Goal: Task Accomplishment & Management: Manage account settings

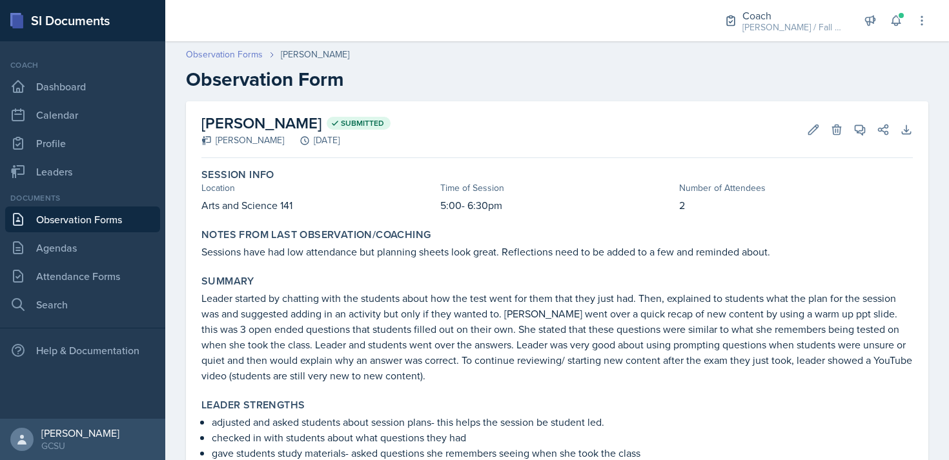
click at [234, 54] on link "Observation Forms" at bounding box center [224, 55] width 77 height 14
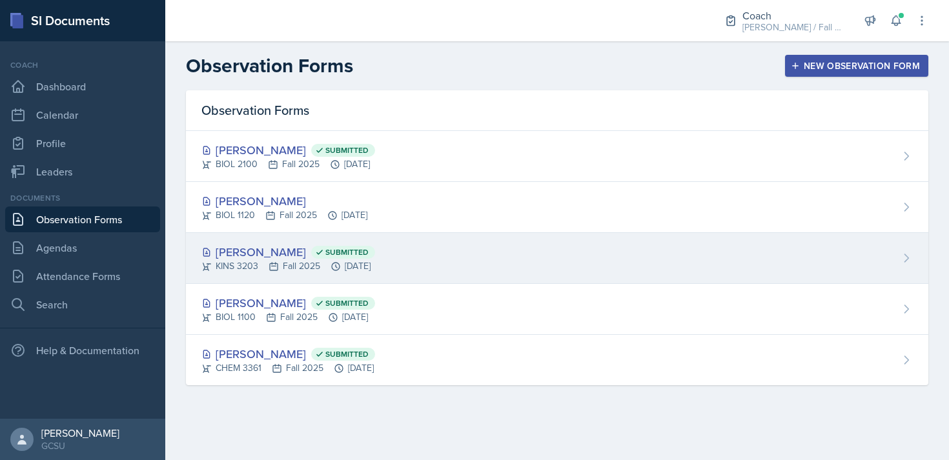
click at [325, 252] on span "Submitted" at bounding box center [346, 252] width 43 height 10
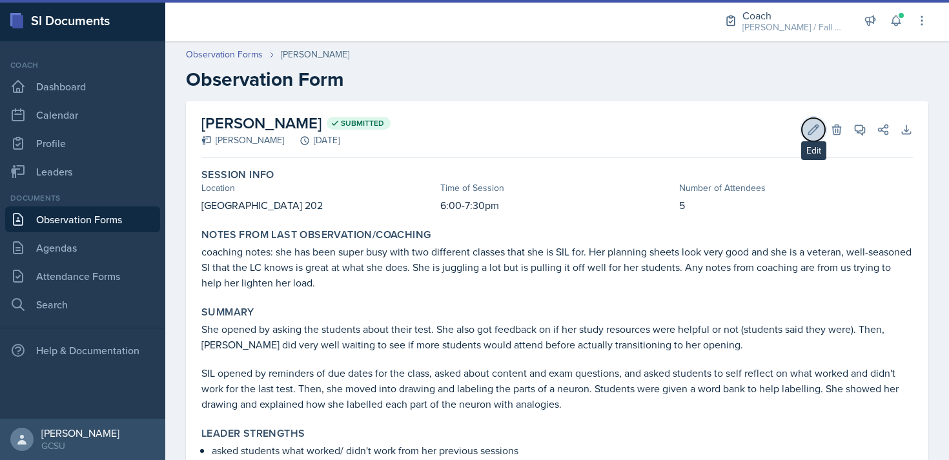
click at [806, 127] on button "Edit" at bounding box center [813, 129] width 23 height 23
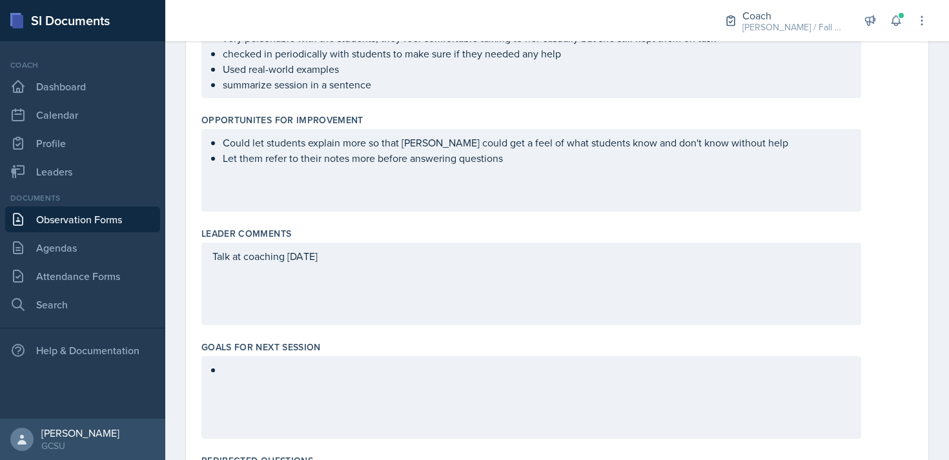
scroll to position [538, 0]
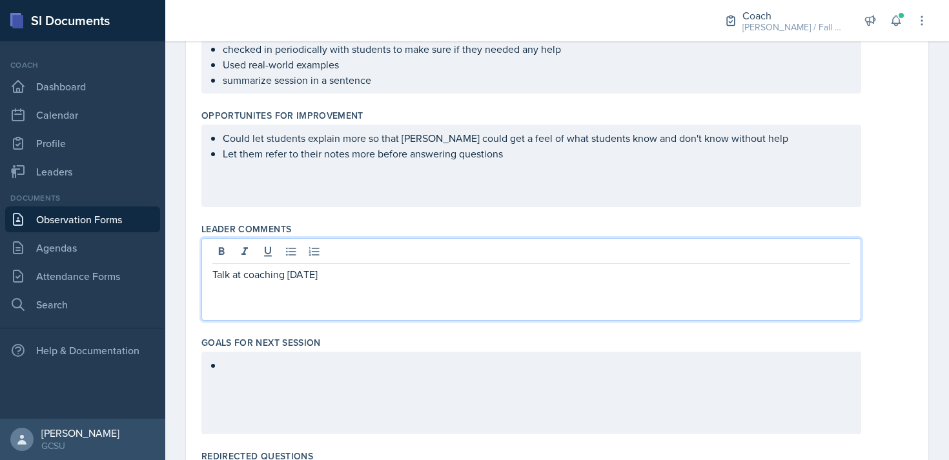
click at [422, 267] on p "Talk at coaching [DATE]" at bounding box center [531, 274] width 638 height 15
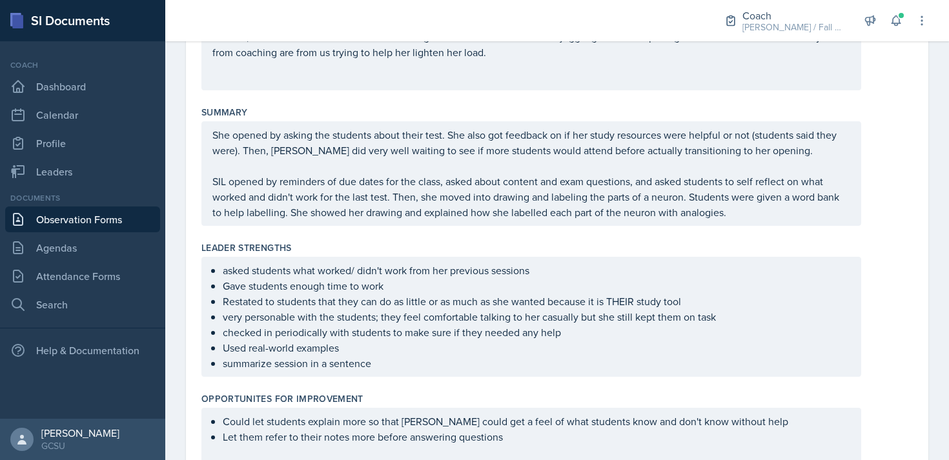
scroll to position [254, 0]
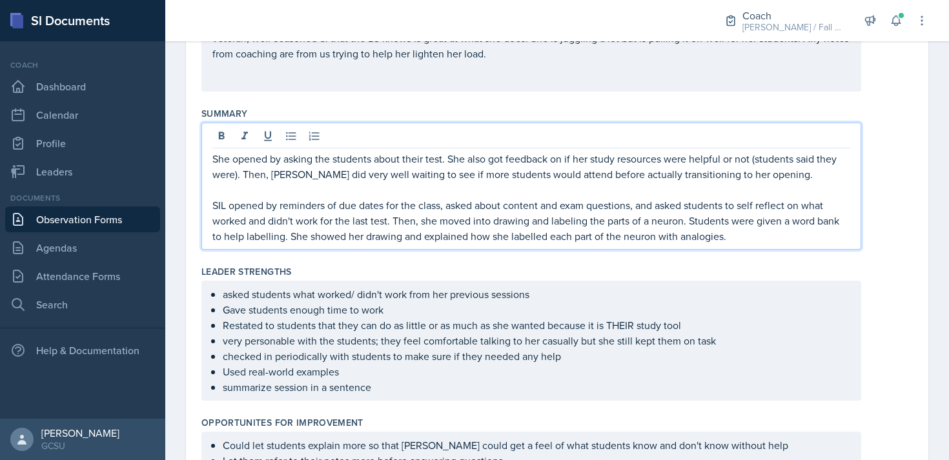
click at [738, 220] on p "SIL opened by reminders of due dates for the class, asked about content and exa…" at bounding box center [531, 221] width 638 height 46
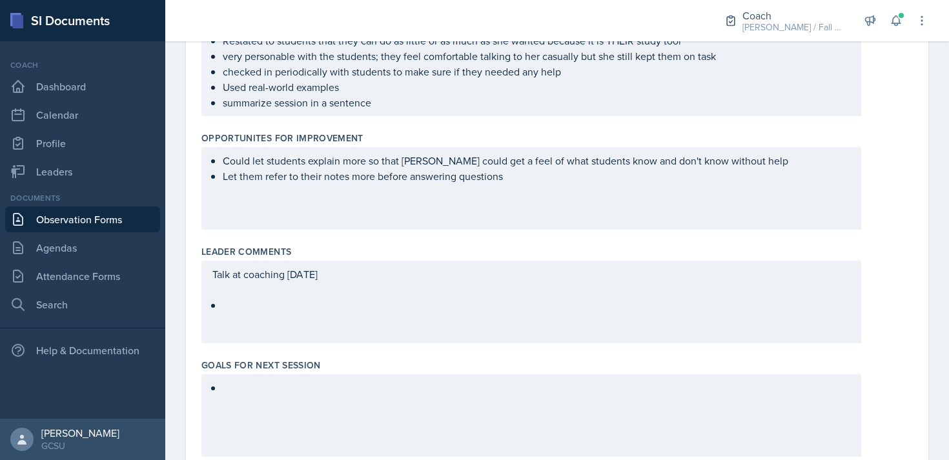
click at [280, 304] on p at bounding box center [537, 305] width 628 height 15
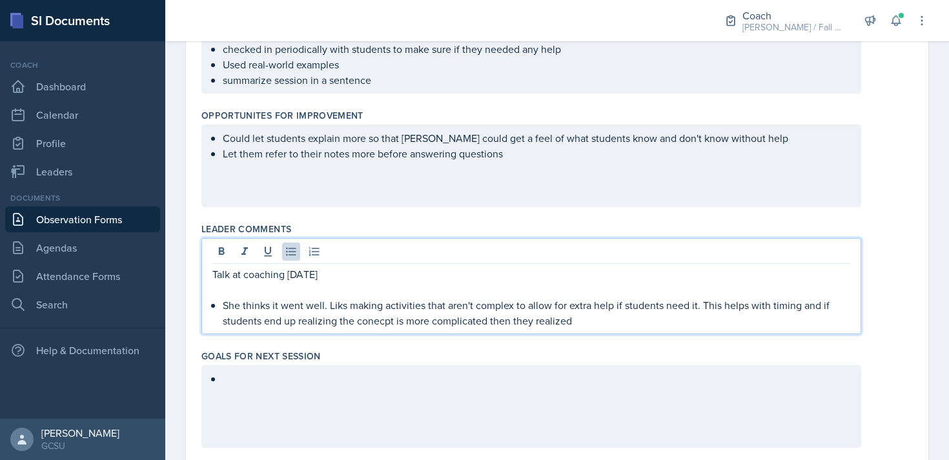
click at [225, 310] on p "She thinks it went well. Liks making activities that aren't complex to allow fo…" at bounding box center [537, 313] width 628 height 31
click at [221, 303] on div "Talk at coaching [DATE] She thinks it went well. Liks making activities that ar…" at bounding box center [531, 298] width 638 height 62
click at [622, 322] on p "Strengths: She thinks it went well. Liks making activities that aren't complex …" at bounding box center [537, 313] width 628 height 31
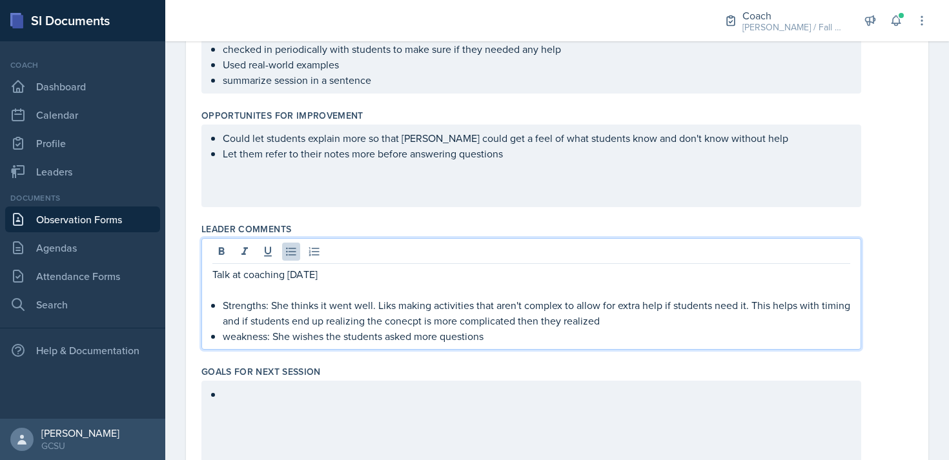
click at [353, 393] on div at bounding box center [531, 422] width 660 height 83
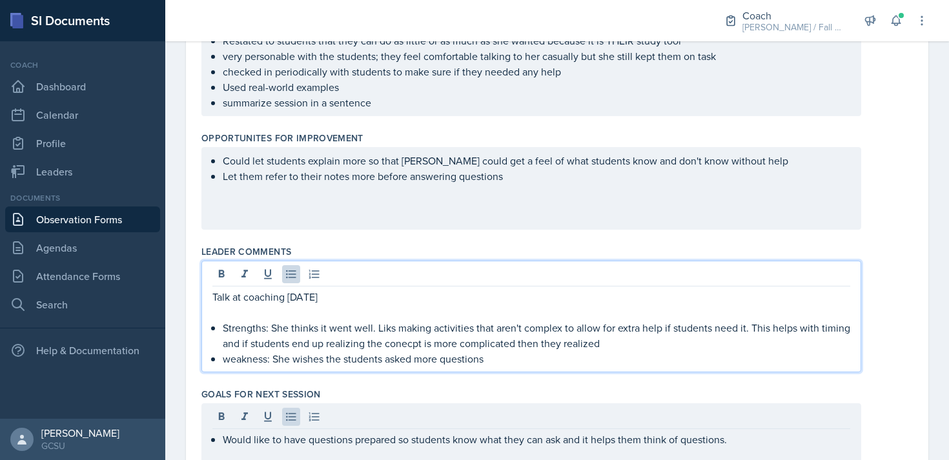
click at [502, 351] on p "weakness: She wishes the students asked more questions" at bounding box center [537, 358] width 628 height 15
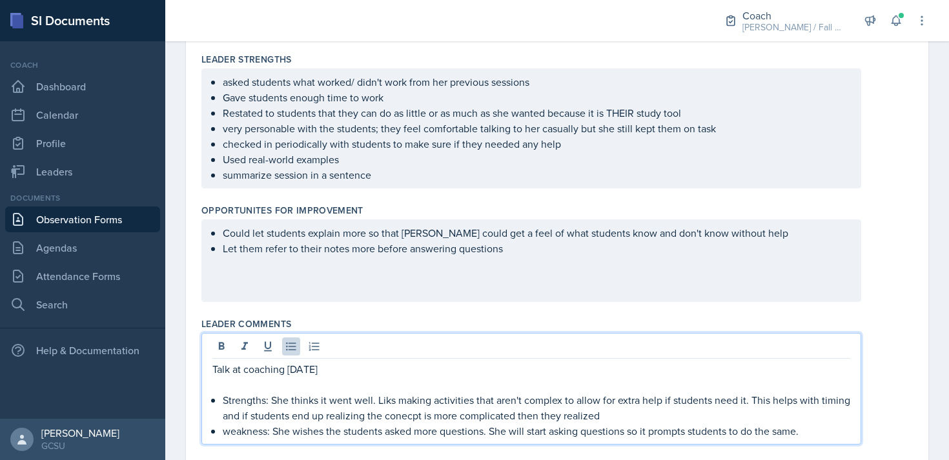
scroll to position [446, 0]
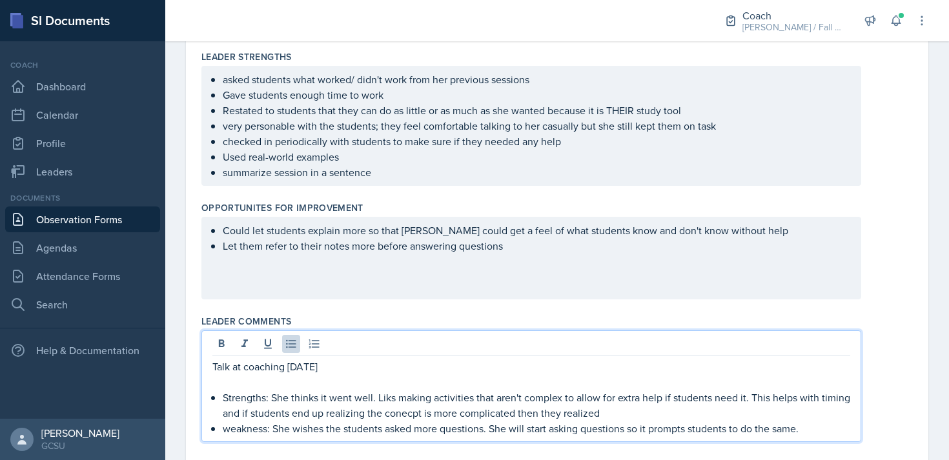
click at [396, 262] on div "Could let students explain more so that [PERSON_NAME] could get a feel of what …" at bounding box center [531, 258] width 660 height 83
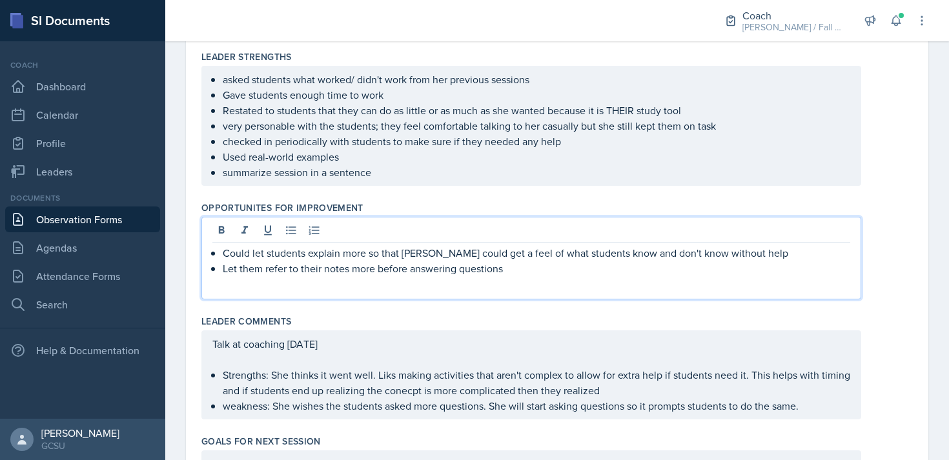
scroll to position [469, 0]
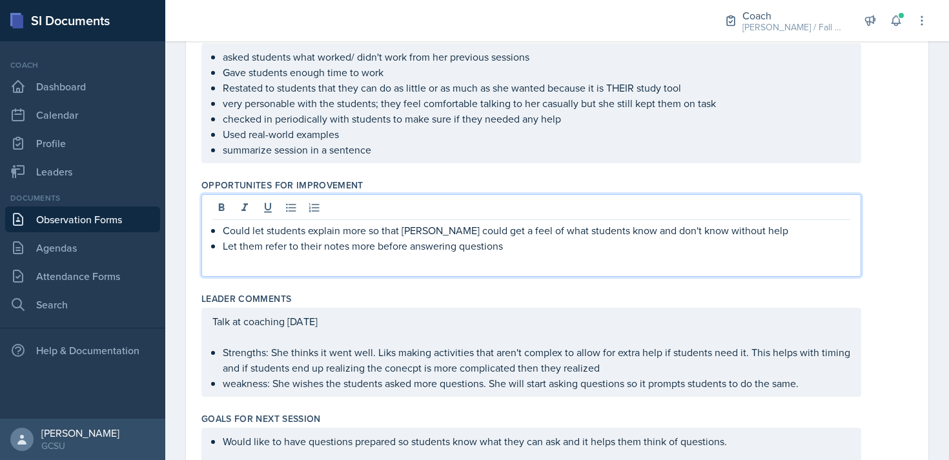
click at [533, 255] on div "Could let students explain more so that [PERSON_NAME] could get a feel of what …" at bounding box center [531, 235] width 660 height 83
click at [522, 247] on p "Let them refer to their notes more before answering questions" at bounding box center [537, 245] width 628 height 15
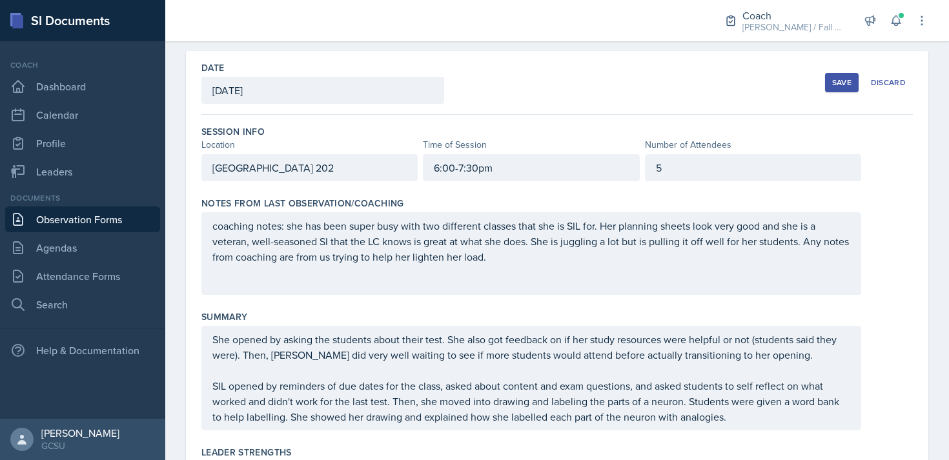
scroll to position [0, 0]
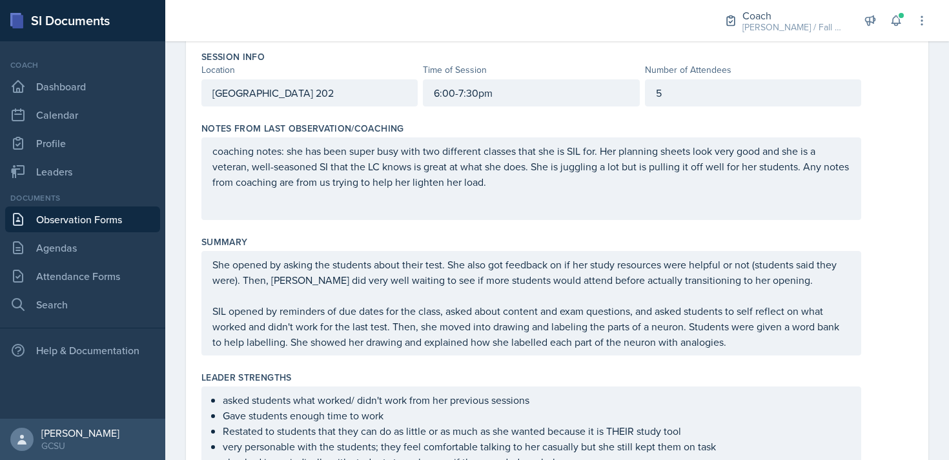
click at [762, 338] on p "SIL opened by reminders of due dates for the class, asked about content and exa…" at bounding box center [531, 326] width 638 height 46
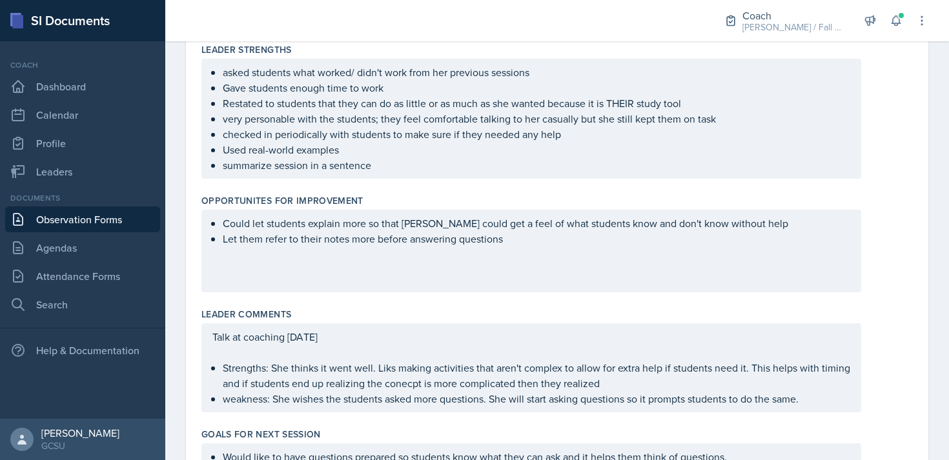
scroll to position [515, 0]
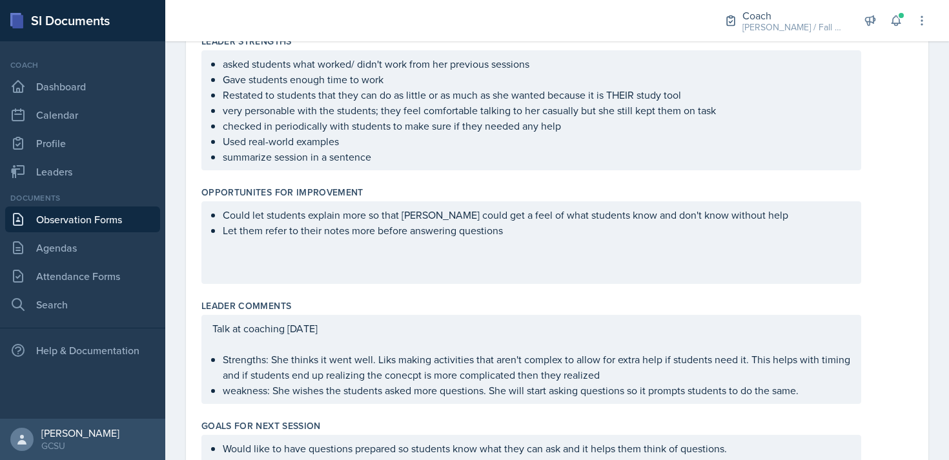
click at [639, 371] on p "Strengths: She thinks it went well. Liks making activities that aren't complex …" at bounding box center [537, 367] width 628 height 31
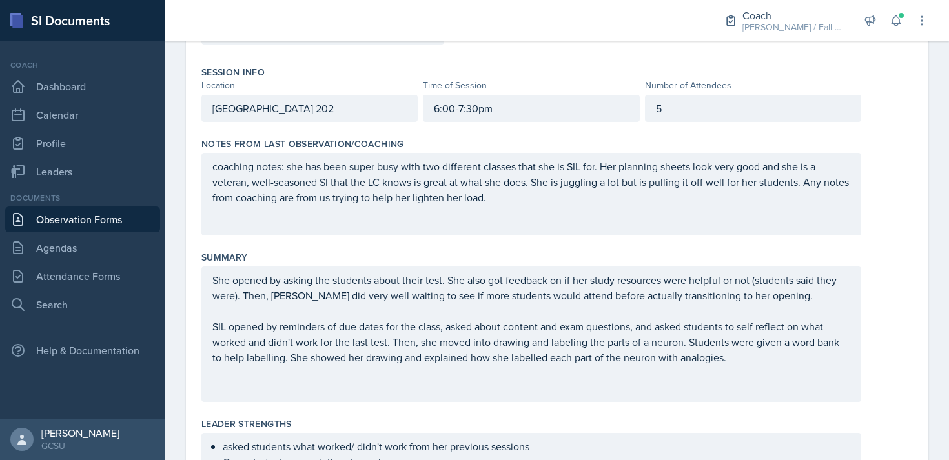
click at [664, 385] on p at bounding box center [531, 388] width 638 height 15
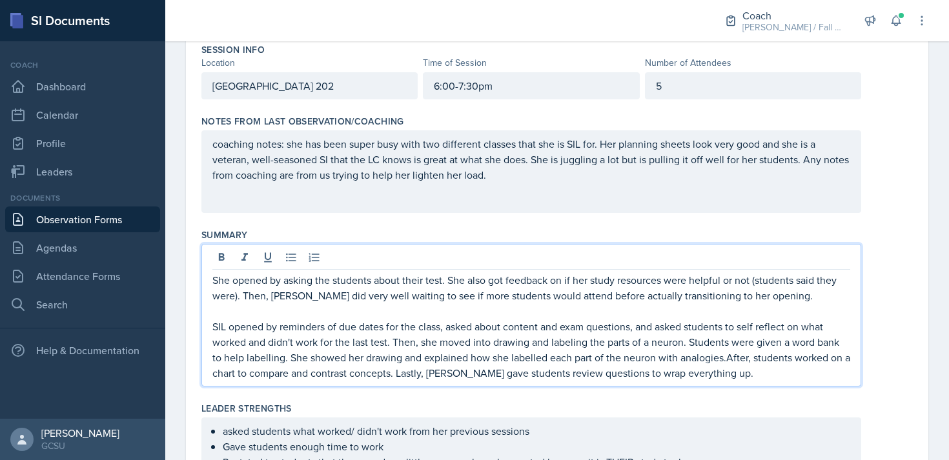
scroll to position [0, 0]
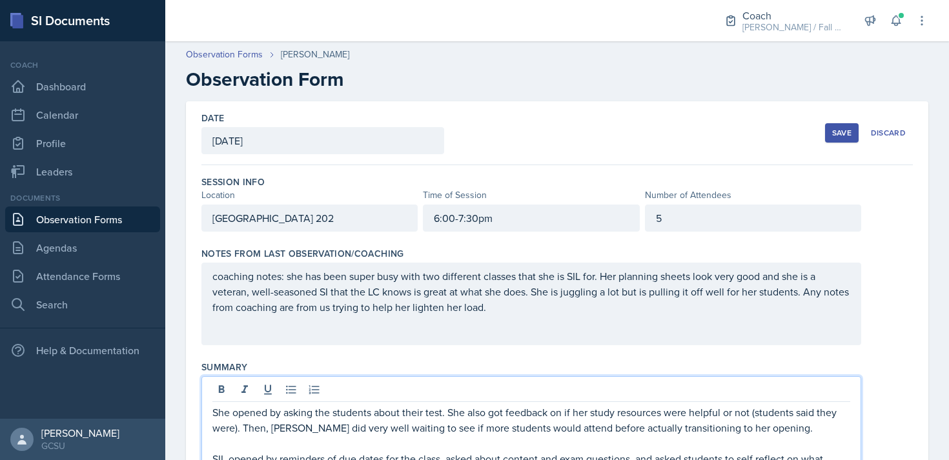
click at [835, 131] on div "Save" at bounding box center [841, 133] width 19 height 10
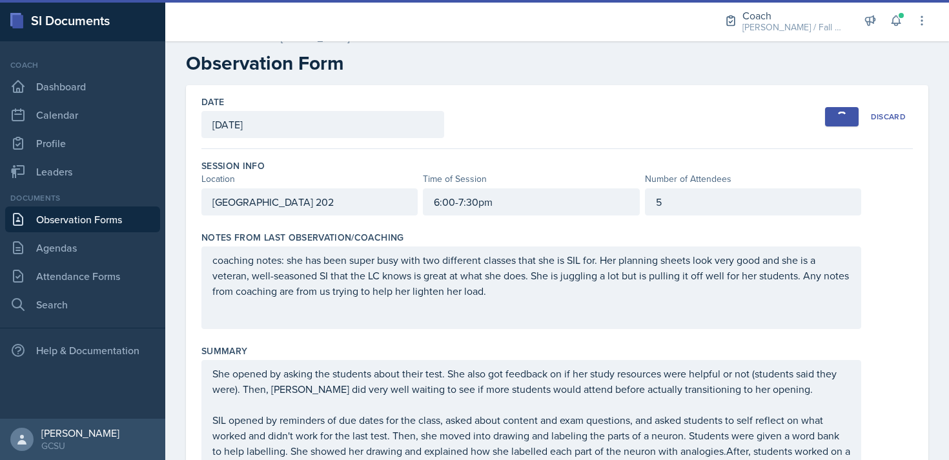
scroll to position [19, 0]
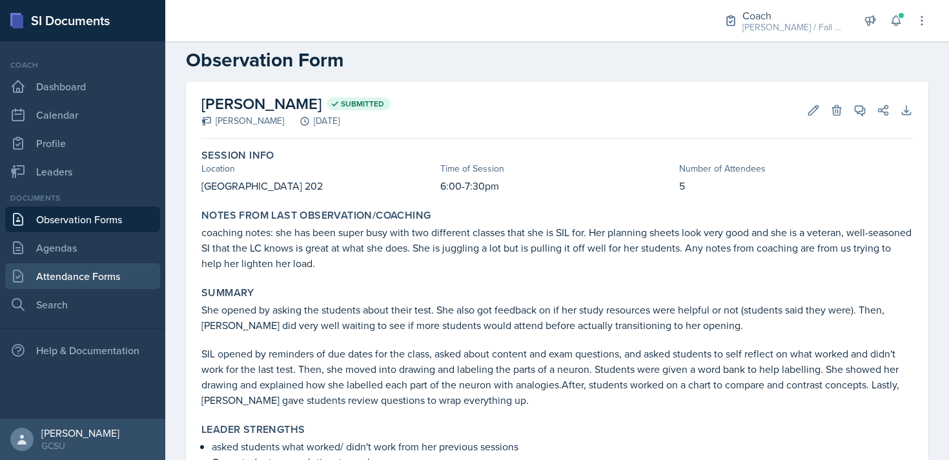
click at [98, 284] on link "Attendance Forms" at bounding box center [82, 276] width 155 height 26
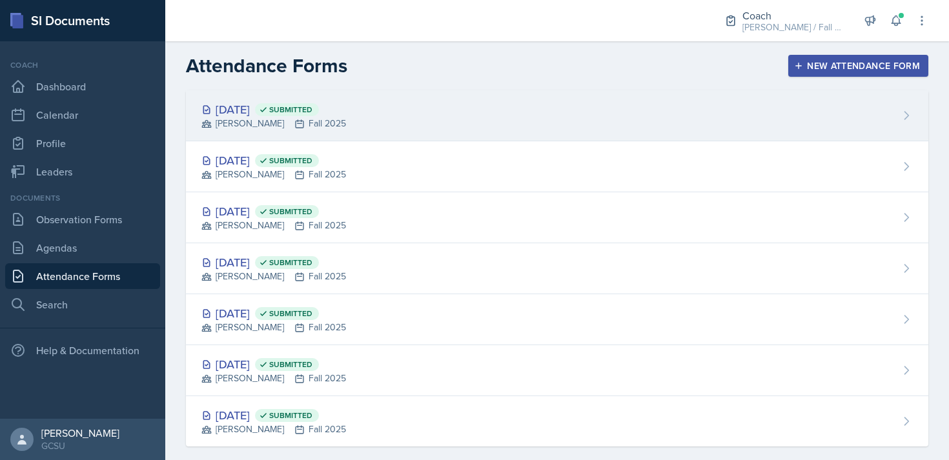
click at [513, 121] on div "[DATE] Submitted [PERSON_NAME] Fall 2025" at bounding box center [557, 115] width 742 height 51
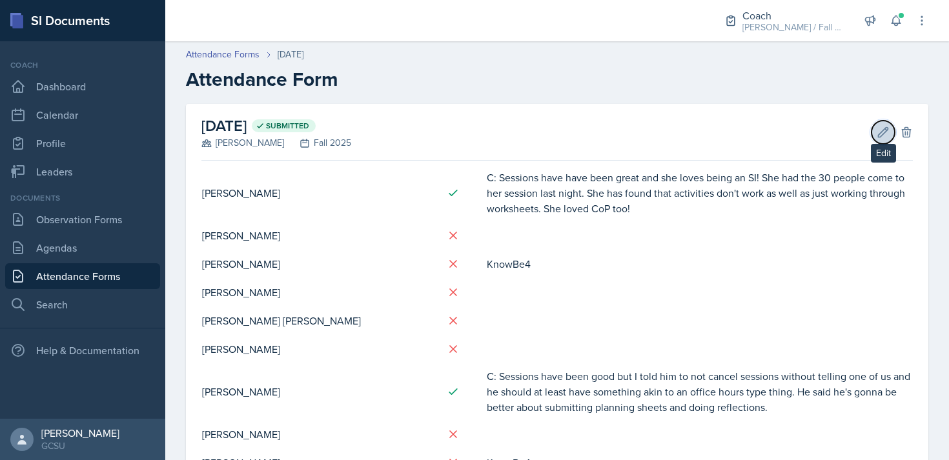
click at [890, 139] on button "Edit" at bounding box center [883, 132] width 23 height 23
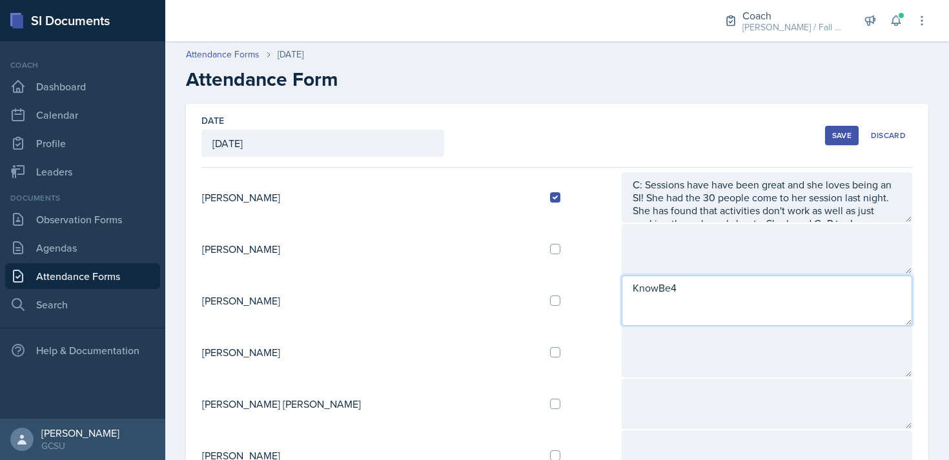
click at [622, 287] on textarea "KnowBe4" at bounding box center [767, 301] width 291 height 50
type textarea "KnowBe4 R: Says she did KnowBe4."
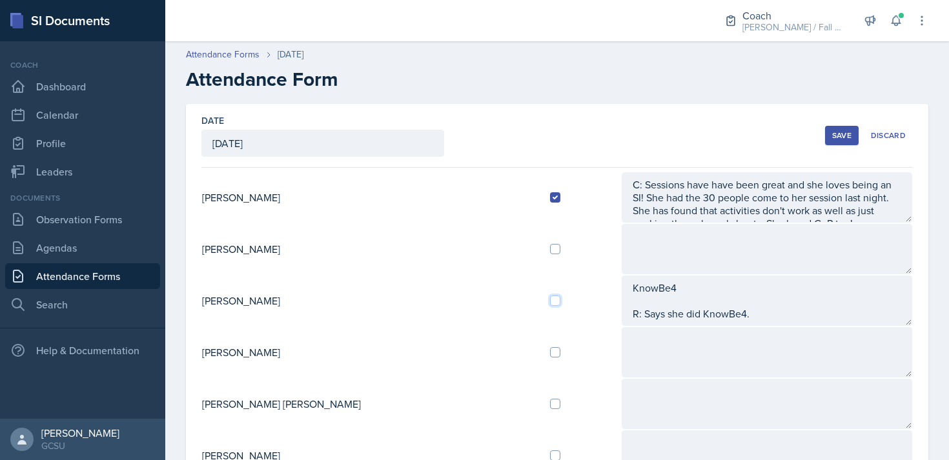
click at [550, 299] on input "checkbox" at bounding box center [555, 301] width 10 height 10
checkbox input "true"
click at [550, 351] on input "checkbox" at bounding box center [555, 352] width 10 height 10
checkbox input "true"
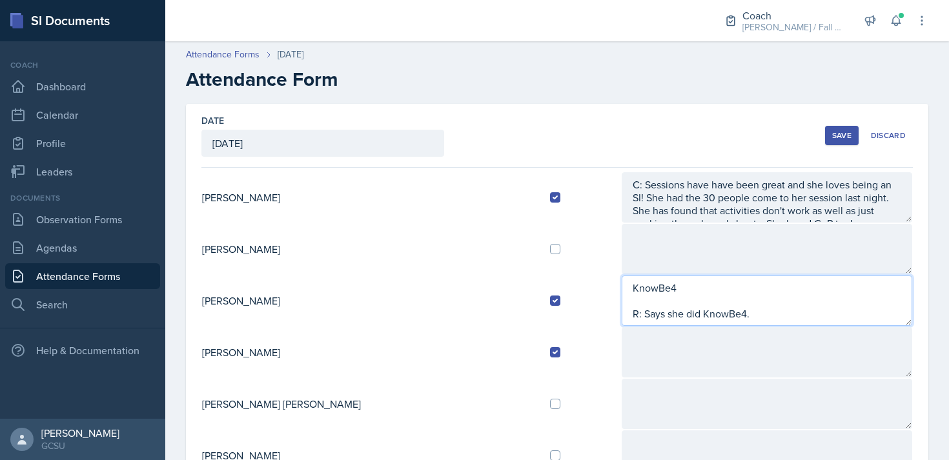
click at [754, 320] on textarea "KnowBe4 R: Says she did KnowBe4." at bounding box center [767, 301] width 291 height 50
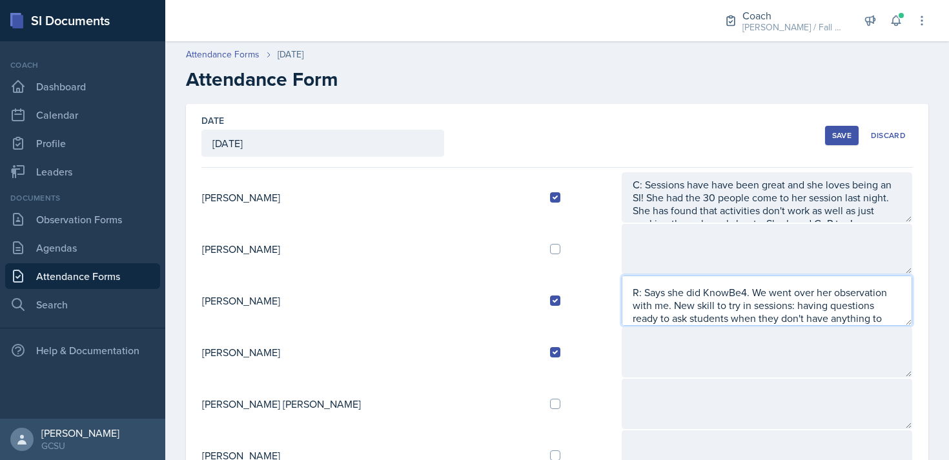
scroll to position [34, 0]
type textarea "KnowBe4 R: Says she did KnowBe4. We went over her observation with me. New skil…"
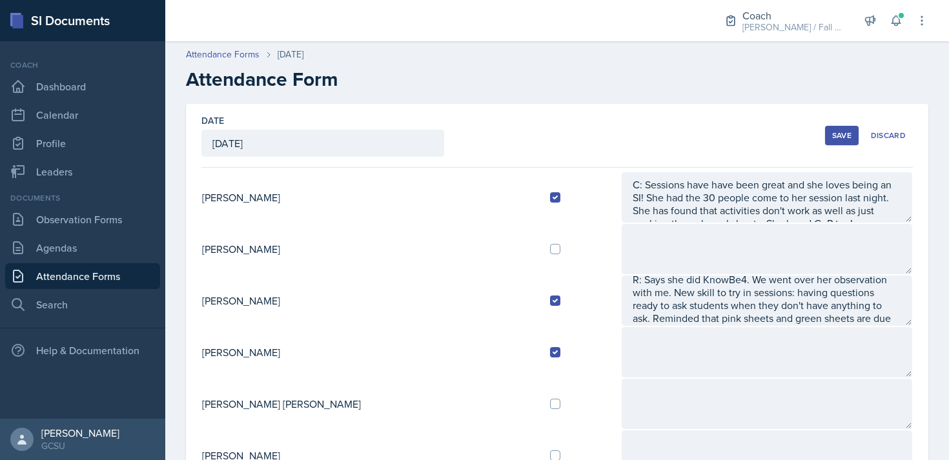
click at [848, 143] on button "Save" at bounding box center [842, 135] width 34 height 19
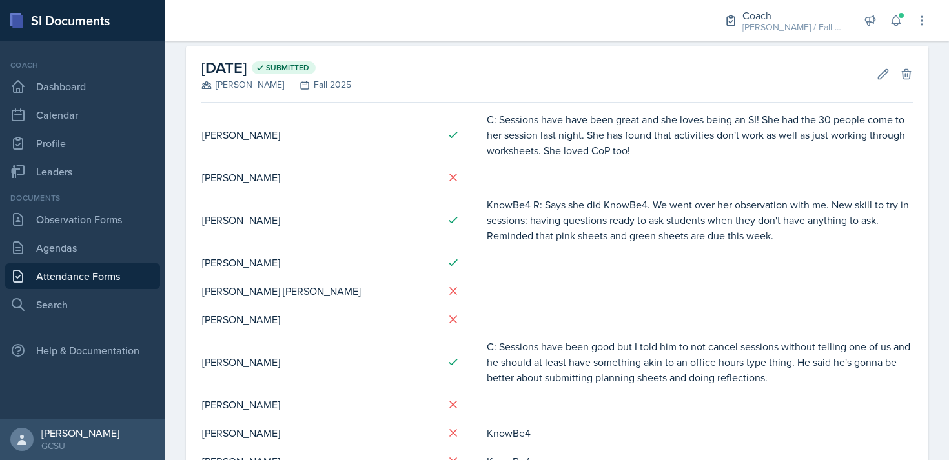
scroll to position [39, 0]
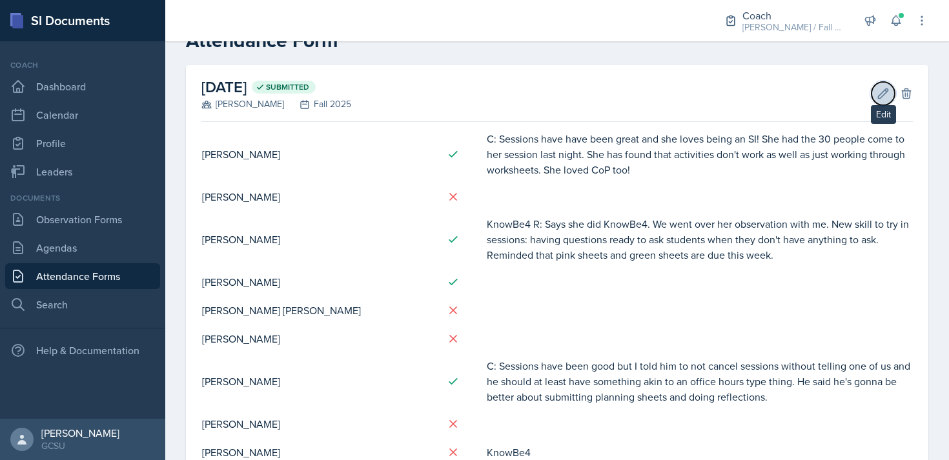
click at [882, 99] on button "Edit" at bounding box center [883, 93] width 23 height 23
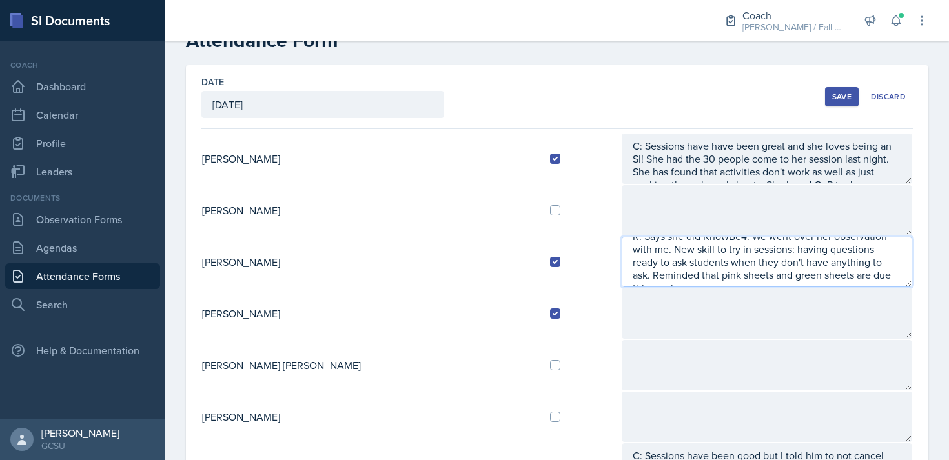
click at [704, 277] on textarea "KnowBe4 R: Says she did KnowBe4. We went over her observation with me. New skil…" at bounding box center [767, 262] width 291 height 50
type textarea "KnowBe4 R: Says she did KnowBe4. We went over her observation with me. New skil…"
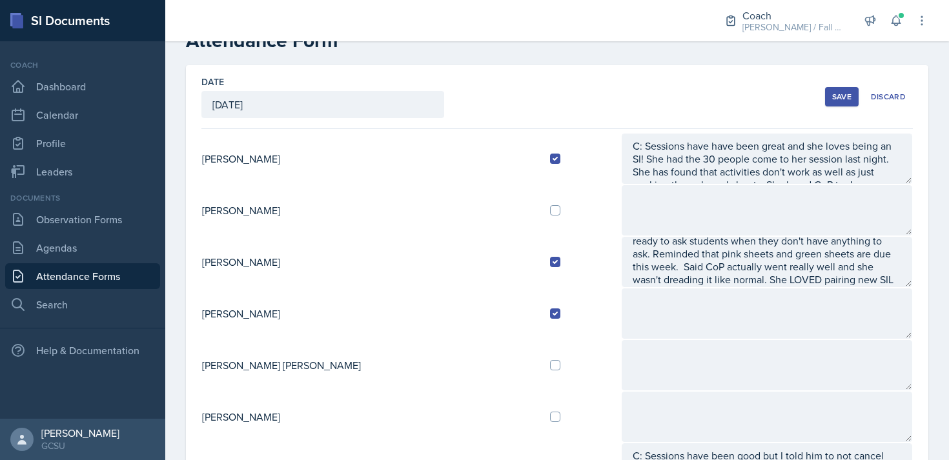
click at [846, 102] on button "Save" at bounding box center [842, 96] width 34 height 19
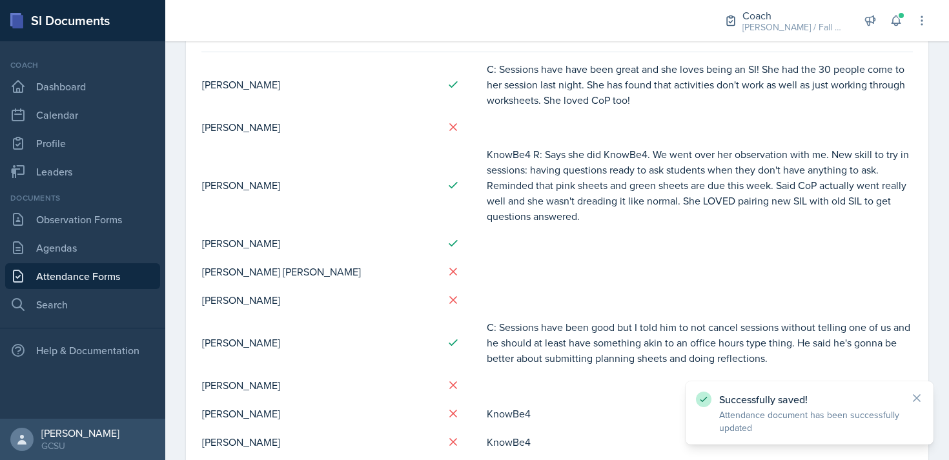
scroll to position [107, 0]
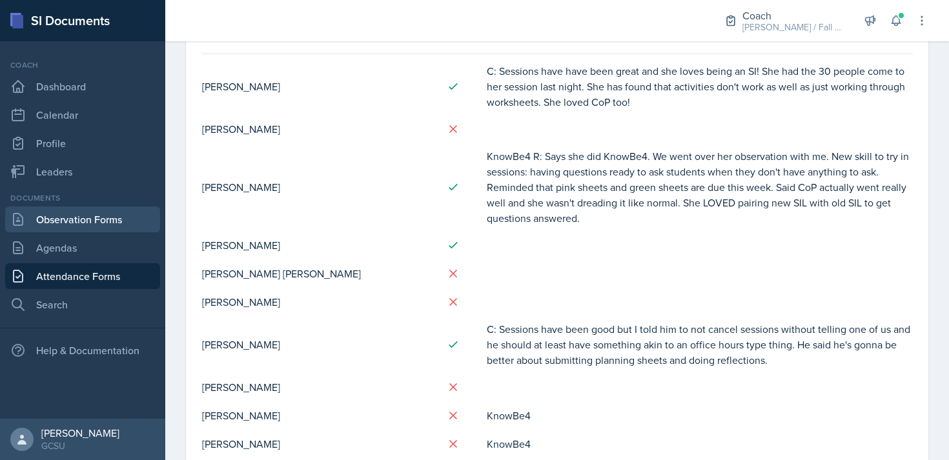
click at [71, 221] on link "Observation Forms" at bounding box center [82, 220] width 155 height 26
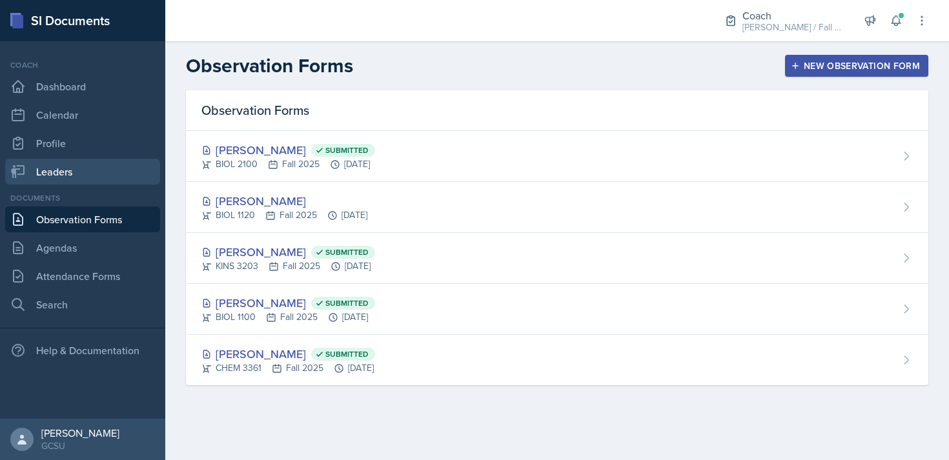
click at [59, 174] on link "Leaders" at bounding box center [82, 172] width 155 height 26
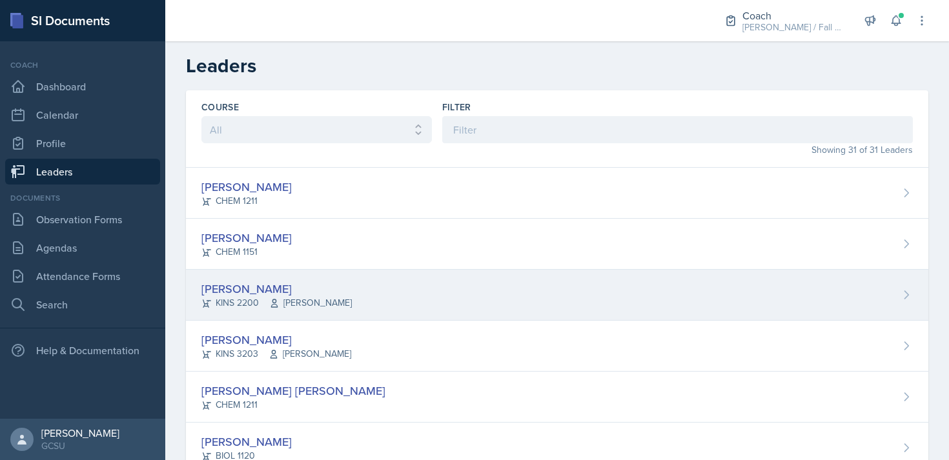
click at [316, 284] on div "[PERSON_NAME]" at bounding box center [276, 288] width 150 height 17
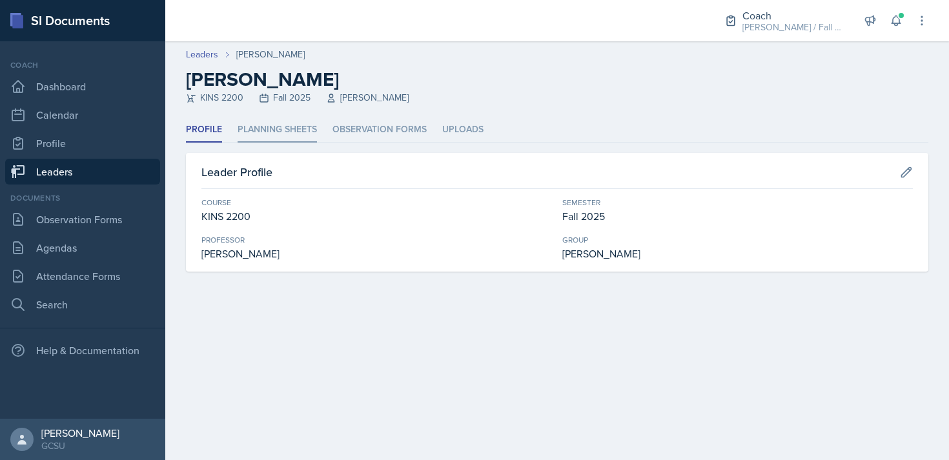
click at [311, 125] on li "Planning Sheets" at bounding box center [277, 130] width 79 height 25
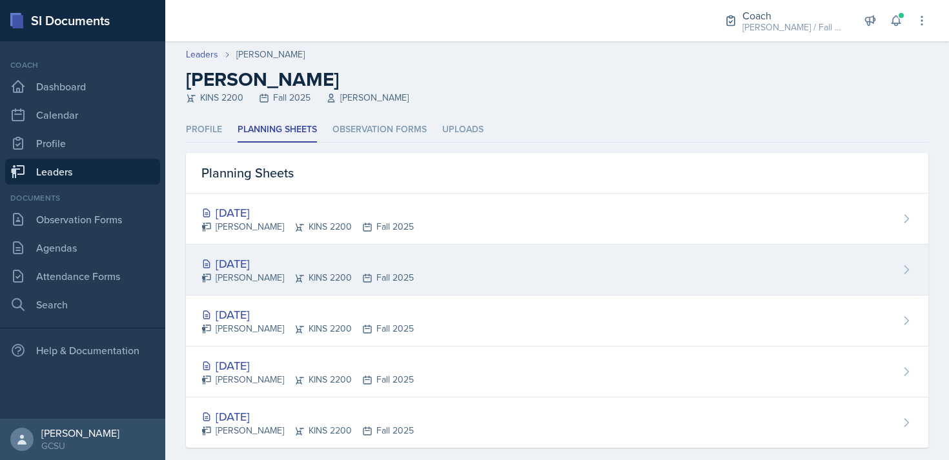
click at [325, 270] on div "[DATE]" at bounding box center [307, 263] width 212 height 17
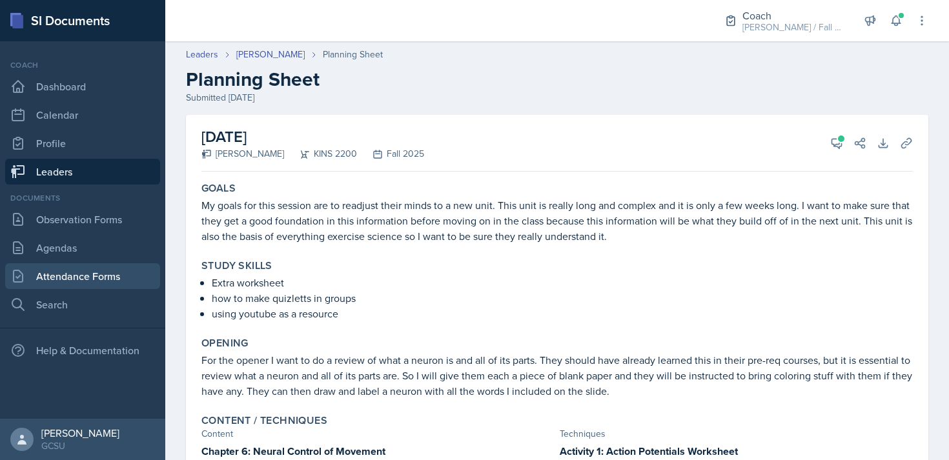
click at [70, 282] on link "Attendance Forms" at bounding box center [82, 276] width 155 height 26
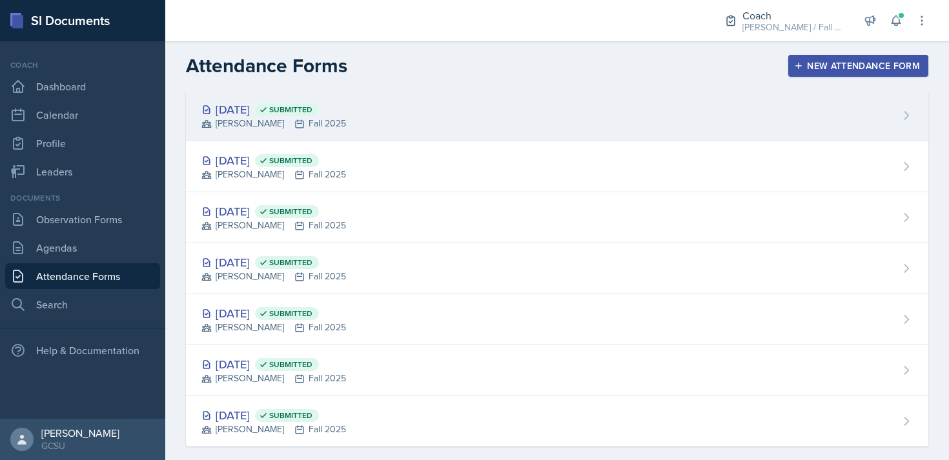
click at [370, 105] on div "[DATE] Submitted [PERSON_NAME] Fall 2025" at bounding box center [557, 115] width 742 height 51
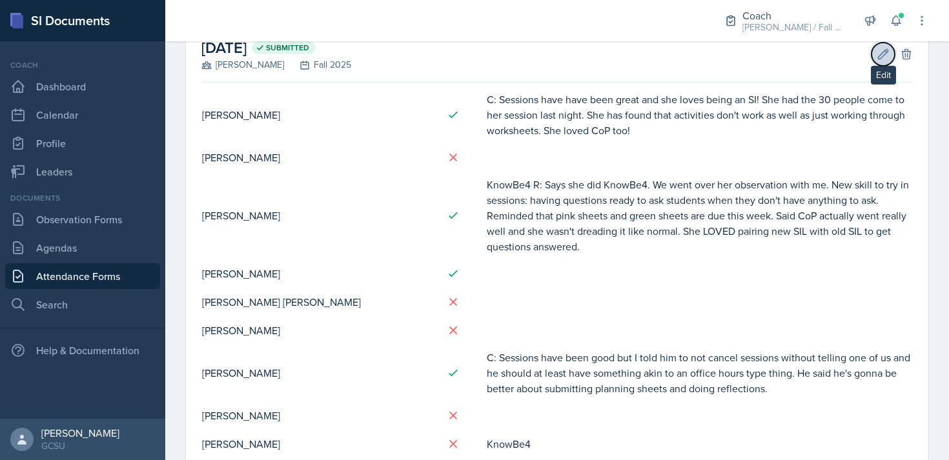
click at [881, 51] on icon at bounding box center [883, 54] width 13 height 13
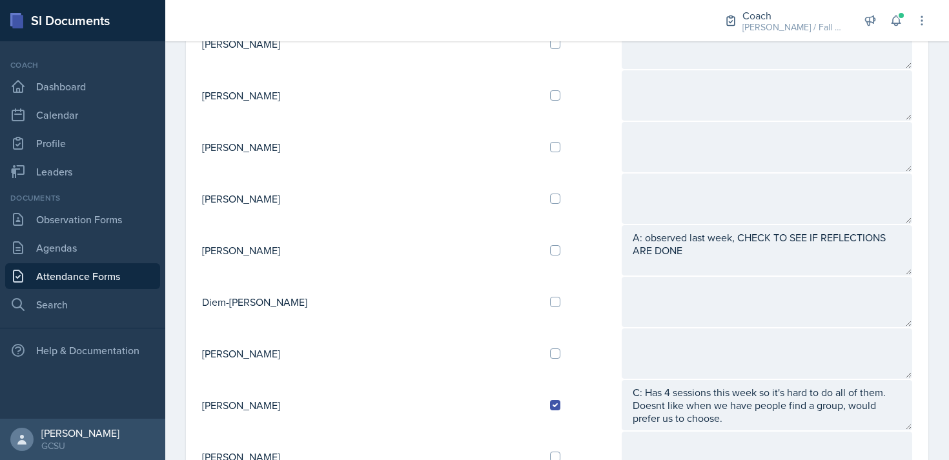
scroll to position [629, 0]
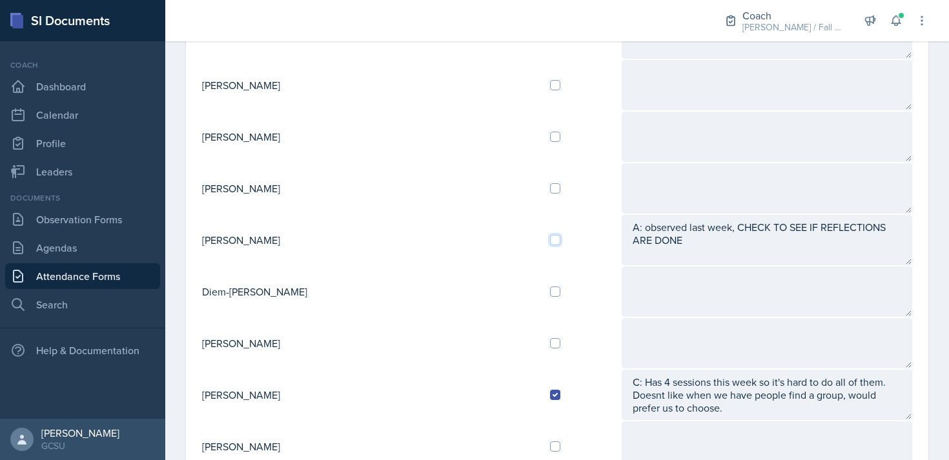
click at [550, 240] on input "checkbox" at bounding box center [555, 240] width 10 height 10
checkbox input "true"
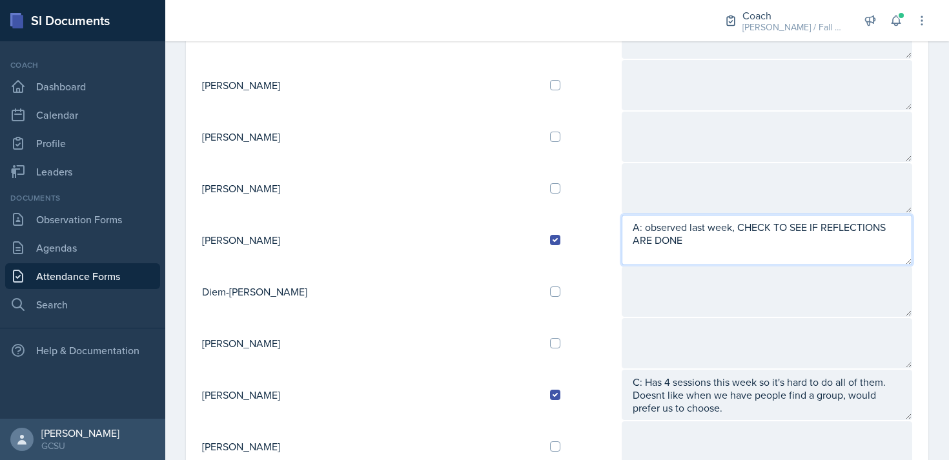
click at [877, 224] on textarea "A: observed last week, CHECK TO SEE IF REFLECTIONS ARE DONE" at bounding box center [767, 240] width 291 height 50
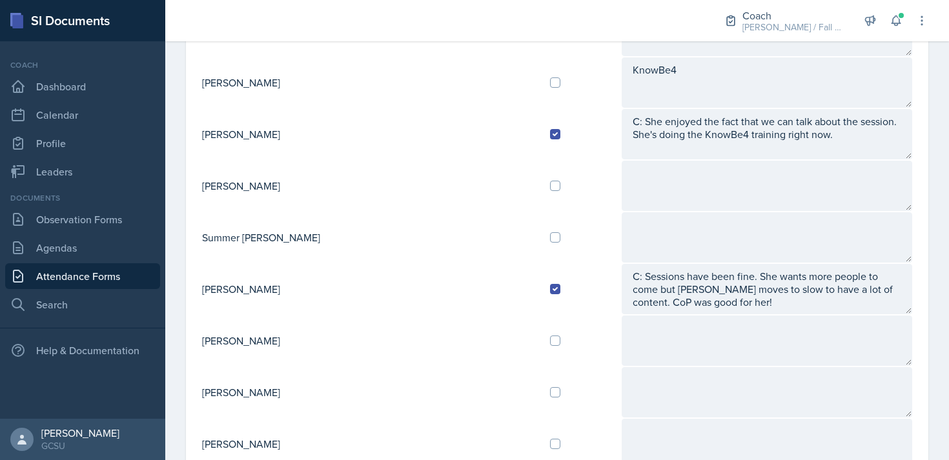
scroll to position [1156, 0]
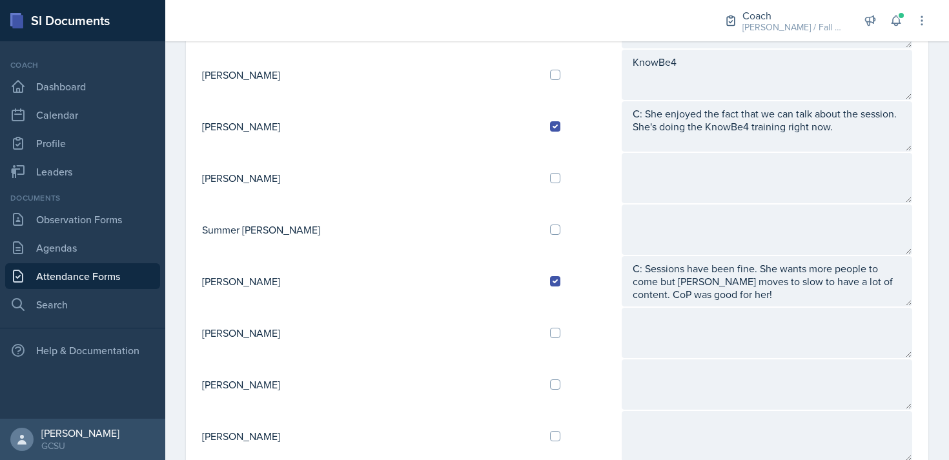
type textarea "A: observed last week, CHECK TO SEE IF REFLECTIONS ARE DONE R:"
click at [550, 329] on input "checkbox" at bounding box center [555, 333] width 10 height 10
checkbox input "true"
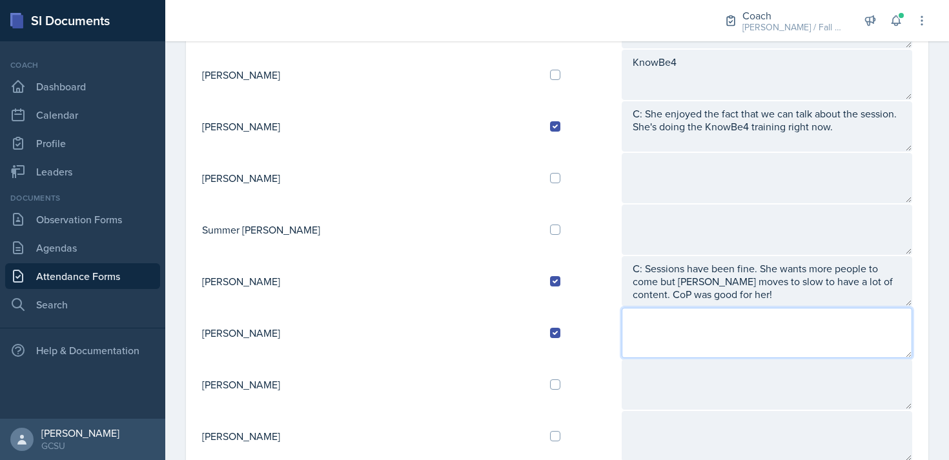
click at [622, 335] on textarea at bounding box center [767, 333] width 291 height 50
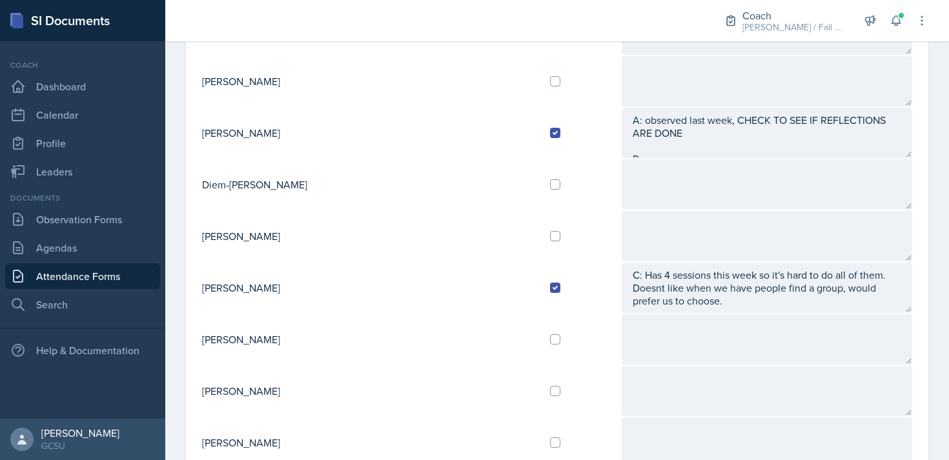
scroll to position [727, 0]
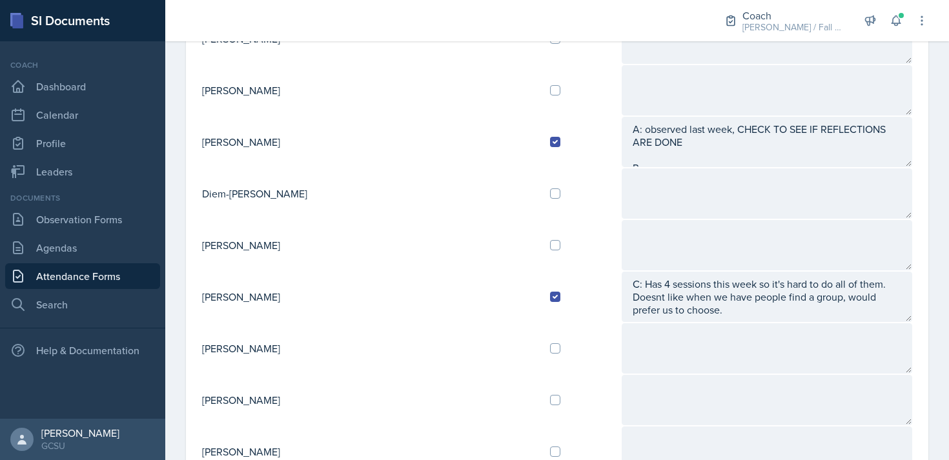
type textarea "R:"
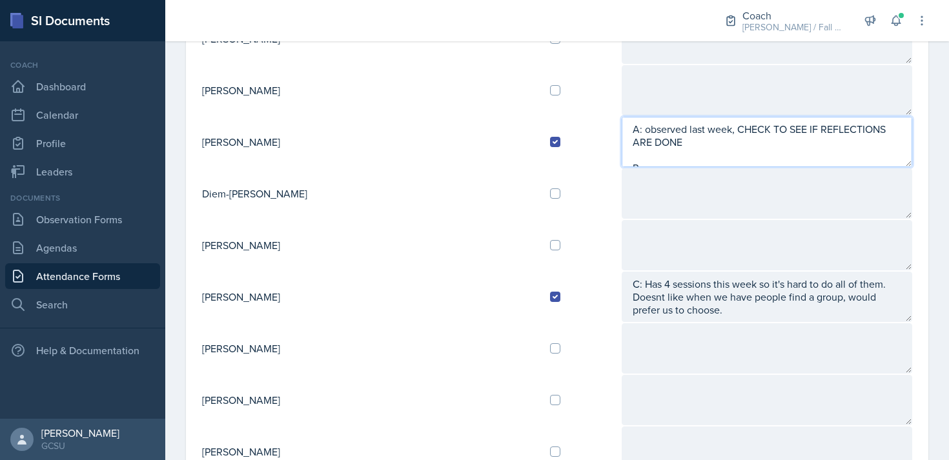
click at [622, 160] on textarea "A: observed last week, CHECK TO SEE IF REFLECTIONS ARE DONE R:" at bounding box center [767, 142] width 291 height 50
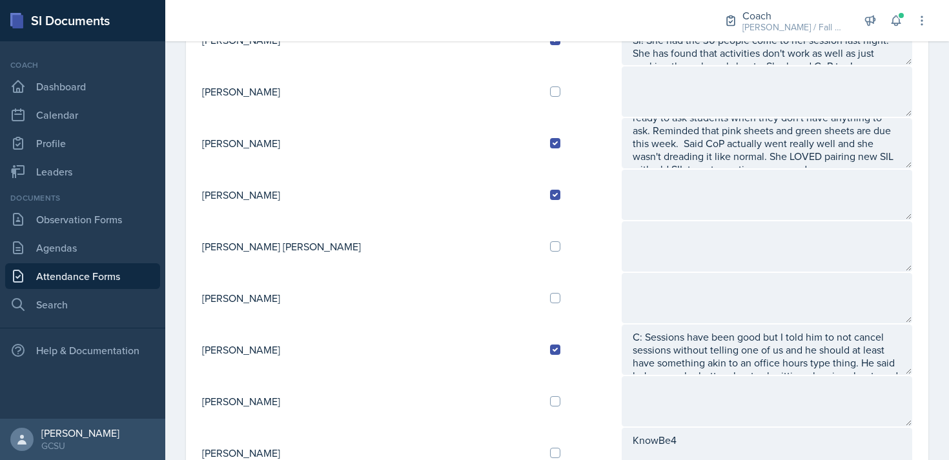
scroll to position [0, 0]
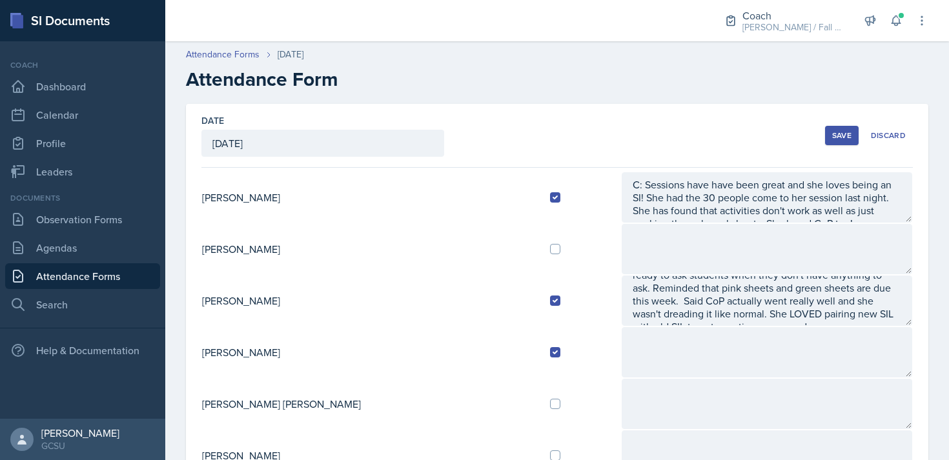
type textarea "A: observed last week, CHECK TO SEE IF REFLECTIONS ARE DONE R: is very overwhel…"
click at [838, 128] on button "Save" at bounding box center [842, 135] width 34 height 19
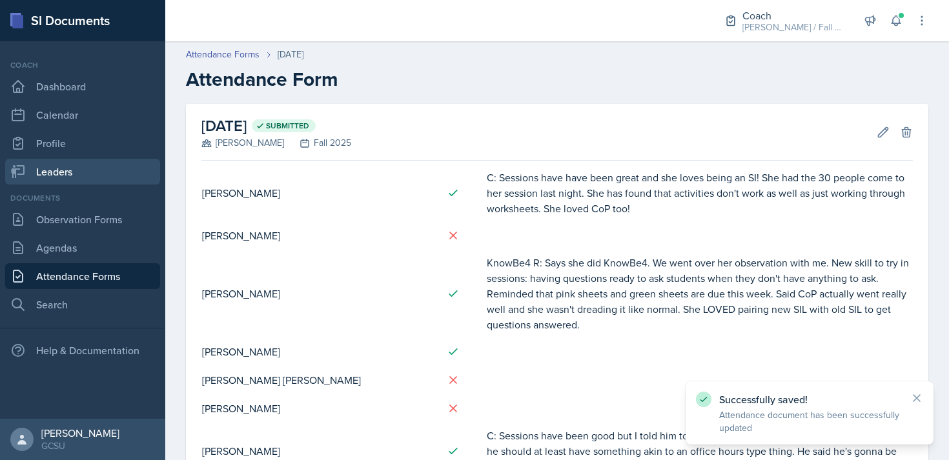
click at [80, 174] on link "Leaders" at bounding box center [82, 172] width 155 height 26
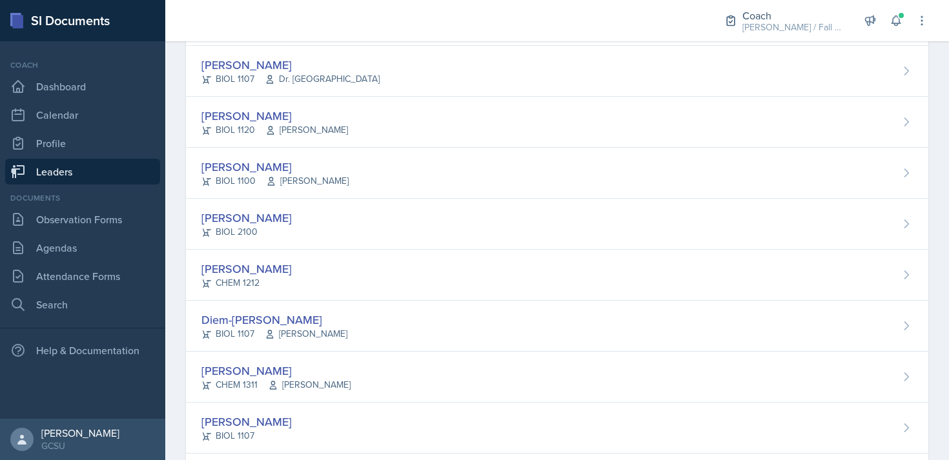
scroll to position [587, 0]
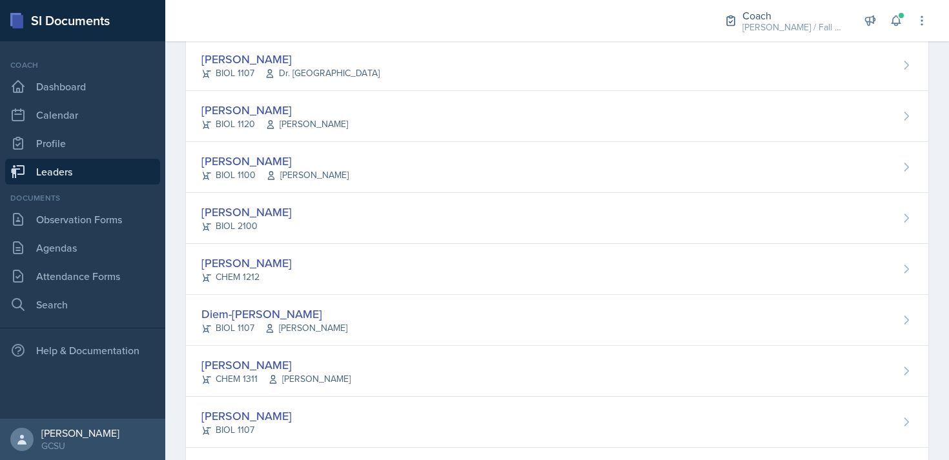
click at [340, 253] on div "[PERSON_NAME] CHEM 1212" at bounding box center [557, 269] width 742 height 51
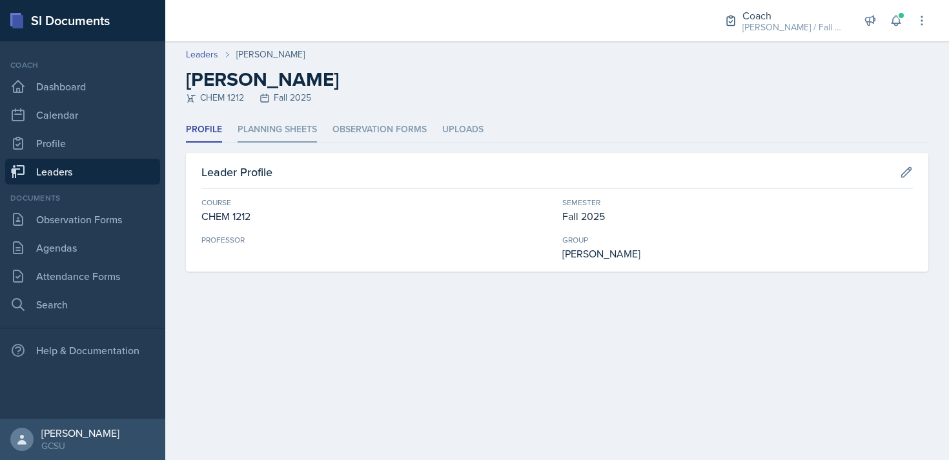
click at [305, 126] on li "Planning Sheets" at bounding box center [277, 130] width 79 height 25
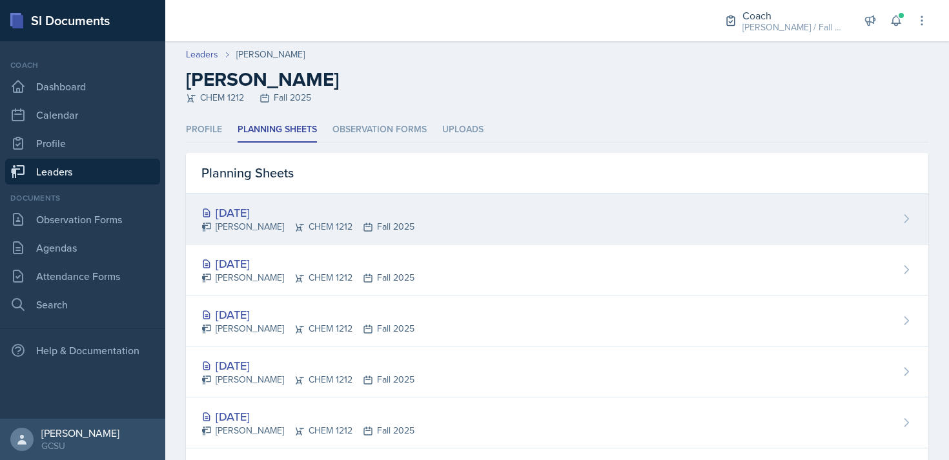
click at [342, 216] on div "[DATE]" at bounding box center [307, 212] width 213 height 17
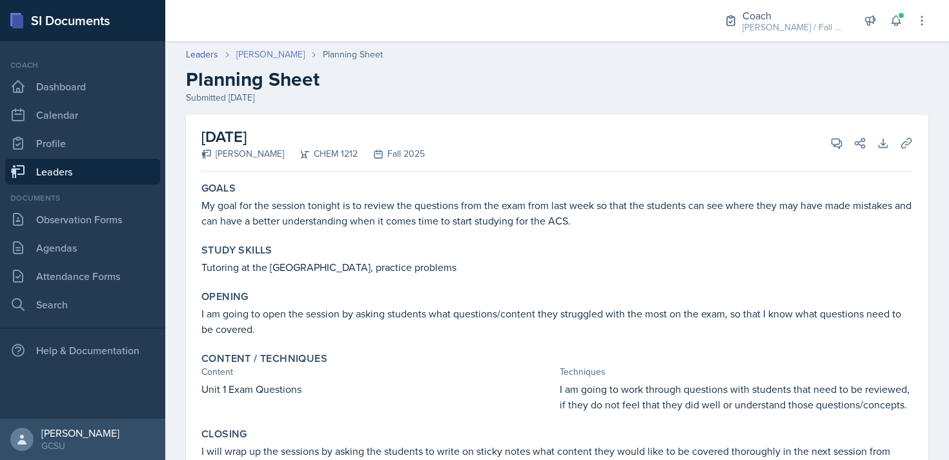
click at [260, 53] on link "[PERSON_NAME]" at bounding box center [270, 55] width 68 height 14
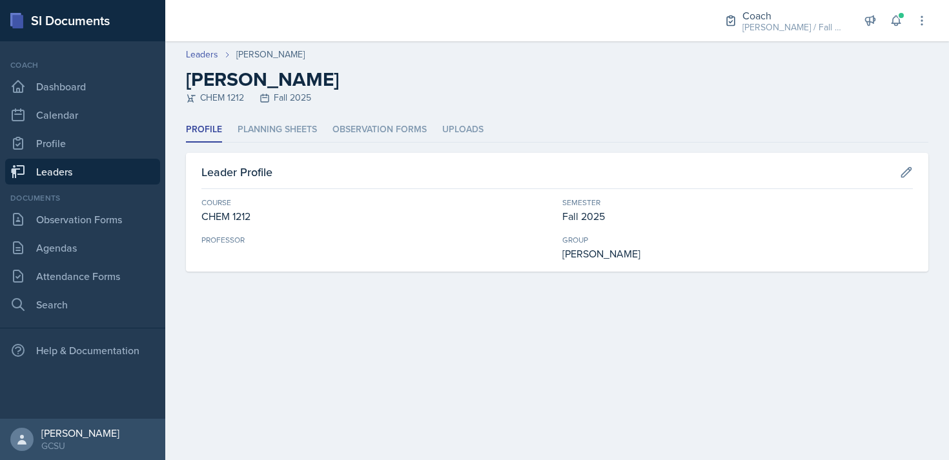
click at [298, 111] on header "Leaders [PERSON_NAME] [PERSON_NAME] CHEM 1212 Fall 2025" at bounding box center [557, 79] width 784 height 76
click at [298, 127] on li "Planning Sheets" at bounding box center [277, 130] width 79 height 25
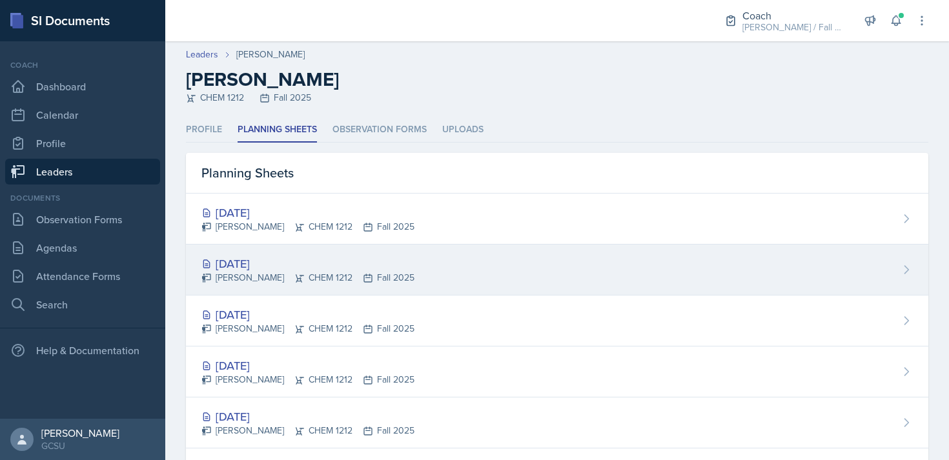
click at [333, 277] on div "[PERSON_NAME] CHEM 1212 Fall 2025" at bounding box center [307, 278] width 213 height 14
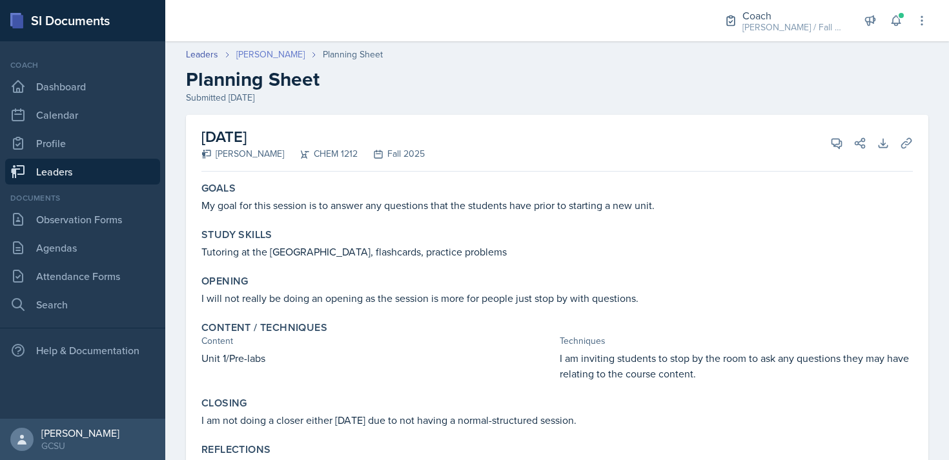
click at [249, 56] on link "[PERSON_NAME]" at bounding box center [270, 55] width 68 height 14
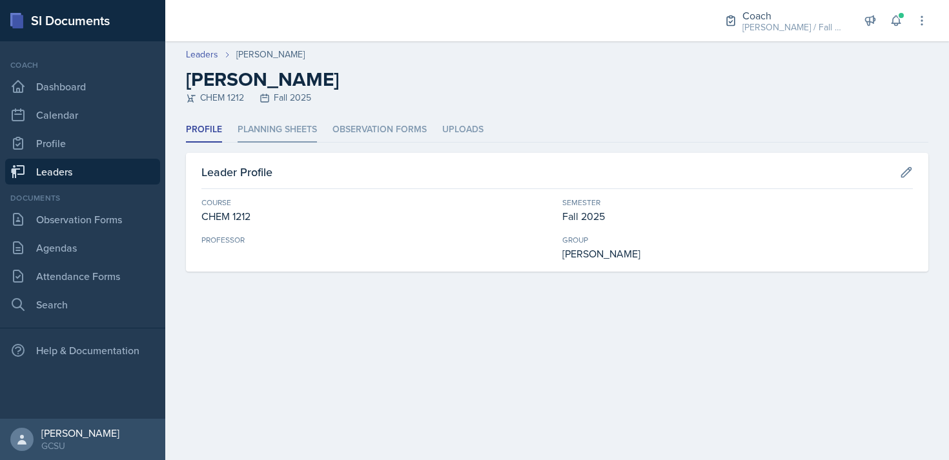
click at [269, 126] on li "Planning Sheets" at bounding box center [277, 130] width 79 height 25
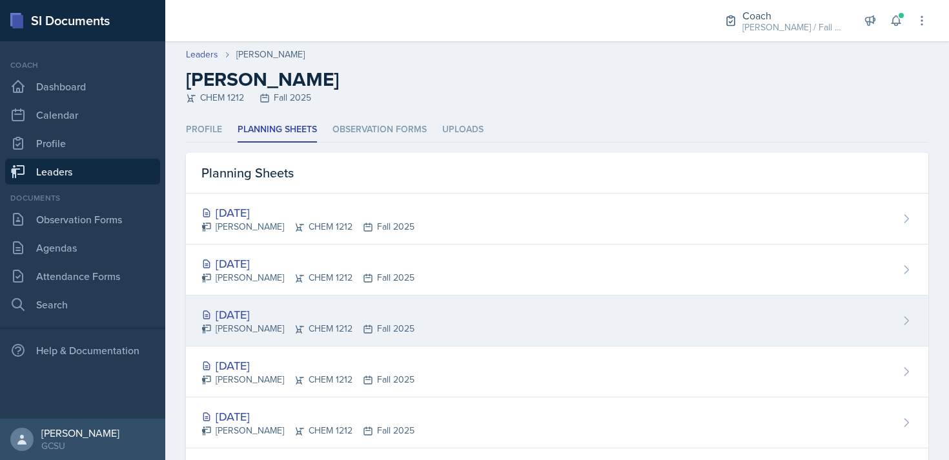
click at [318, 319] on div "[DATE]" at bounding box center [307, 314] width 213 height 17
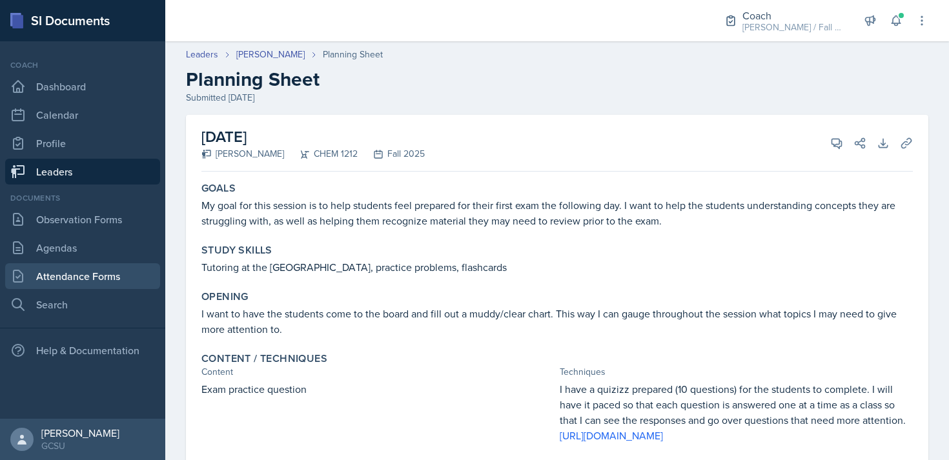
click at [92, 272] on link "Attendance Forms" at bounding box center [82, 276] width 155 height 26
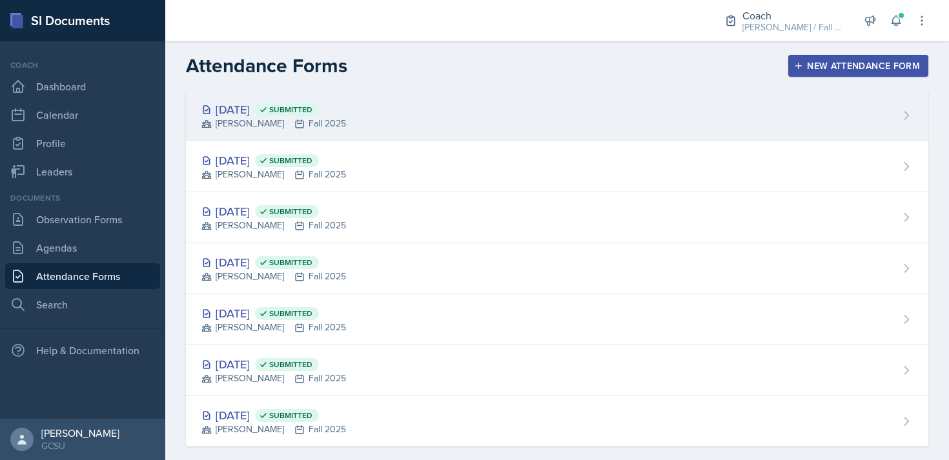
click at [385, 119] on div "[DATE] Submitted [PERSON_NAME] Fall 2025" at bounding box center [557, 115] width 742 height 51
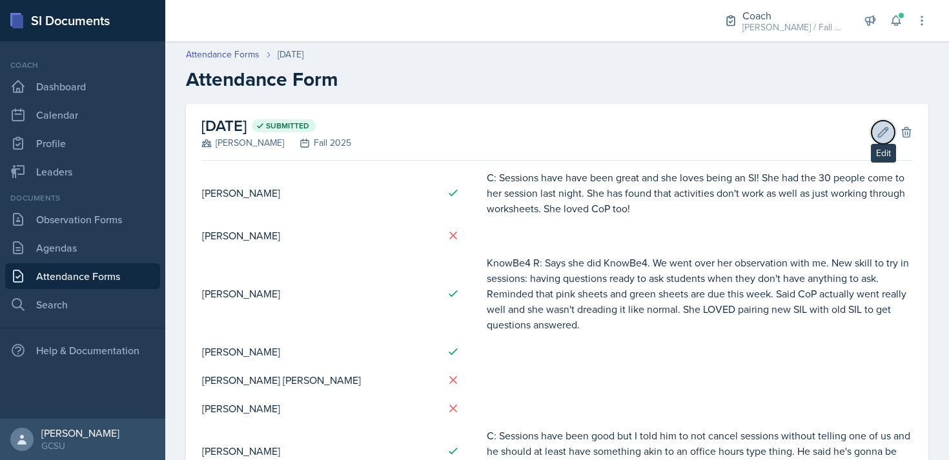
click at [874, 129] on button "Edit" at bounding box center [883, 132] width 23 height 23
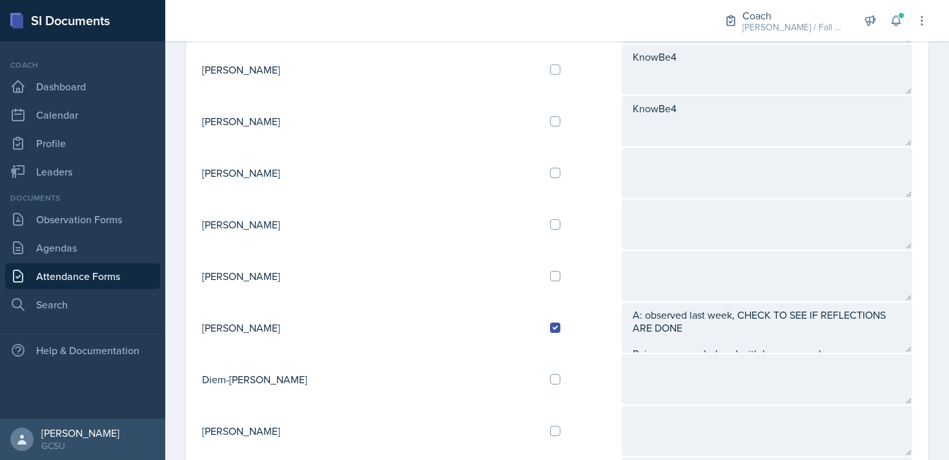
scroll to position [555, 0]
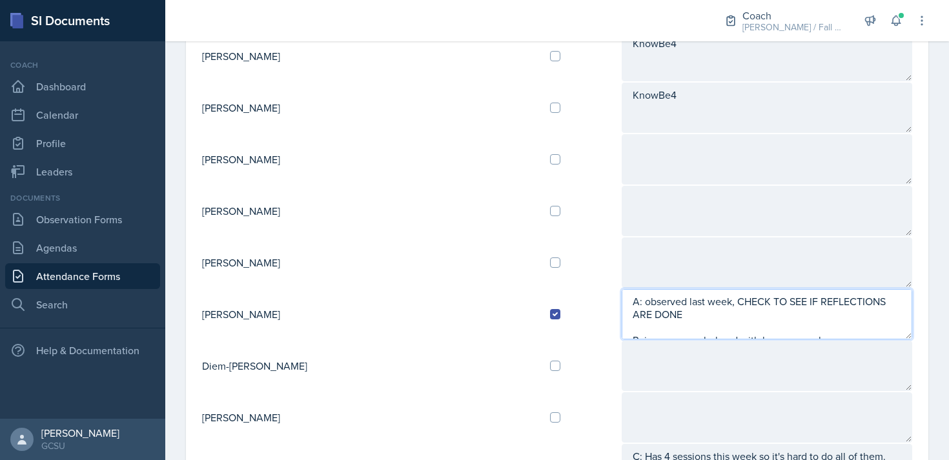
click at [786, 328] on textarea "A: observed last week, CHECK TO SEE IF REFLECTIONS ARE DONE R: is very overwhel…" at bounding box center [767, 314] width 291 height 50
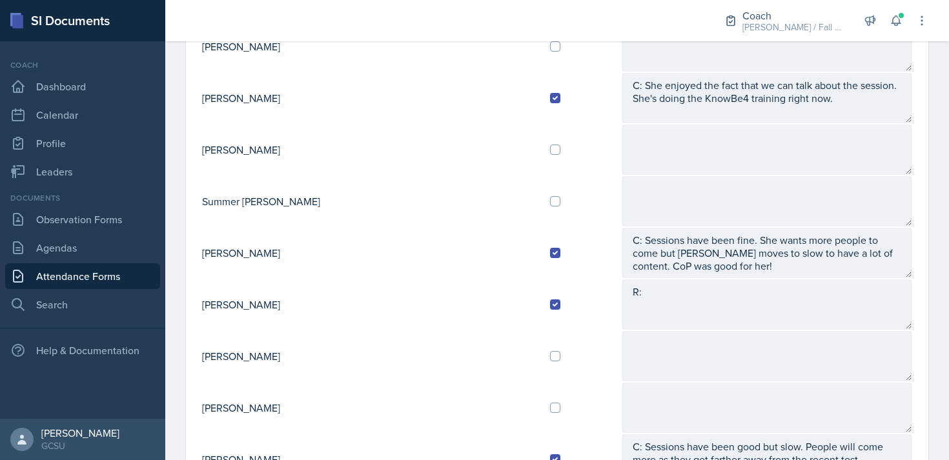
scroll to position [1183, 0]
type textarea "A: observed last week, CHECK TO SEE IF REFLECTIONS ARE DONE R: is very overwhel…"
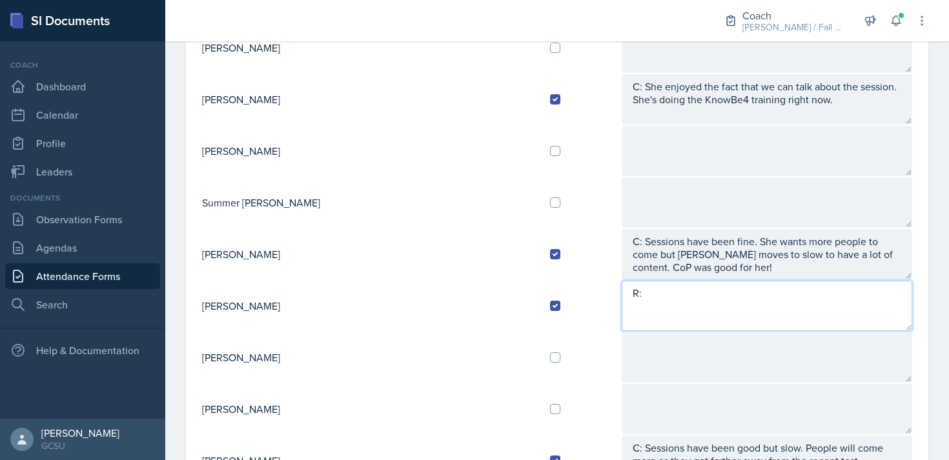
click at [679, 323] on textarea "R:" at bounding box center [767, 306] width 291 height 50
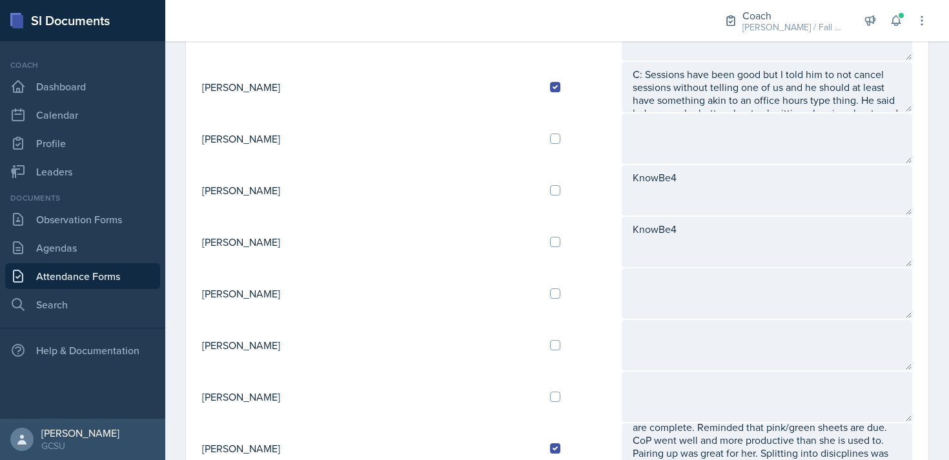
scroll to position [0, 0]
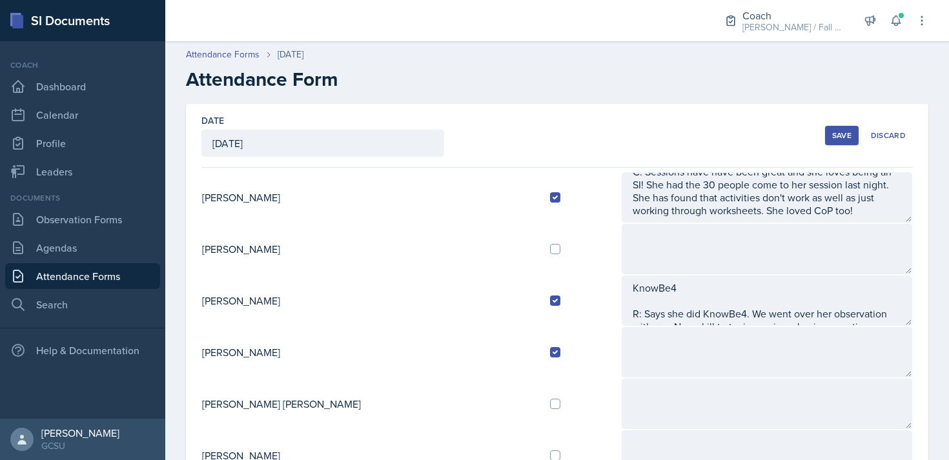
type textarea "R: She is good. Pink/green sheets reminder. Liked CoP pairings with new and old…"
click at [835, 135] on div "Save" at bounding box center [841, 135] width 19 height 10
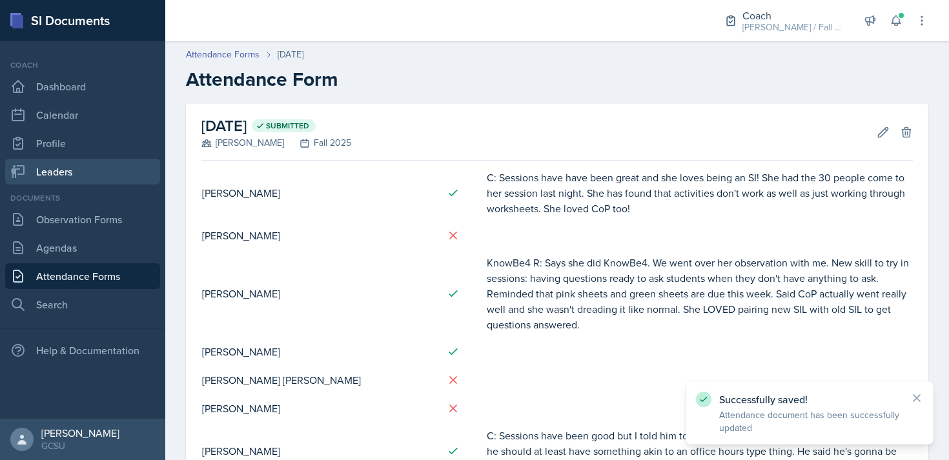
click at [47, 169] on link "Leaders" at bounding box center [82, 172] width 155 height 26
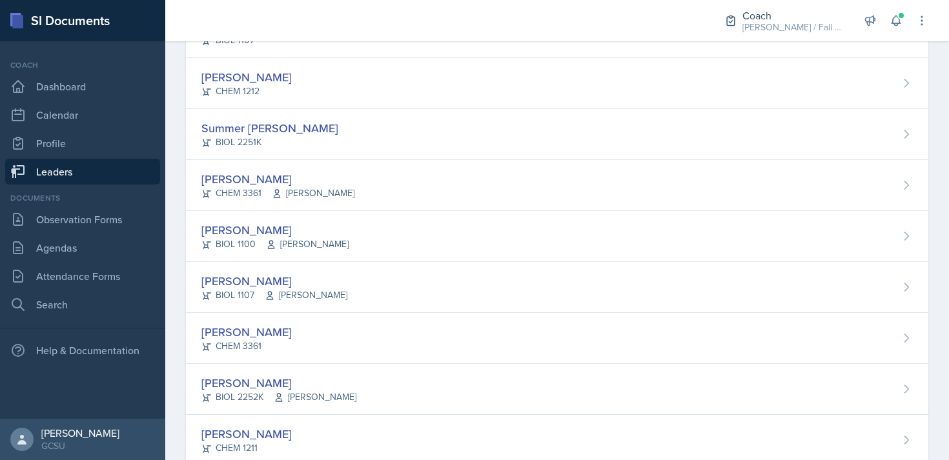
scroll to position [1233, 0]
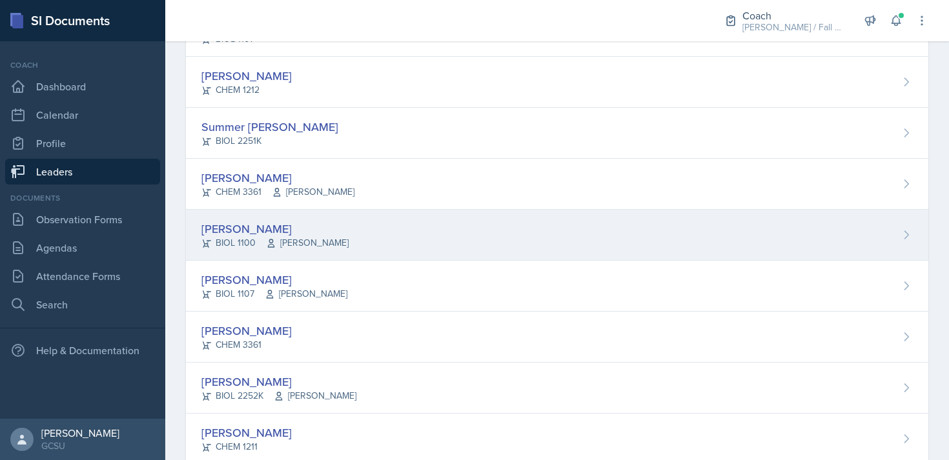
click at [396, 243] on div "[PERSON_NAME] BIOL 1100 [PERSON_NAME]" at bounding box center [557, 235] width 742 height 51
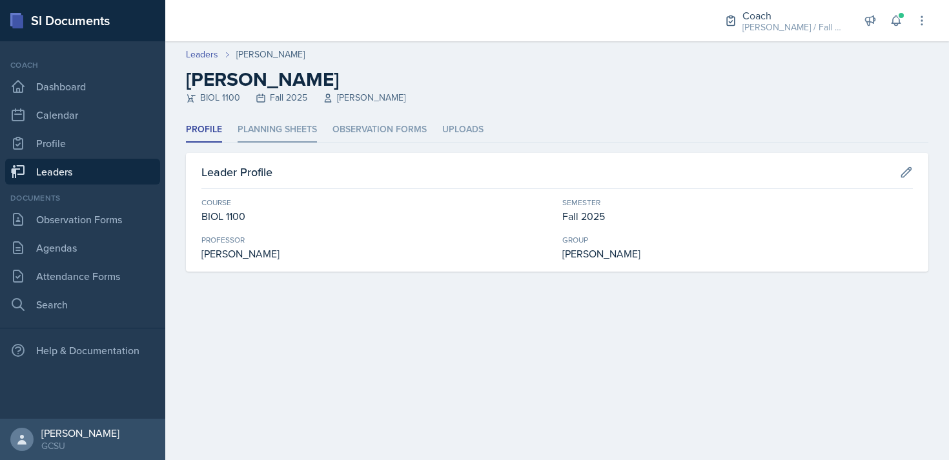
click at [271, 129] on li "Planning Sheets" at bounding box center [277, 130] width 79 height 25
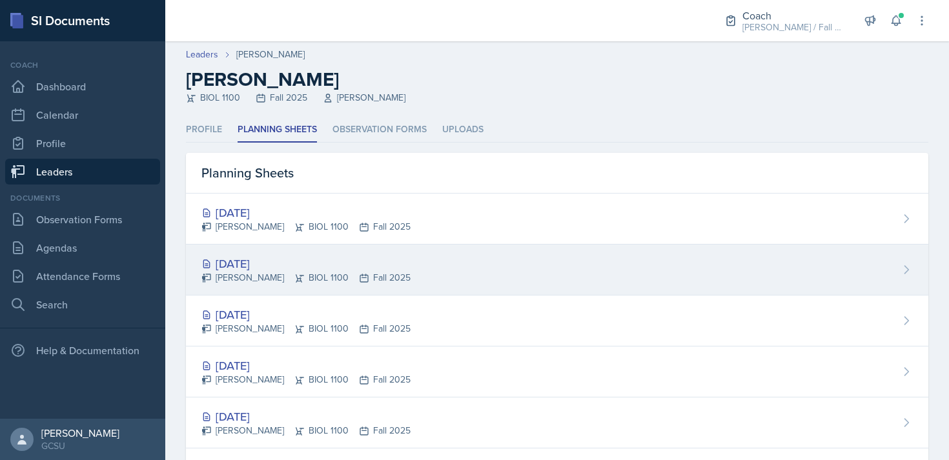
click at [423, 258] on div "[DATE] [PERSON_NAME] BIOL 1100 Fall 2025" at bounding box center [557, 270] width 742 height 51
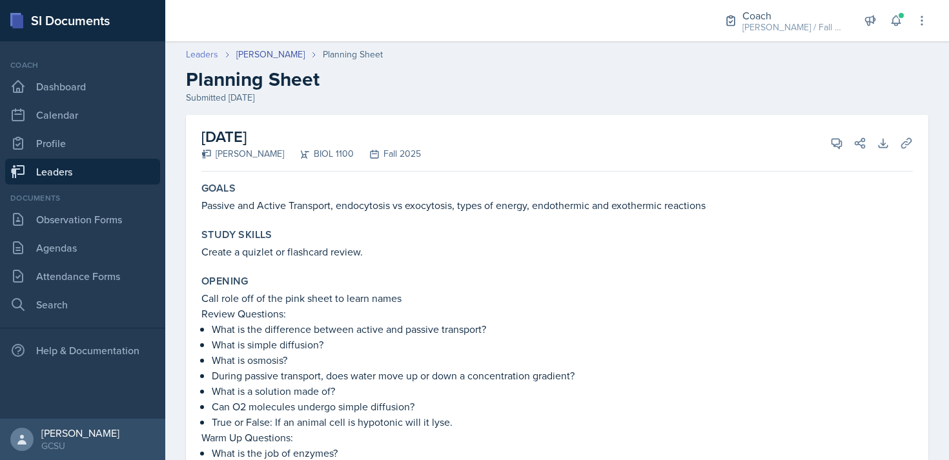
click at [196, 56] on link "Leaders" at bounding box center [202, 55] width 32 height 14
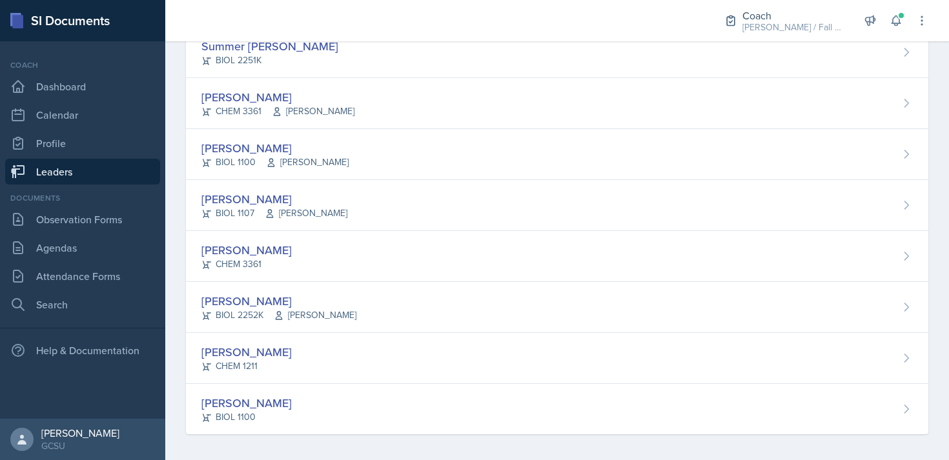
scroll to position [1319, 0]
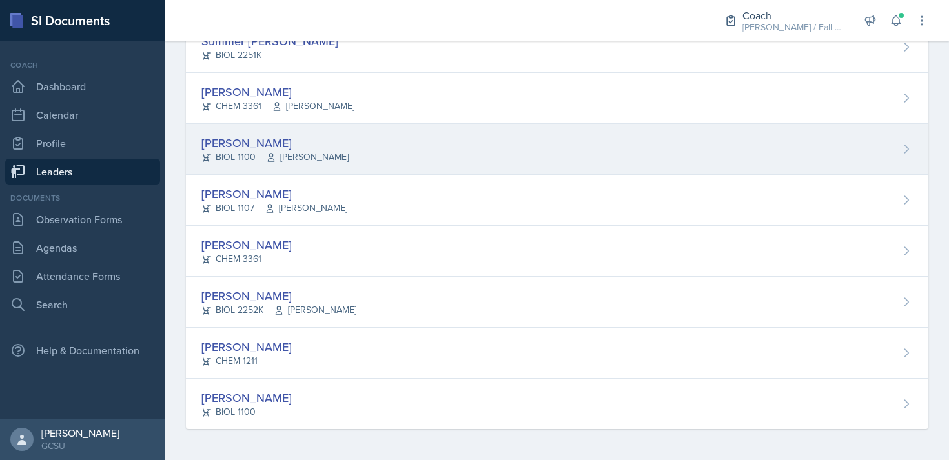
click at [384, 158] on div "[PERSON_NAME] BIOL 1100 [PERSON_NAME]" at bounding box center [557, 149] width 742 height 51
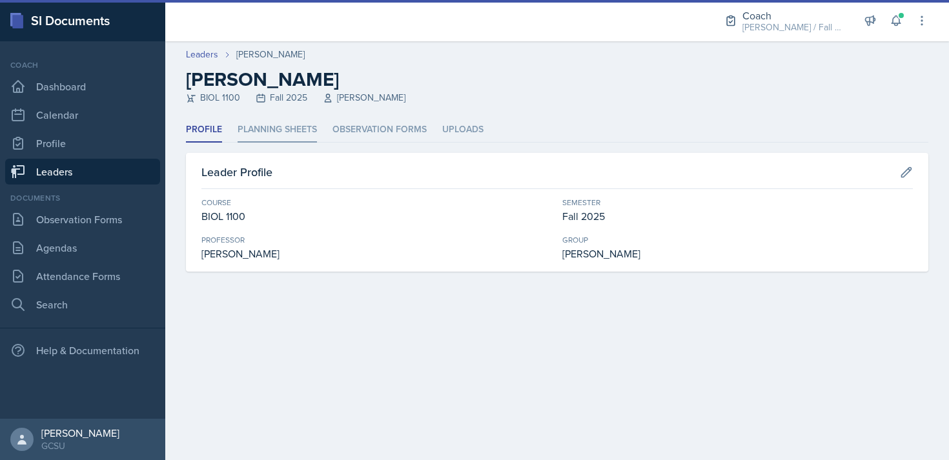
click at [307, 135] on li "Planning Sheets" at bounding box center [277, 130] width 79 height 25
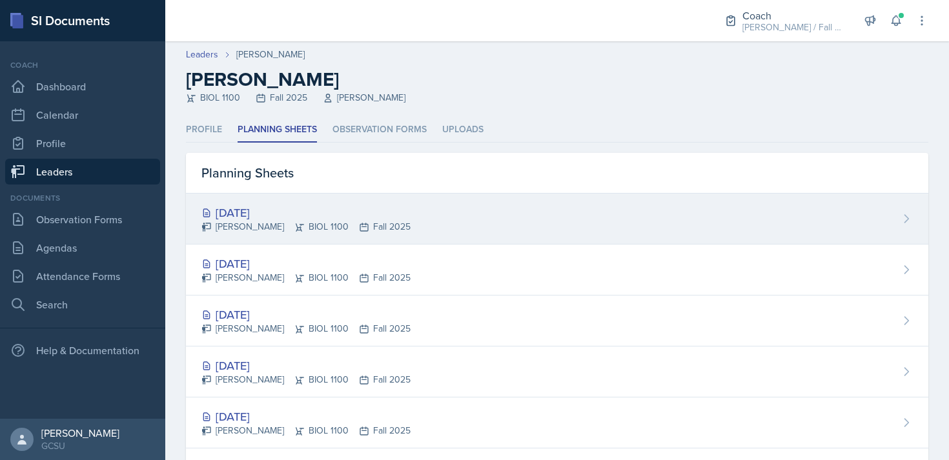
click at [402, 210] on div "[DATE] [PERSON_NAME] BIOL 1100 Fall 2025" at bounding box center [557, 219] width 742 height 51
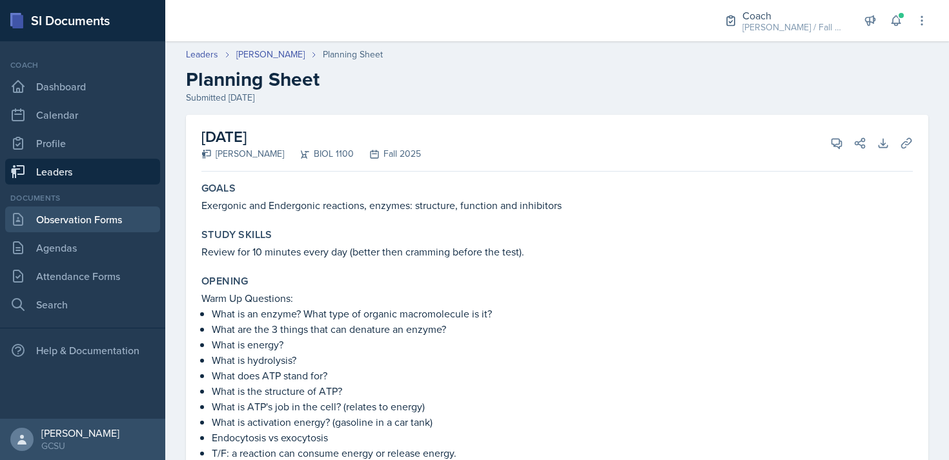
click at [99, 225] on link "Observation Forms" at bounding box center [82, 220] width 155 height 26
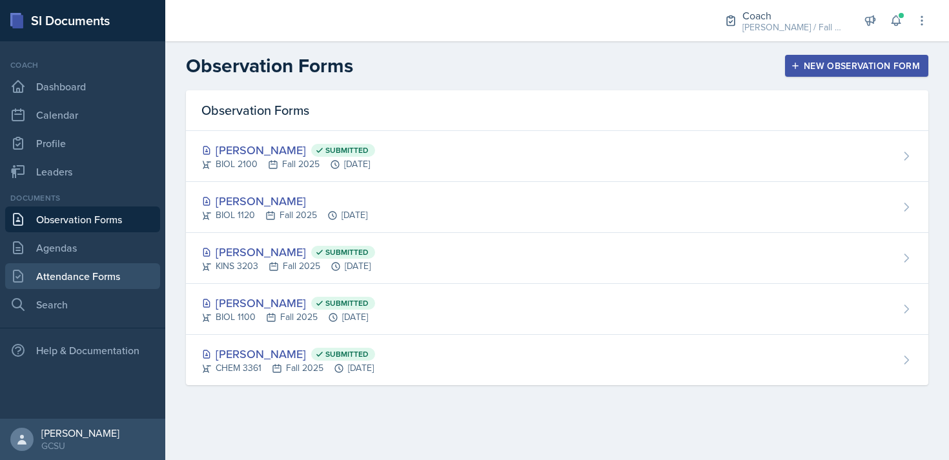
click at [105, 280] on link "Attendance Forms" at bounding box center [82, 276] width 155 height 26
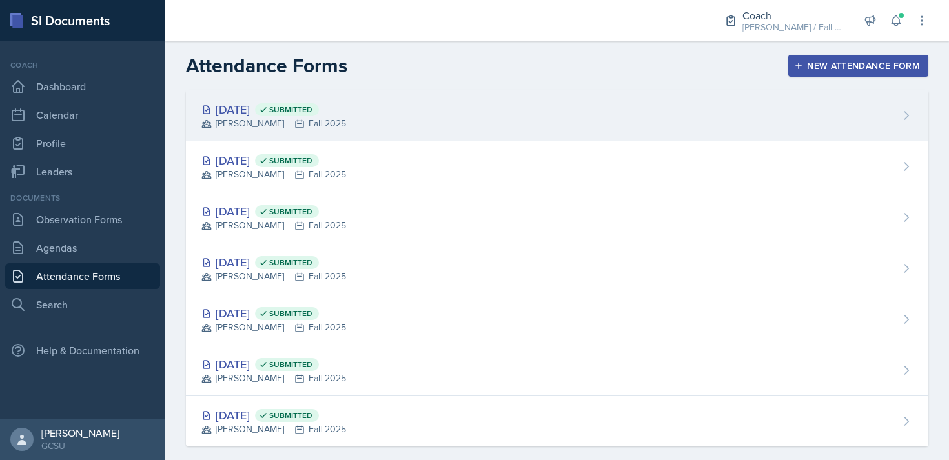
click at [455, 116] on div "[DATE] Submitted [PERSON_NAME] Fall 2025" at bounding box center [557, 115] width 742 height 51
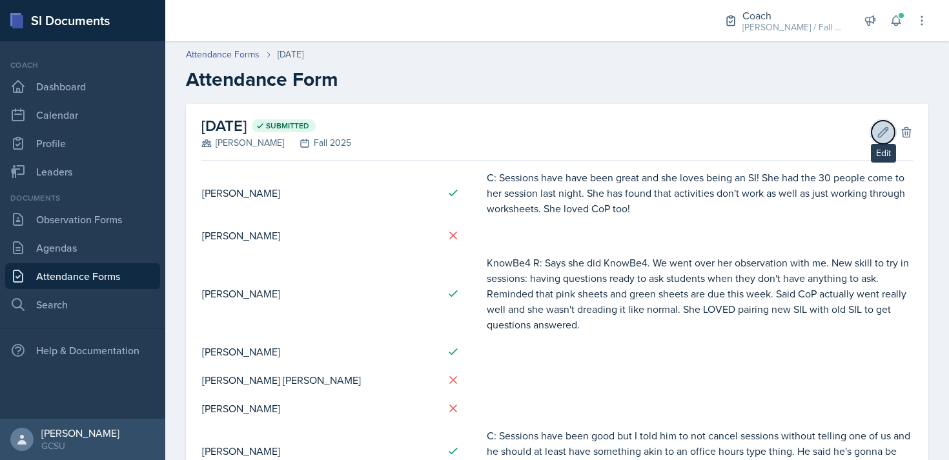
click at [882, 130] on icon at bounding box center [883, 132] width 13 height 13
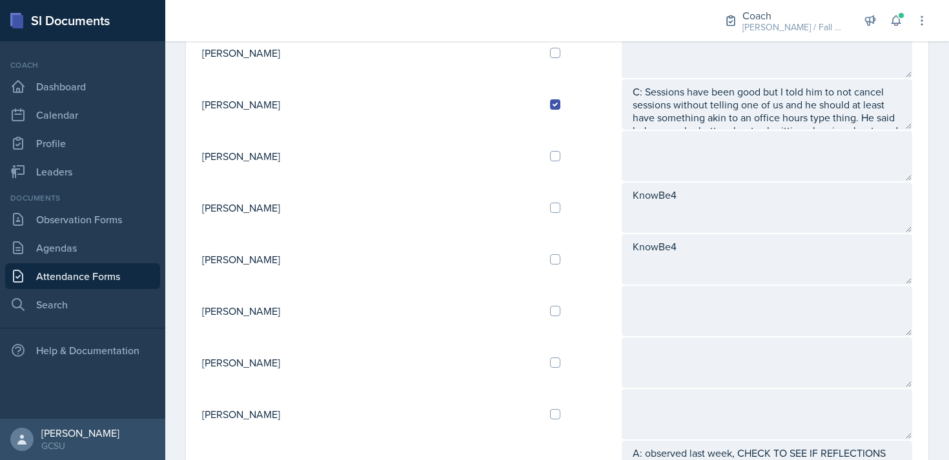
scroll to position [418, 0]
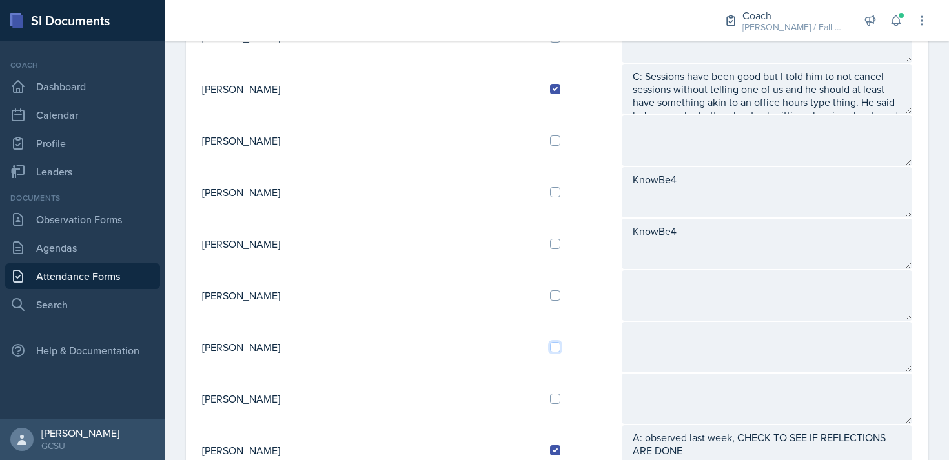
click at [550, 345] on input "checkbox" at bounding box center [555, 347] width 10 height 10
checkbox input "true"
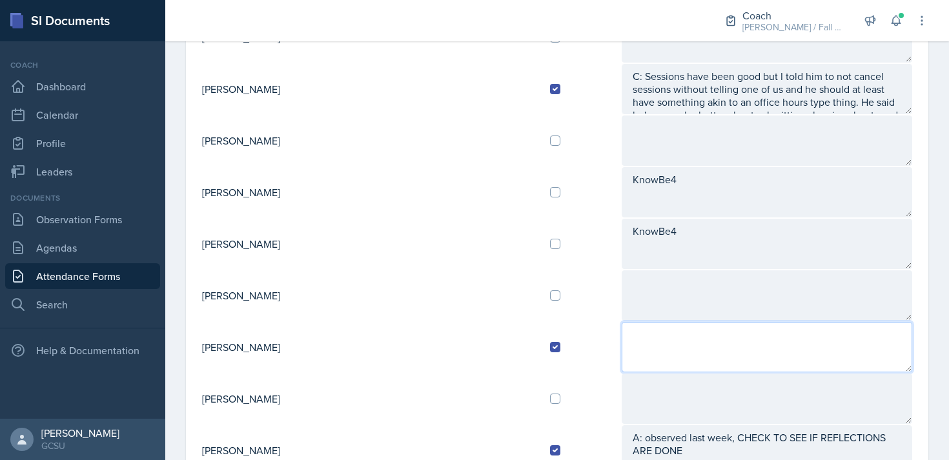
click at [622, 340] on textarea at bounding box center [767, 347] width 291 height 50
type textarea "r"
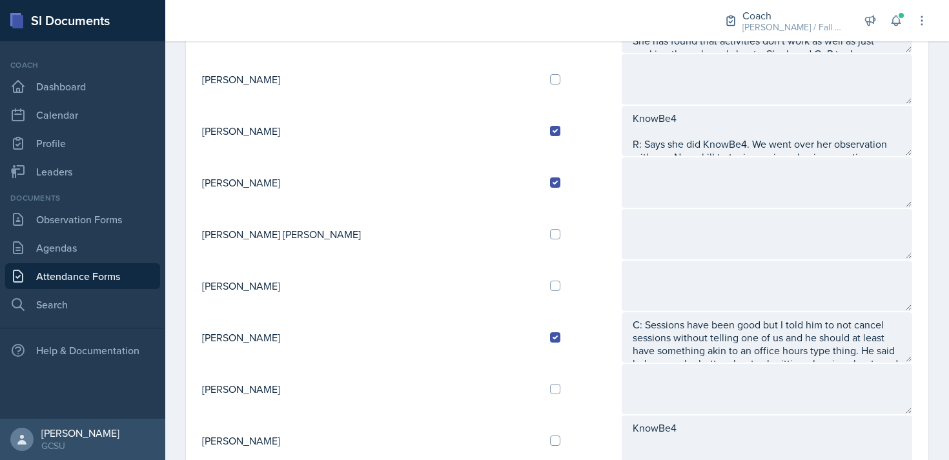
scroll to position [0, 0]
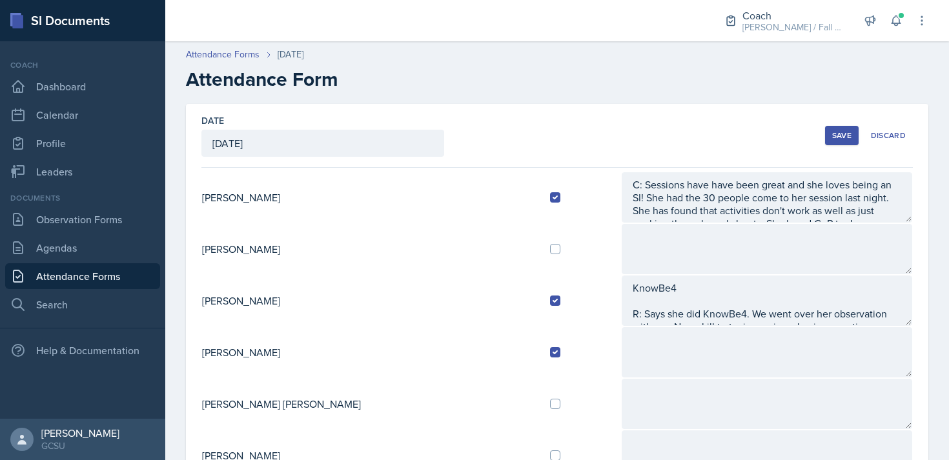
type textarea "R: Attendance for sessions are great (22 for test review, regular 3-5). Observa…"
click at [840, 140] on div "Save" at bounding box center [841, 135] width 19 height 10
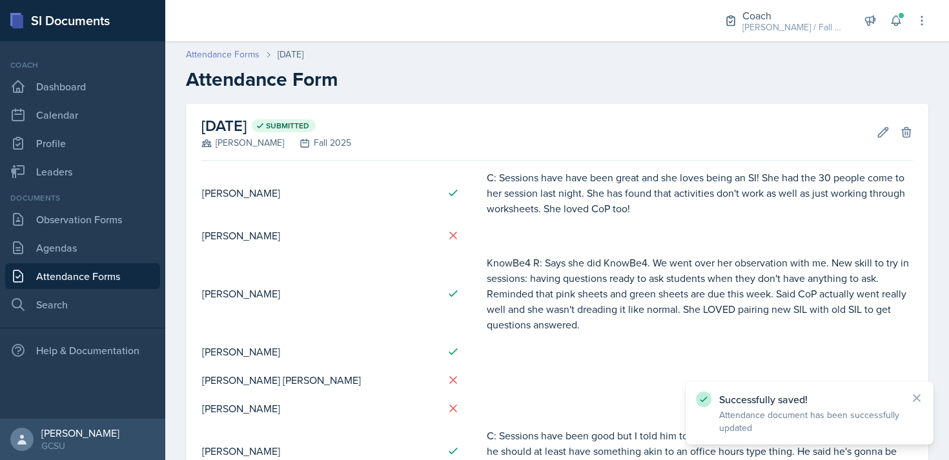
click at [230, 55] on link "Attendance Forms" at bounding box center [223, 55] width 74 height 14
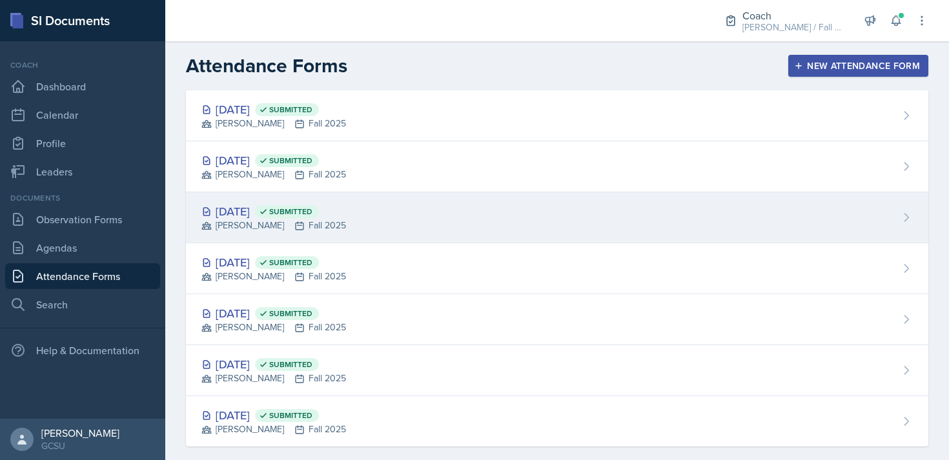
click at [420, 201] on div "[DATE] Submitted [PERSON_NAME] Fall 2025" at bounding box center [557, 217] width 742 height 51
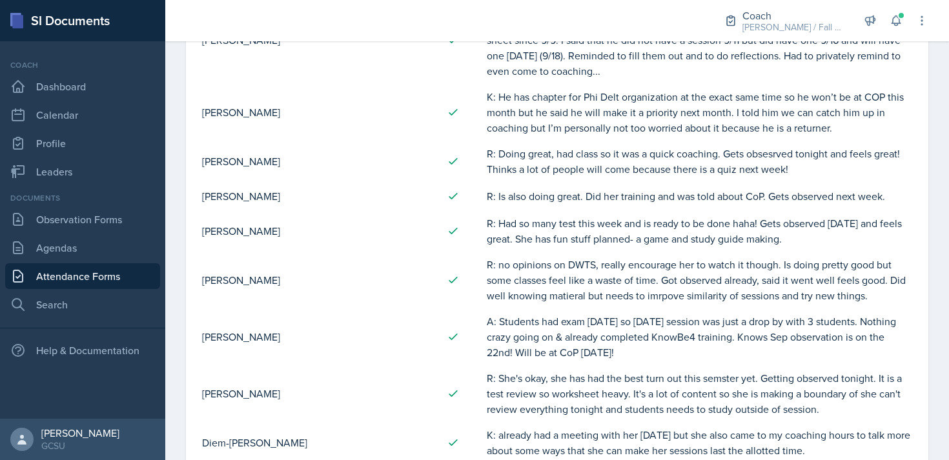
scroll to position [467, 0]
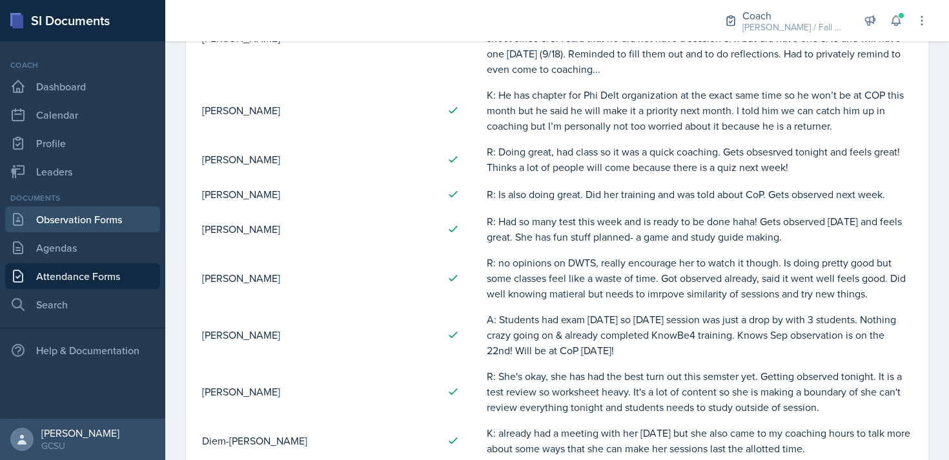
click at [105, 210] on link "Observation Forms" at bounding box center [82, 220] width 155 height 26
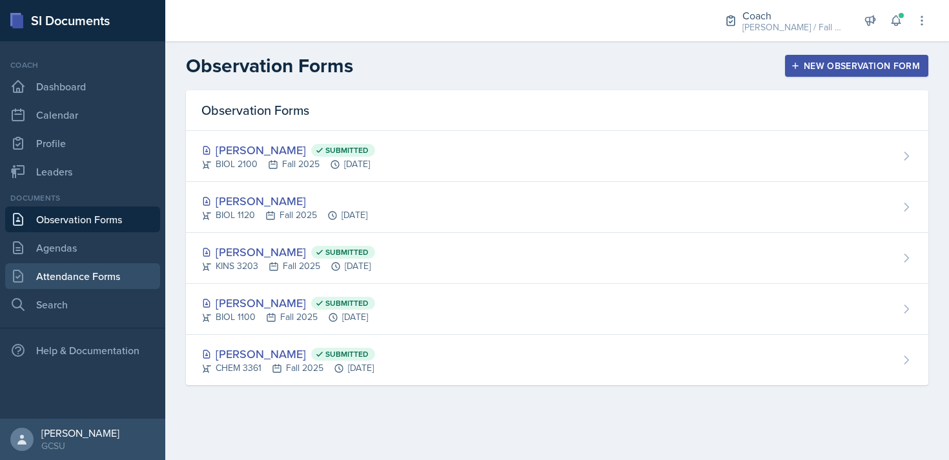
click at [103, 275] on link "Attendance Forms" at bounding box center [82, 276] width 155 height 26
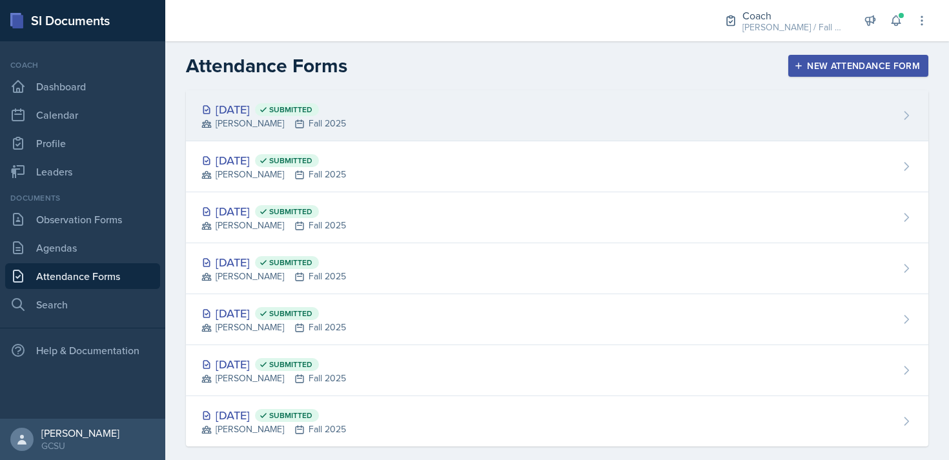
click at [469, 127] on div "[DATE] Submitted [PERSON_NAME] Fall 2025" at bounding box center [557, 115] width 742 height 51
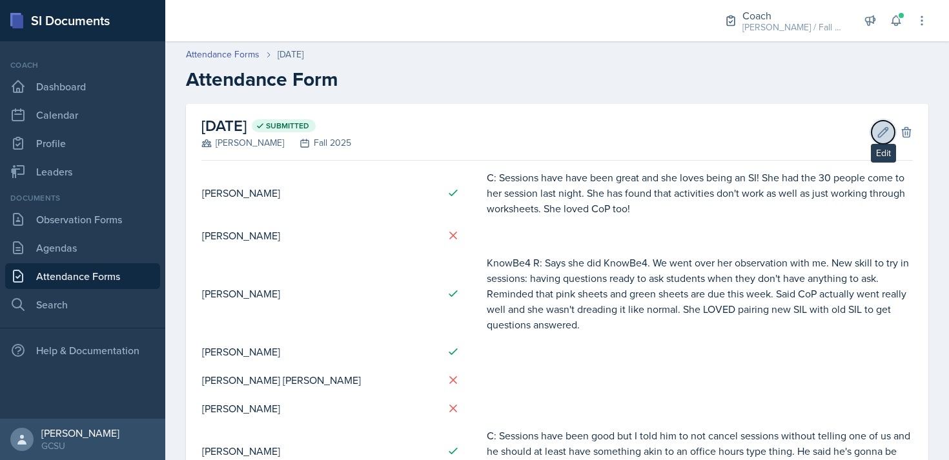
click at [883, 134] on icon at bounding box center [884, 132] width 10 height 10
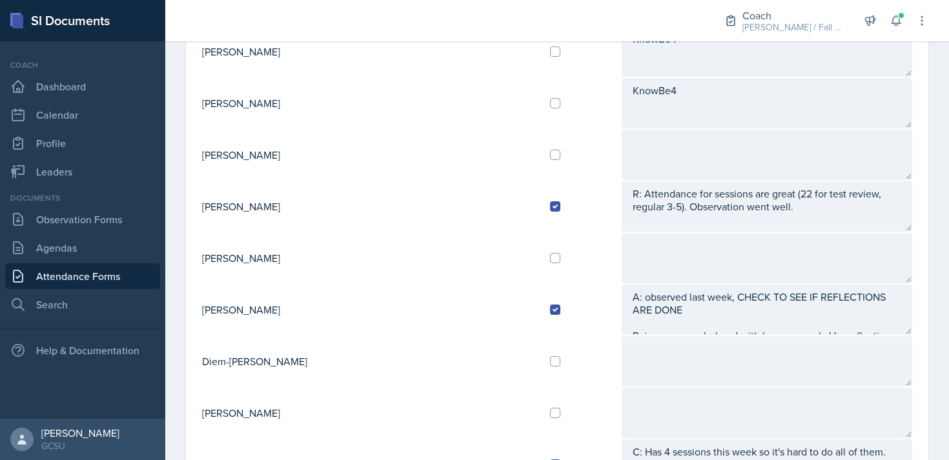
scroll to position [564, 0]
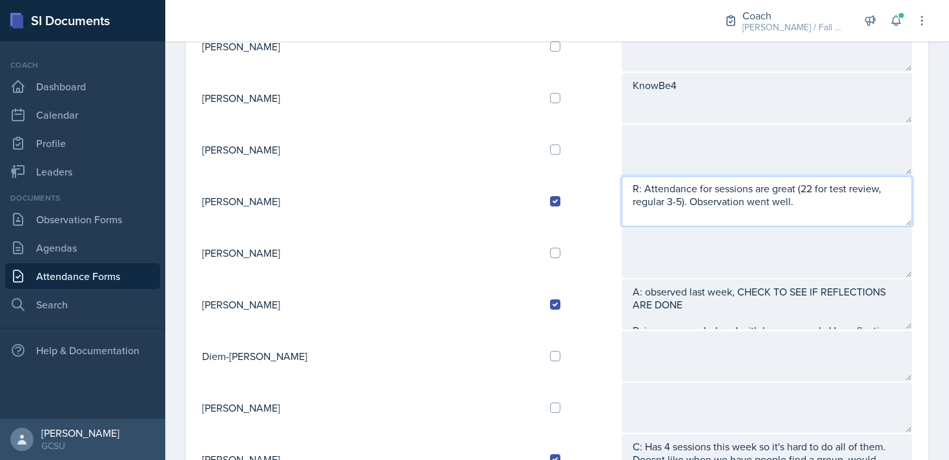
click at [688, 207] on textarea "R: Attendance for sessions are great (22 for test review, regular 3-5). Observa…" at bounding box center [767, 201] width 291 height 50
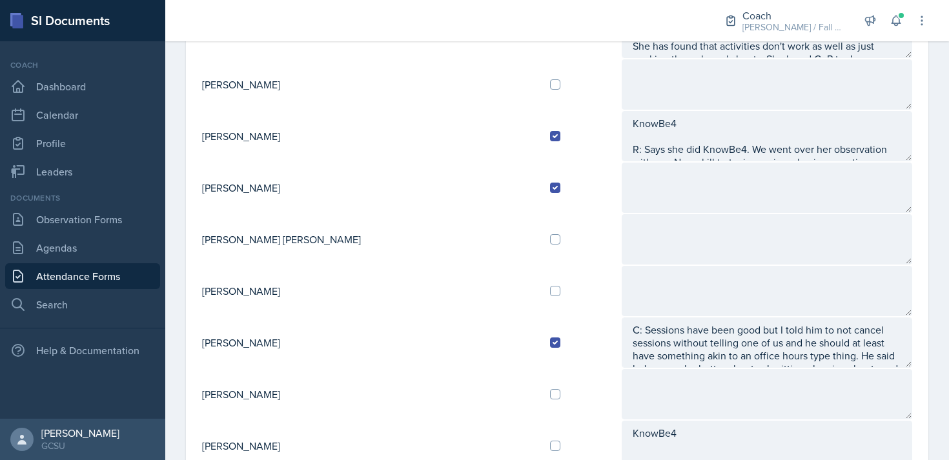
scroll to position [0, 0]
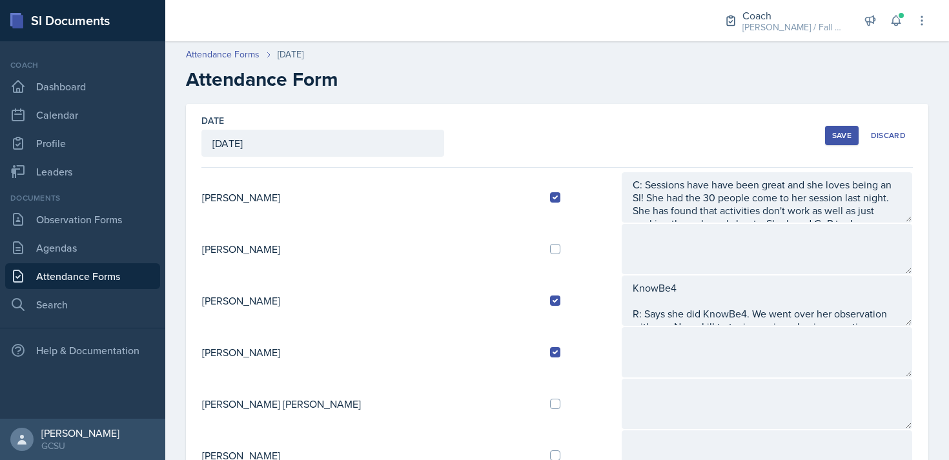
type textarea "R: Attendance for sessions are great (22 for test review, regular 3-5). Observa…"
click at [841, 132] on div "Save" at bounding box center [841, 135] width 19 height 10
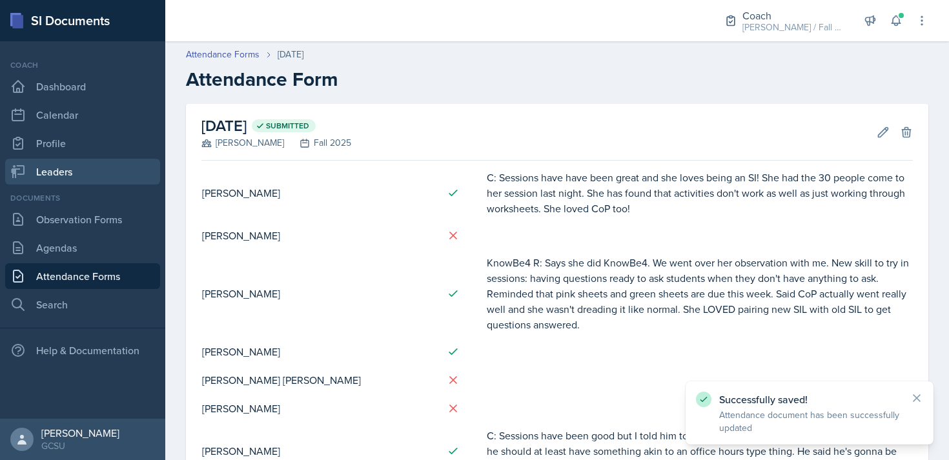
click at [63, 177] on link "Leaders" at bounding box center [82, 172] width 155 height 26
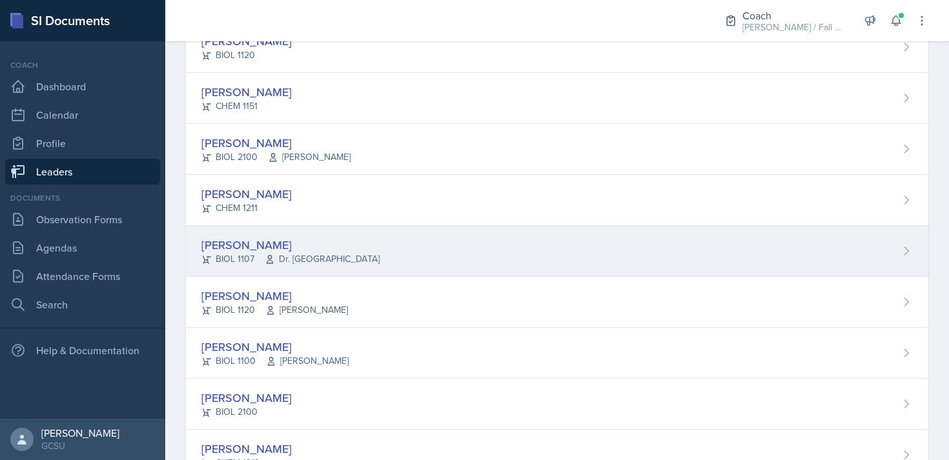
scroll to position [402, 0]
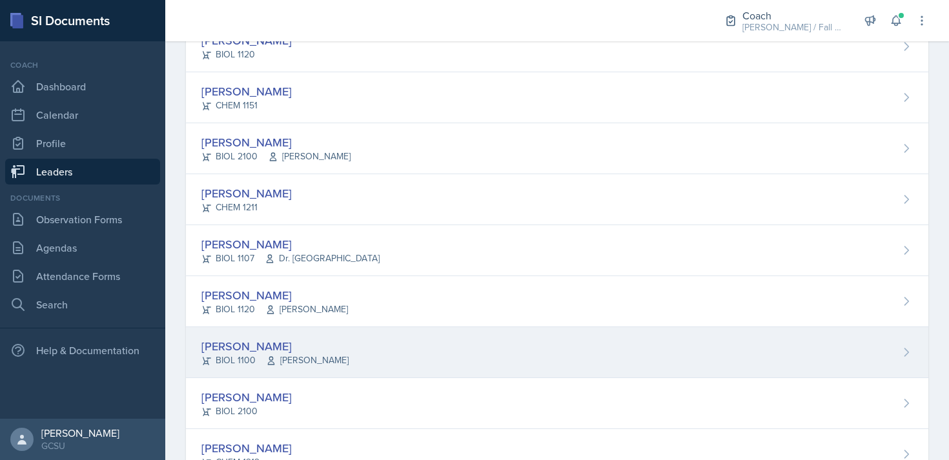
click at [325, 344] on div "[PERSON_NAME]" at bounding box center [274, 346] width 147 height 17
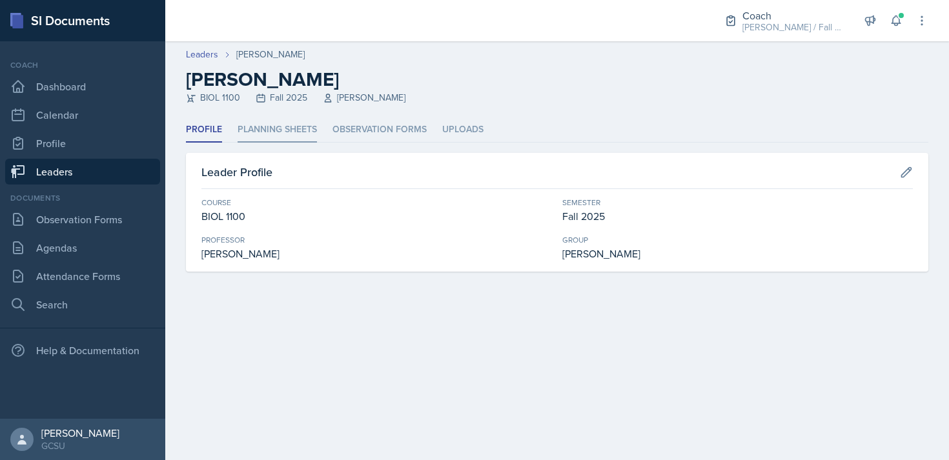
click at [296, 134] on li "Planning Sheets" at bounding box center [277, 130] width 79 height 25
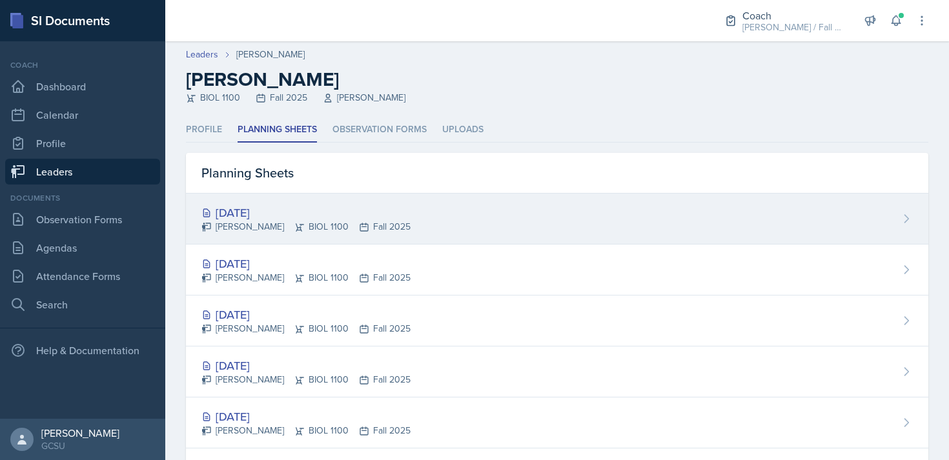
click at [400, 218] on div "[DATE]" at bounding box center [305, 212] width 209 height 17
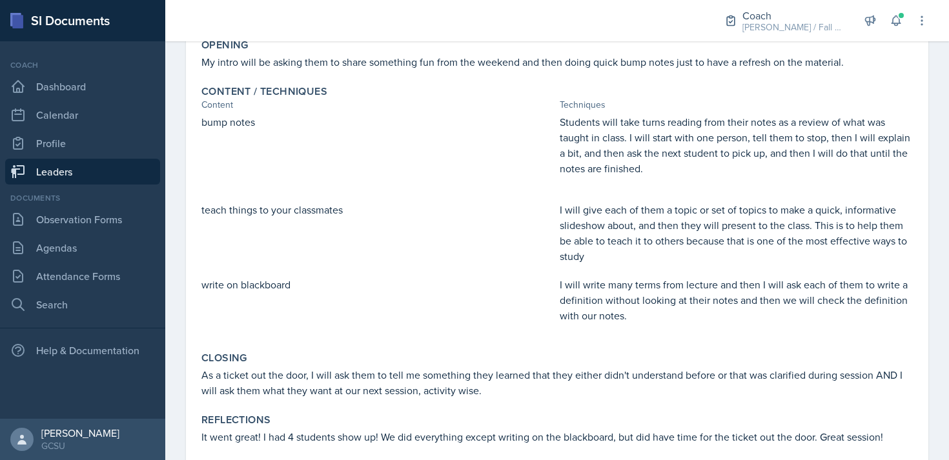
scroll to position [319, 0]
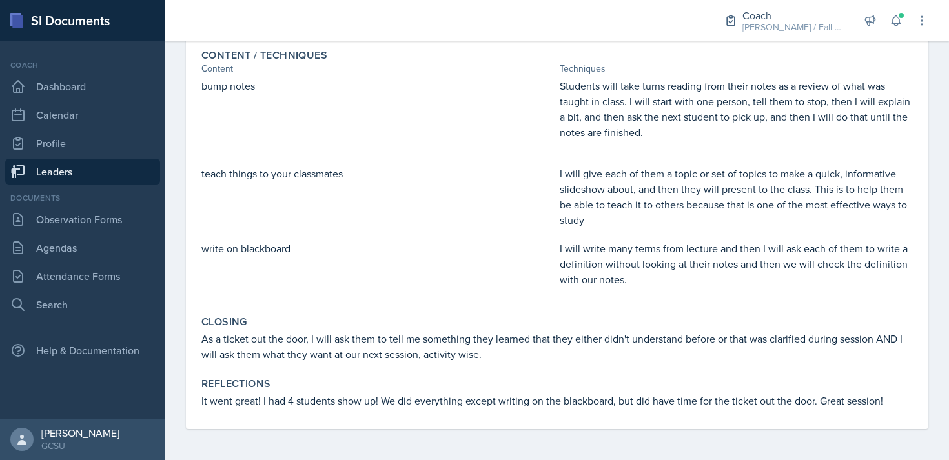
drag, startPoint x: 457, startPoint y: 326, endPoint x: 418, endPoint y: 323, distance: 38.9
click at [451, 326] on div "Closing" at bounding box center [556, 322] width 711 height 13
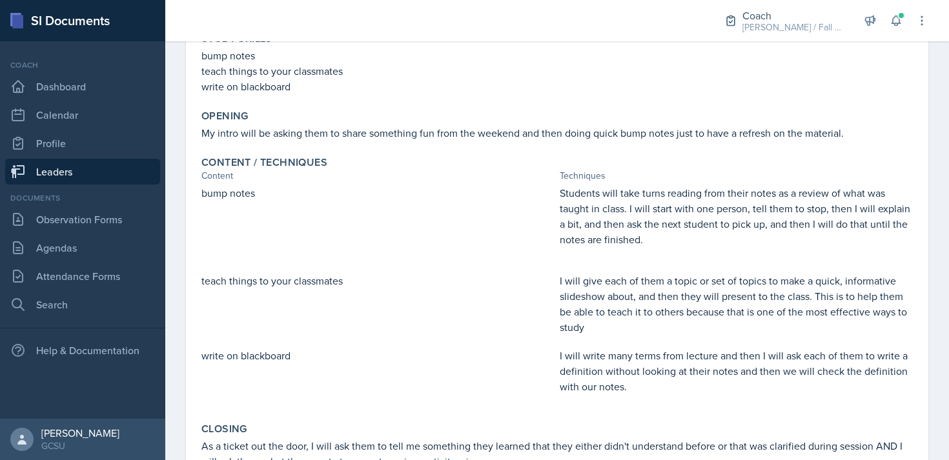
scroll to position [0, 0]
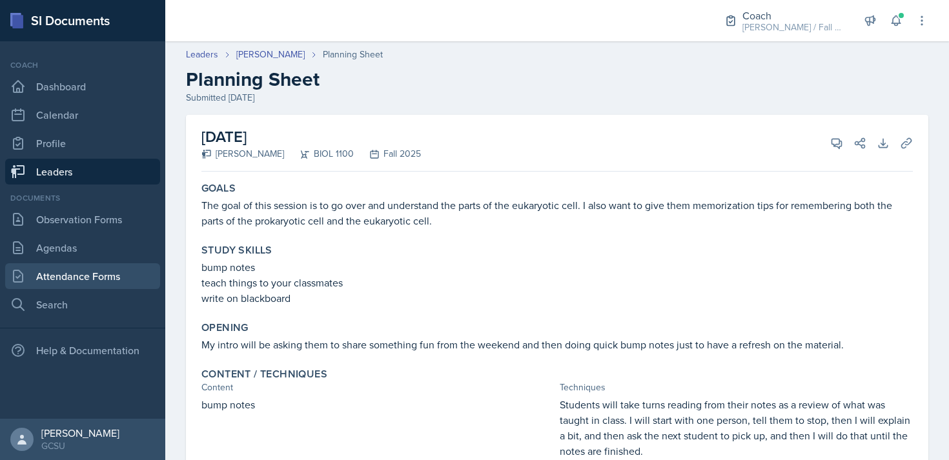
click at [87, 284] on link "Attendance Forms" at bounding box center [82, 276] width 155 height 26
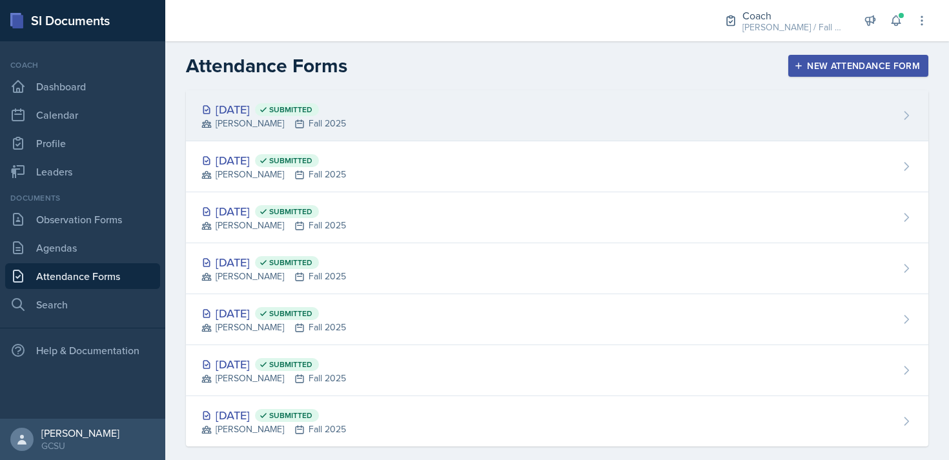
click at [456, 118] on div "[DATE] Submitted [PERSON_NAME] Fall 2025" at bounding box center [557, 115] width 742 height 51
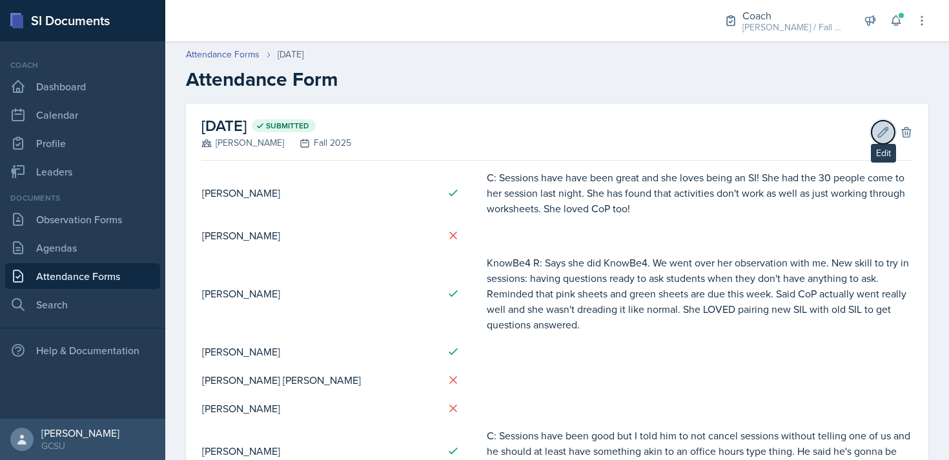
click at [885, 130] on icon at bounding box center [883, 132] width 13 height 13
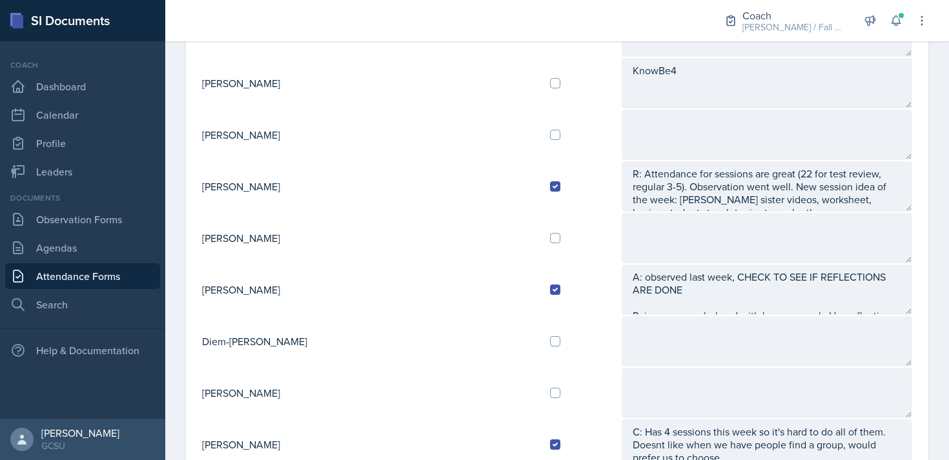
scroll to position [584, 0]
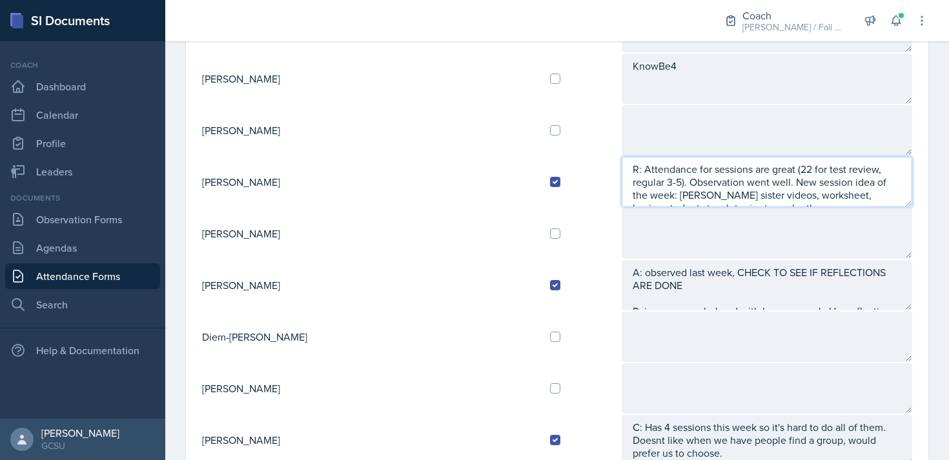
click at [859, 197] on textarea "R: Attendance for sessions are great (22 for test review, regular 3-5). Observa…" at bounding box center [767, 182] width 291 height 50
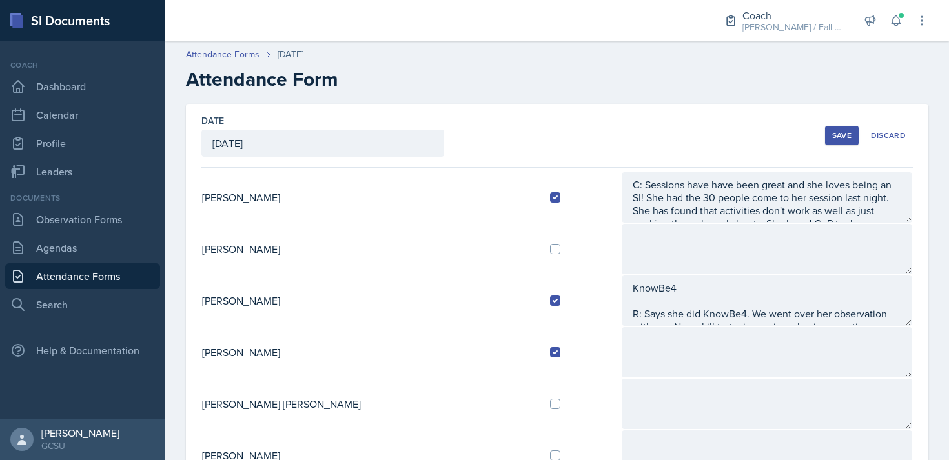
type textarea "R: Attendance for sessions are great (22 for test review, regular 3-5). Observa…"
click at [835, 133] on div "Save" at bounding box center [841, 135] width 19 height 10
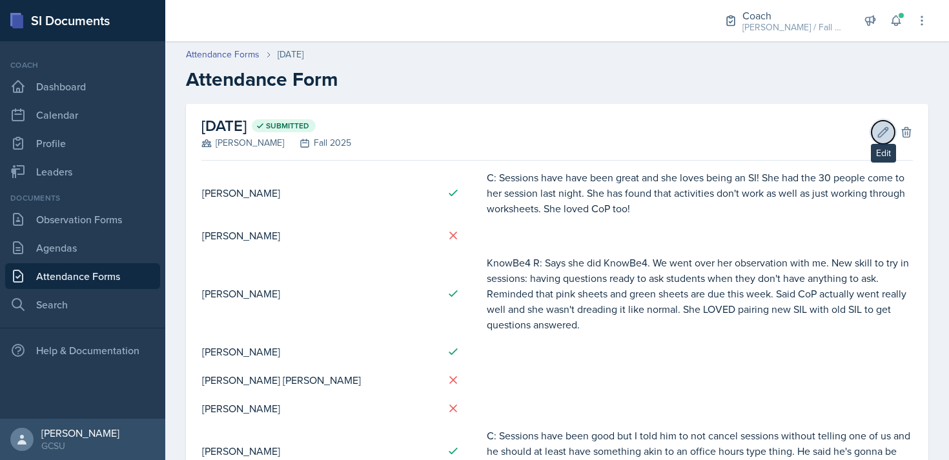
click at [879, 123] on button "Edit" at bounding box center [883, 132] width 23 height 23
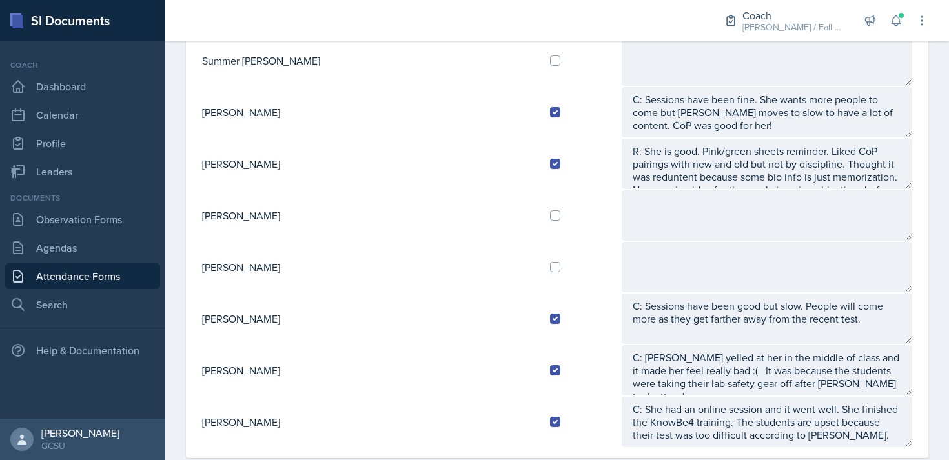
scroll to position [39, 0]
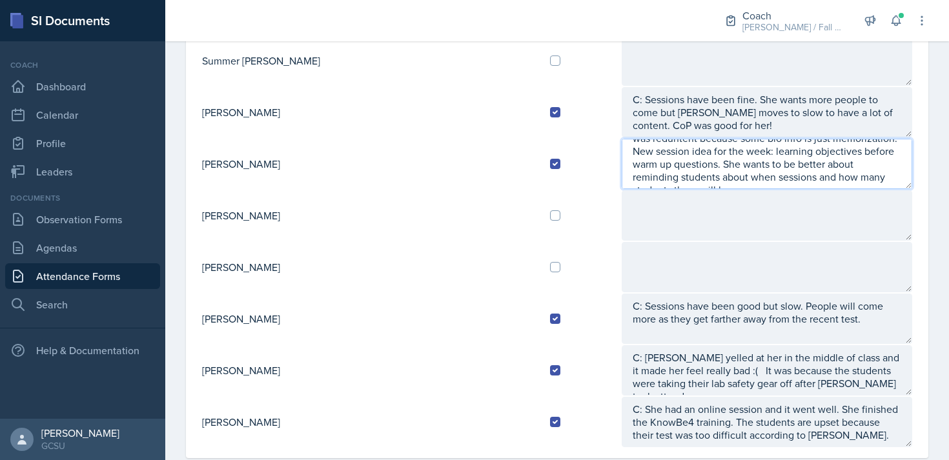
click at [716, 179] on textarea "R: She is good. Pink/green sheets reminder. Liked CoP pairings with new and old…" at bounding box center [767, 164] width 291 height 50
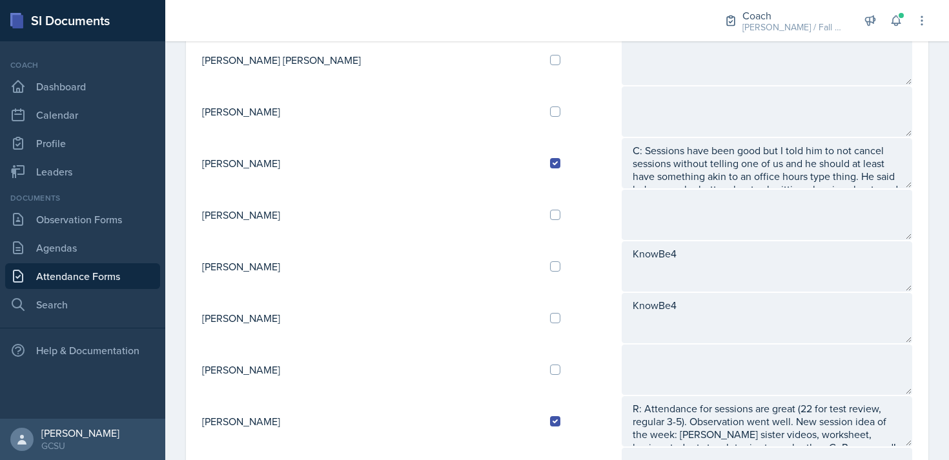
scroll to position [0, 0]
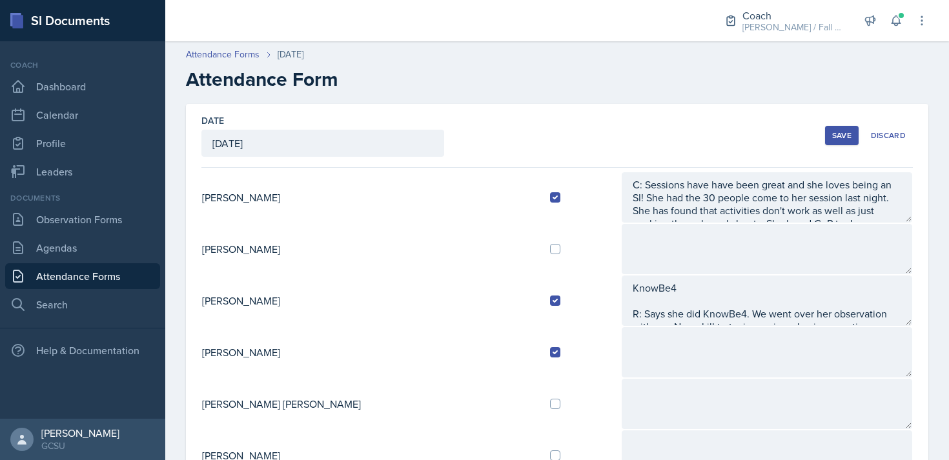
type textarea "R: She is good. Pink/green sheets reminder. Liked CoP pairings with new and old…"
click at [835, 139] on div "Save" at bounding box center [841, 135] width 19 height 10
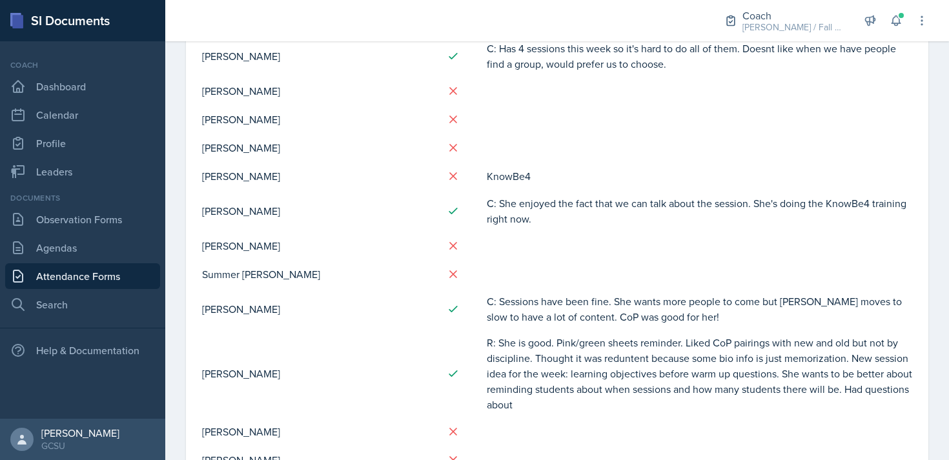
scroll to position [1014, 0]
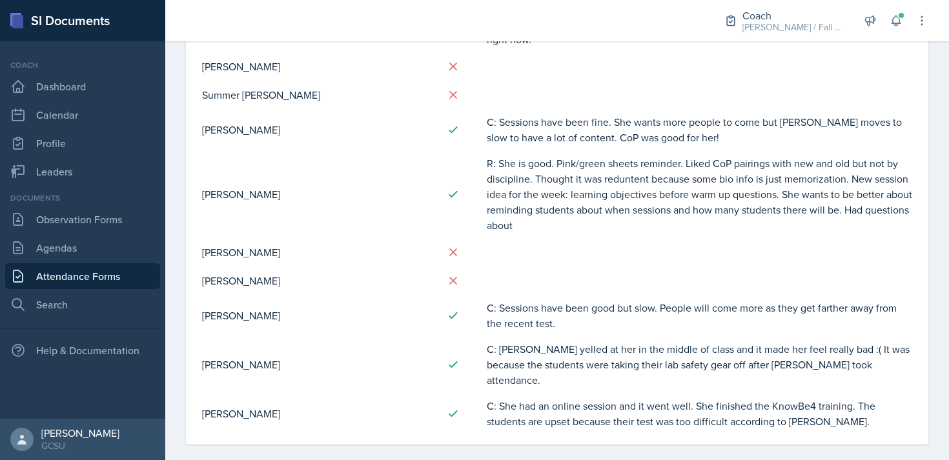
click at [578, 228] on td "R: She is good. Pink/green sheets reminder. Liked CoP pairings with new and old…" at bounding box center [699, 194] width 427 height 88
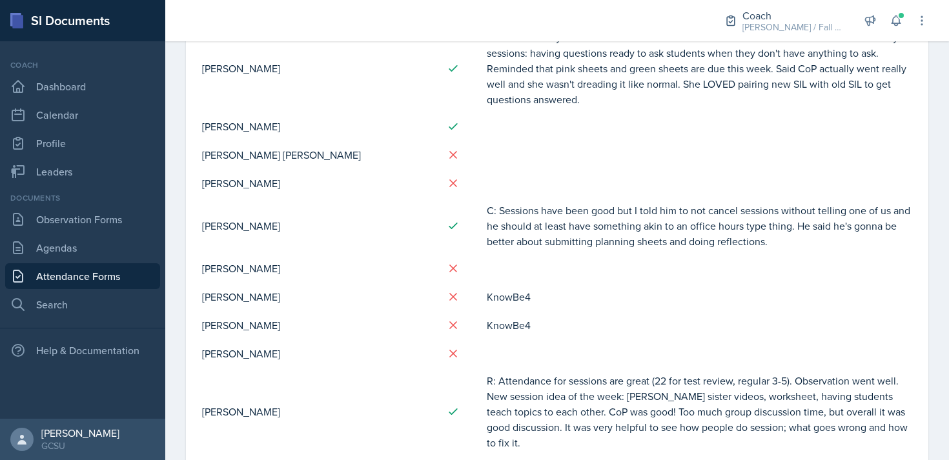
scroll to position [0, 0]
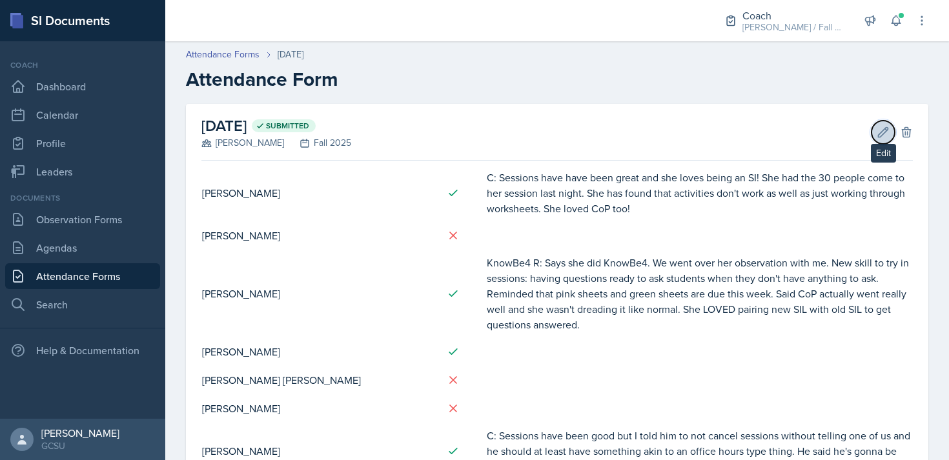
click at [876, 128] on button "Edit" at bounding box center [883, 132] width 23 height 23
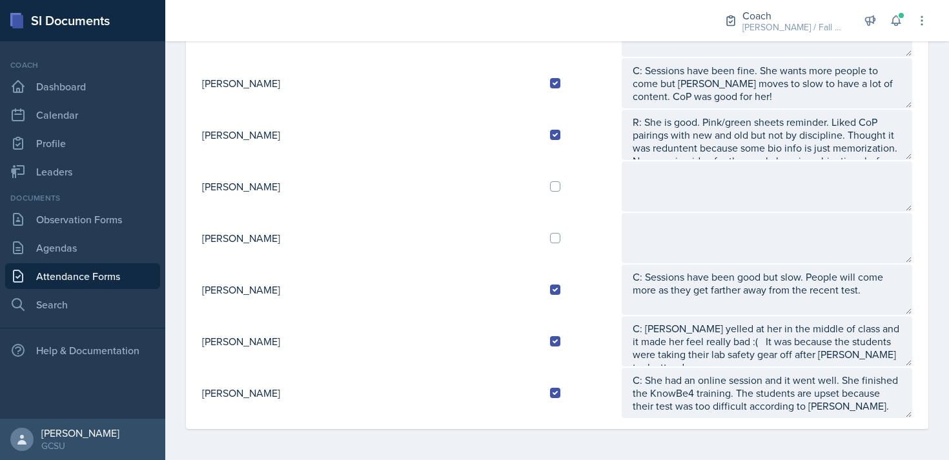
scroll to position [39, 0]
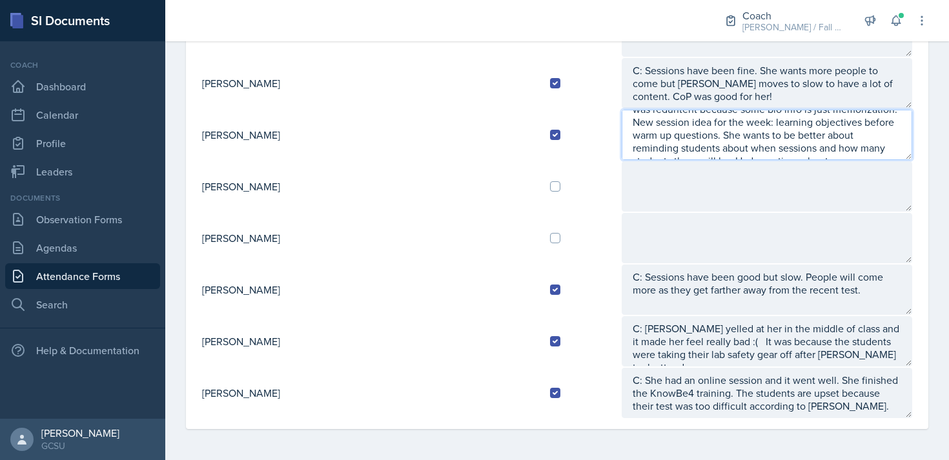
click at [738, 145] on textarea "R: She is good. Pink/green sheets reminder. Liked CoP pairings with new and old…" at bounding box center [767, 135] width 291 height 50
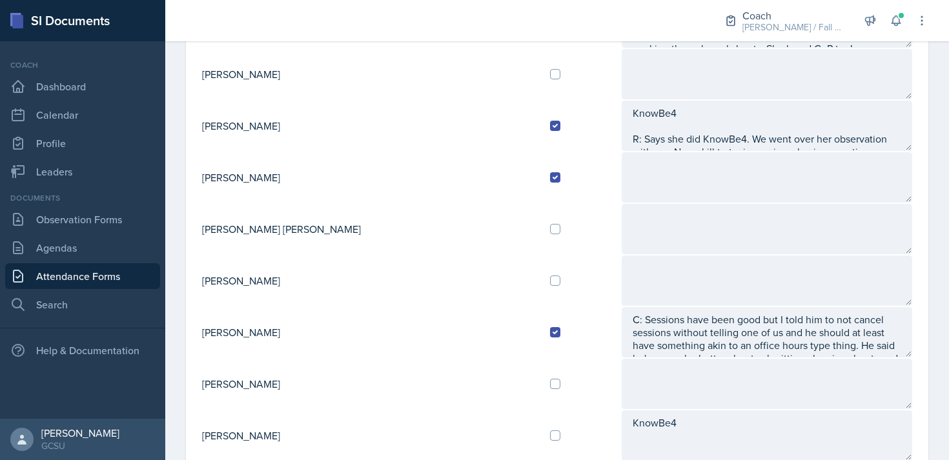
scroll to position [0, 0]
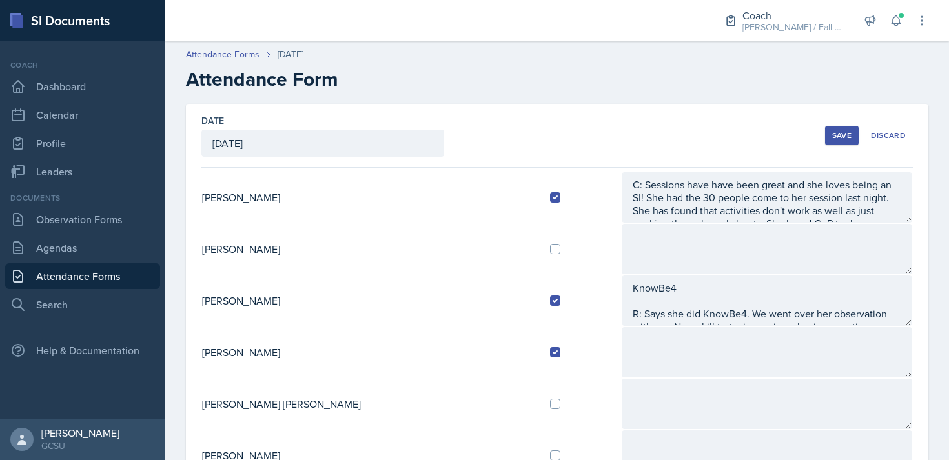
type textarea "R: She is good. Pink/green sheets reminder. Liked CoP pairings with new and old…"
click at [835, 142] on button "Save" at bounding box center [842, 135] width 34 height 19
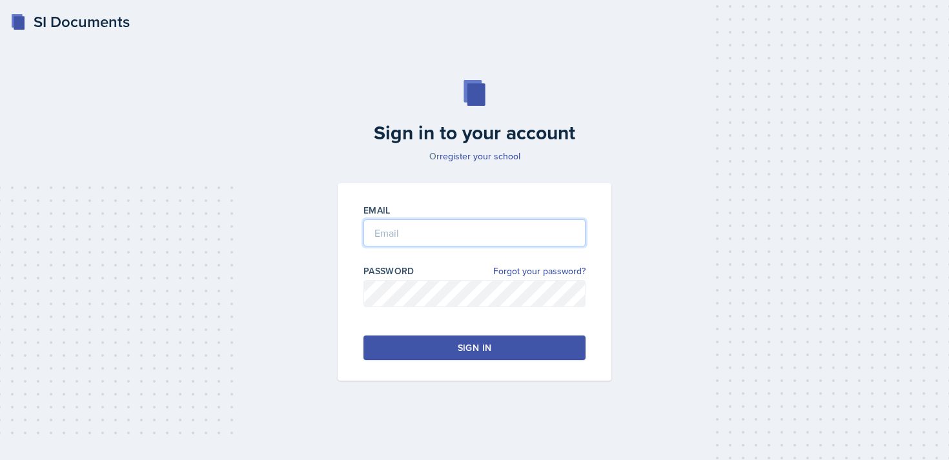
click at [411, 238] on input "email" at bounding box center [474, 233] width 222 height 27
type input "[EMAIL_ADDRESS][DOMAIN_NAME]"
click at [458, 355] on button "Sign in" at bounding box center [474, 348] width 222 height 25
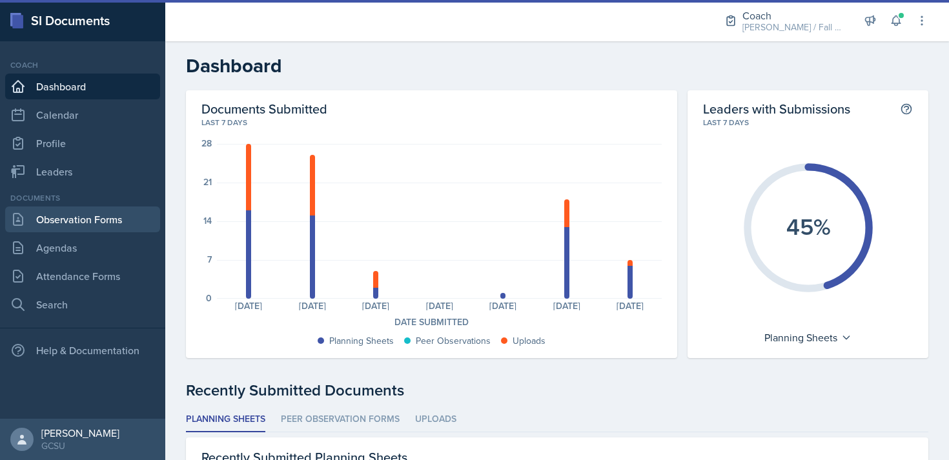
click at [84, 228] on link "Observation Forms" at bounding box center [82, 220] width 155 height 26
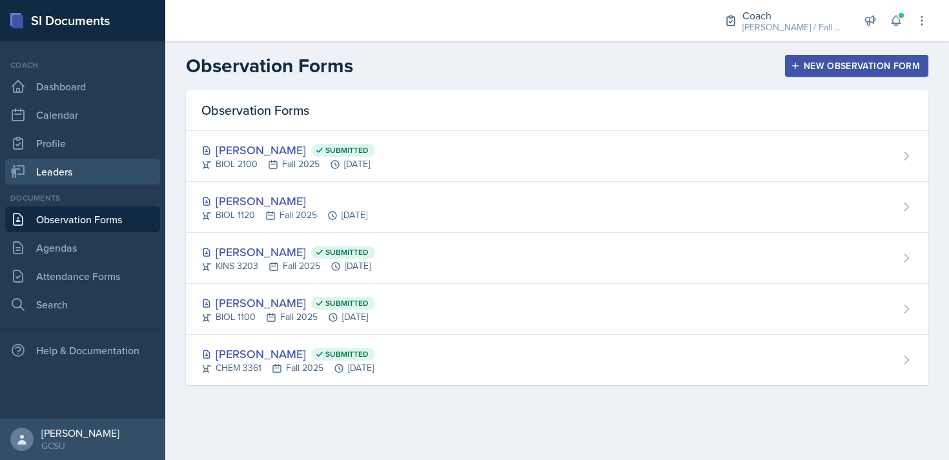
click at [57, 167] on link "Leaders" at bounding box center [82, 172] width 155 height 26
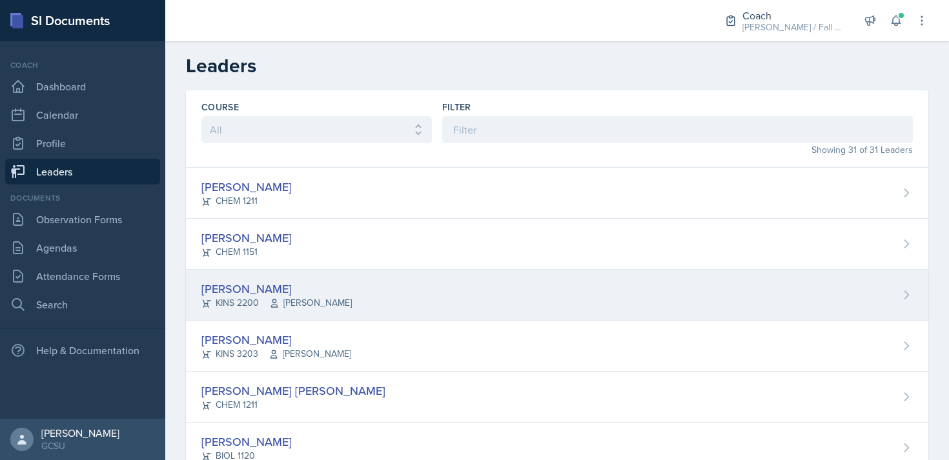
click at [343, 289] on div "[PERSON_NAME] KINS 2200 [PERSON_NAME]" at bounding box center [557, 295] width 742 height 51
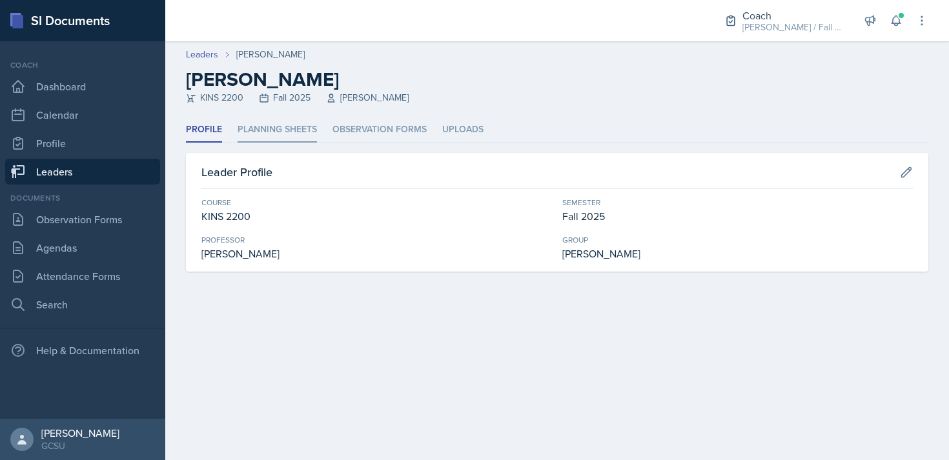
click at [284, 121] on li "Planning Sheets" at bounding box center [277, 130] width 79 height 25
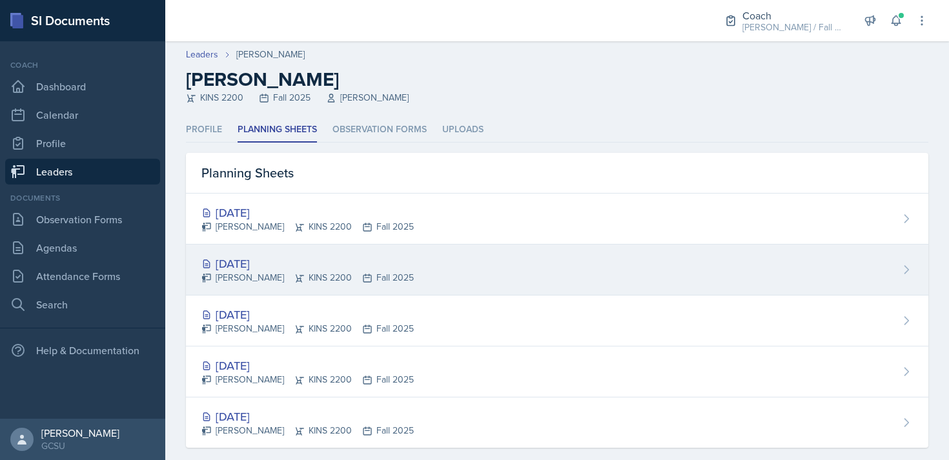
click at [369, 268] on div "[DATE]" at bounding box center [307, 263] width 212 height 17
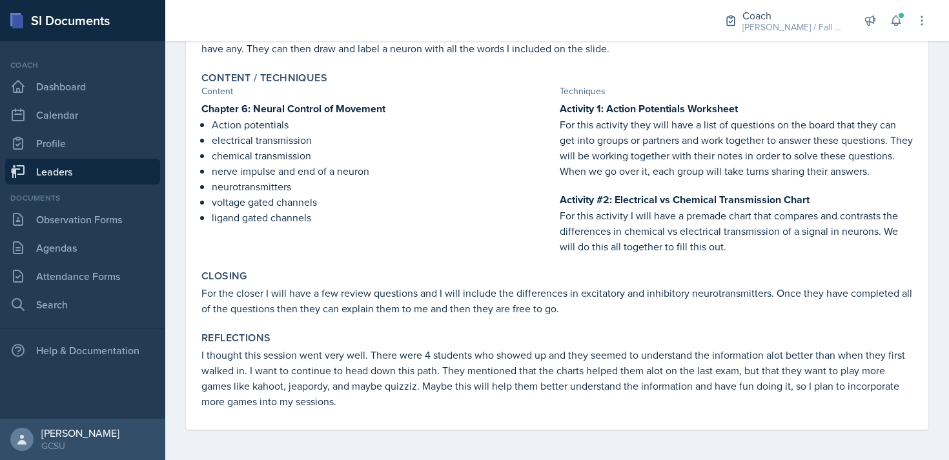
scroll to position [340, 0]
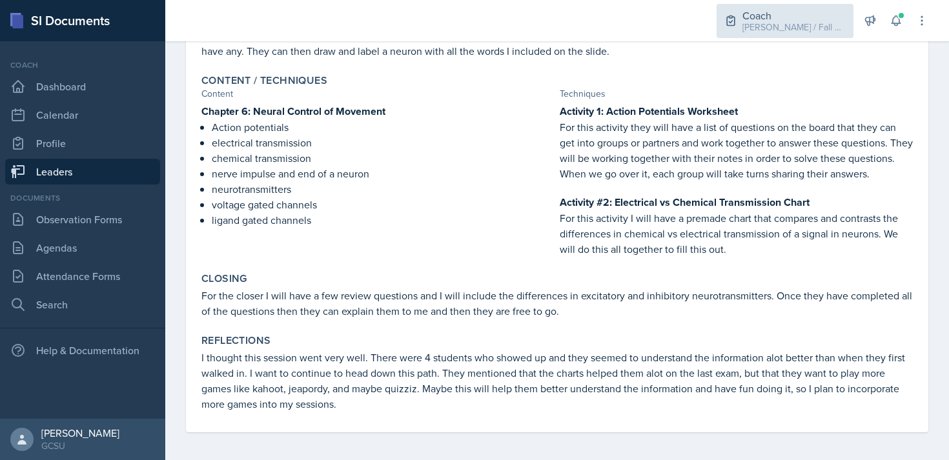
click at [795, 23] on div "[PERSON_NAME] / Fall 2025" at bounding box center [793, 28] width 103 height 14
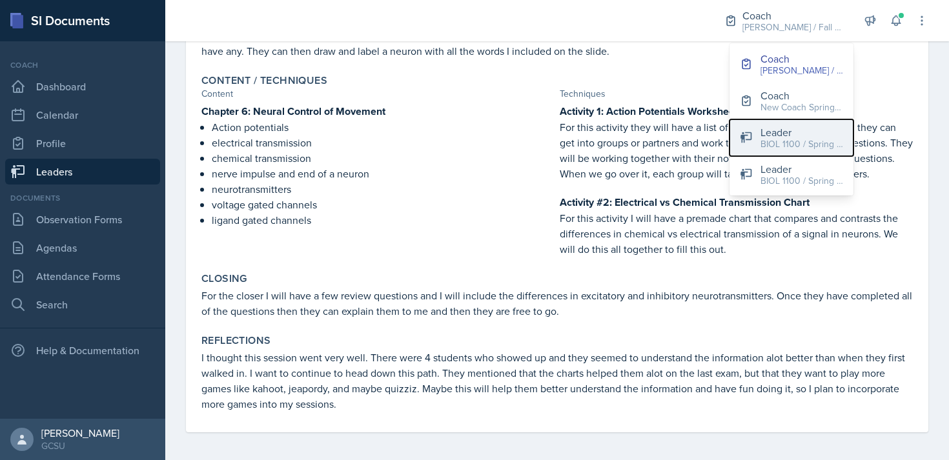
click at [818, 133] on div "Leader" at bounding box center [802, 132] width 83 height 15
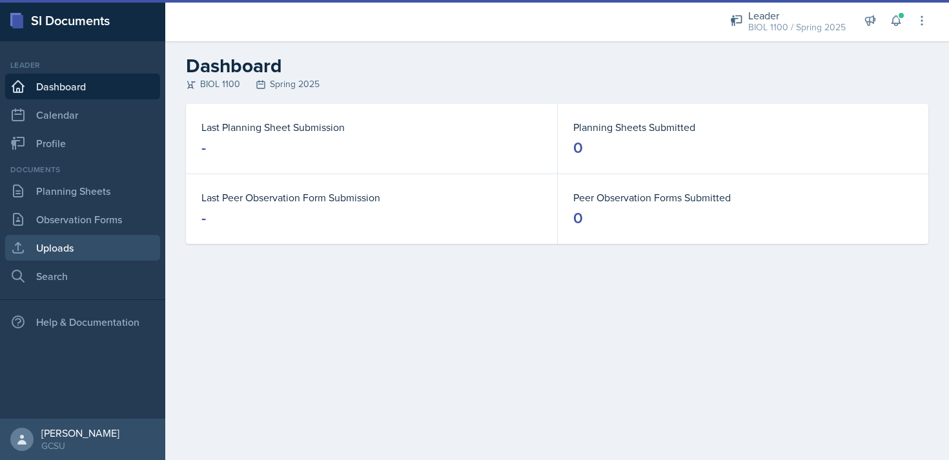
click at [78, 247] on link "Uploads" at bounding box center [82, 248] width 155 height 26
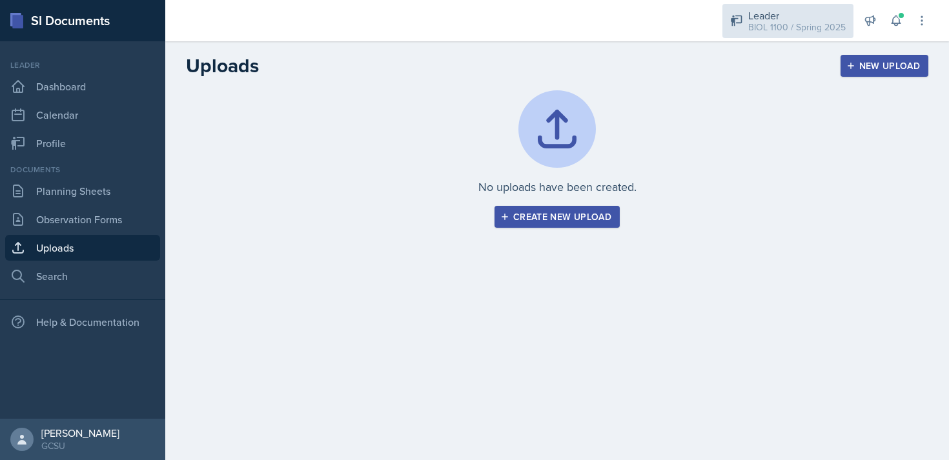
click at [817, 26] on div "BIOL 1100 / Spring 2025" at bounding box center [796, 28] width 97 height 14
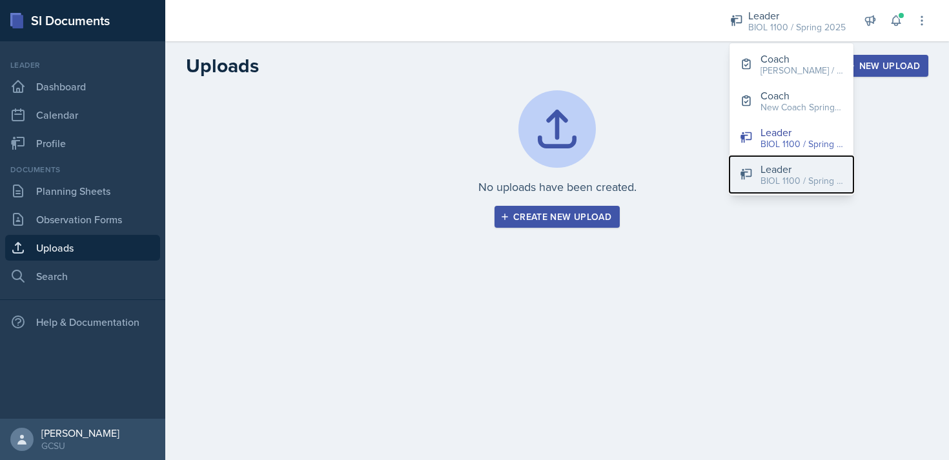
click at [775, 174] on div "BIOL 1100 / Spring 2025" at bounding box center [802, 181] width 83 height 14
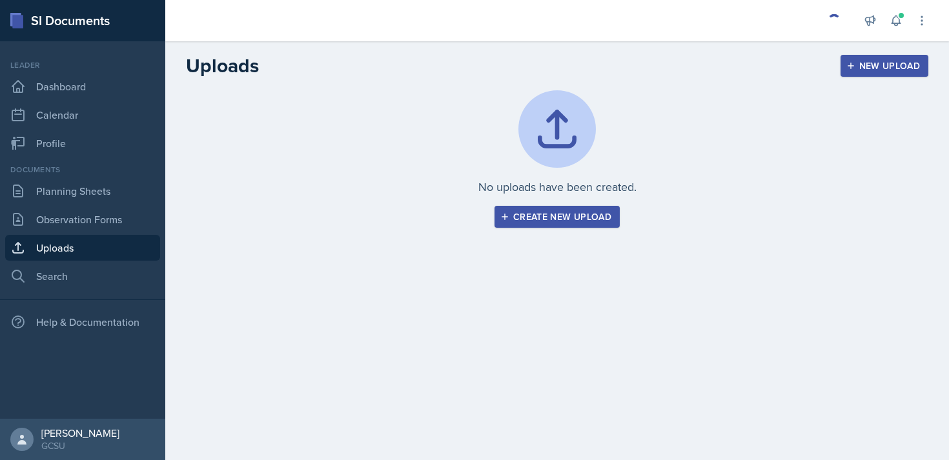
click at [82, 245] on link "Uploads" at bounding box center [82, 248] width 155 height 26
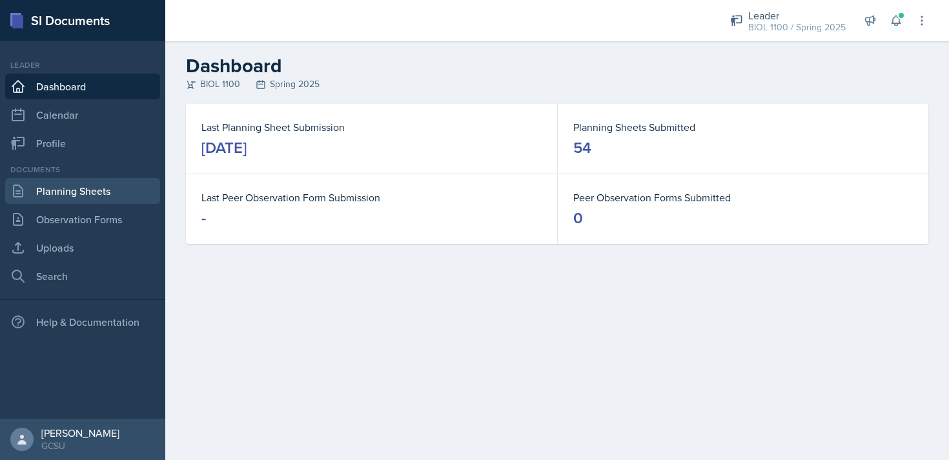
click at [108, 191] on link "Planning Sheets" at bounding box center [82, 191] width 155 height 26
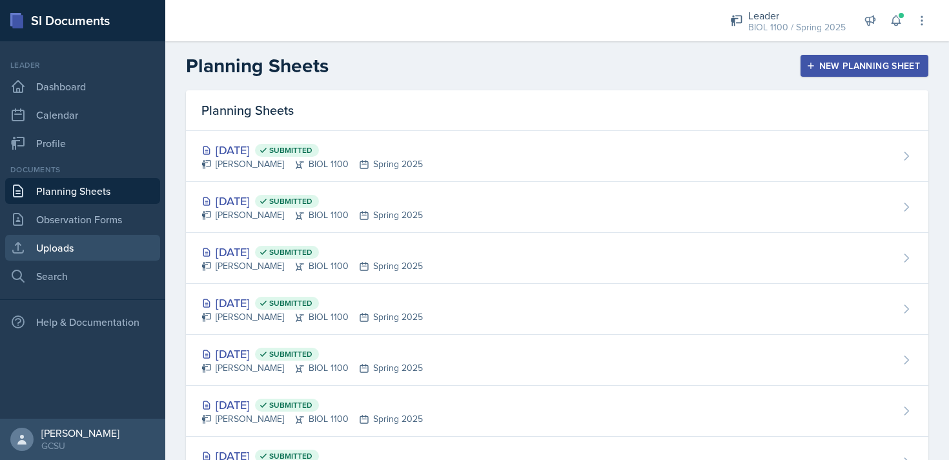
click at [99, 243] on link "Uploads" at bounding box center [82, 248] width 155 height 26
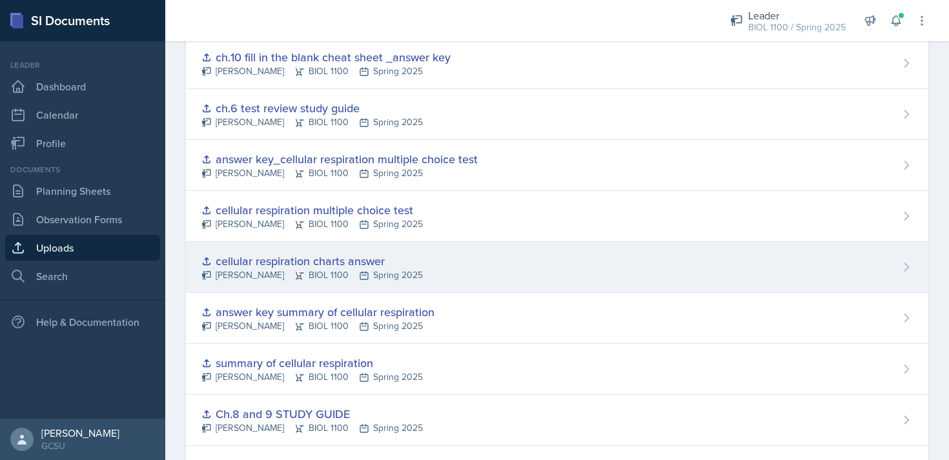
scroll to position [2591, 0]
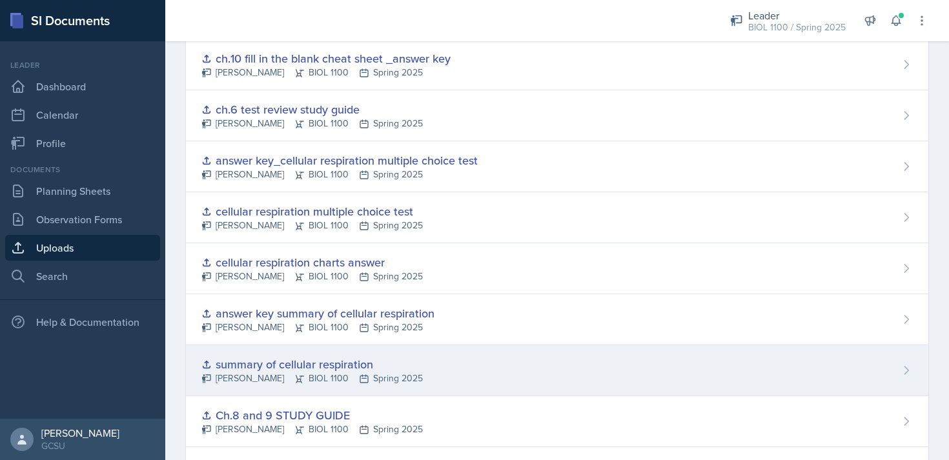
click at [455, 366] on div "summary of cellular respiration Ren Peribonio BIOL 1100 Spring 2025" at bounding box center [557, 370] width 742 height 51
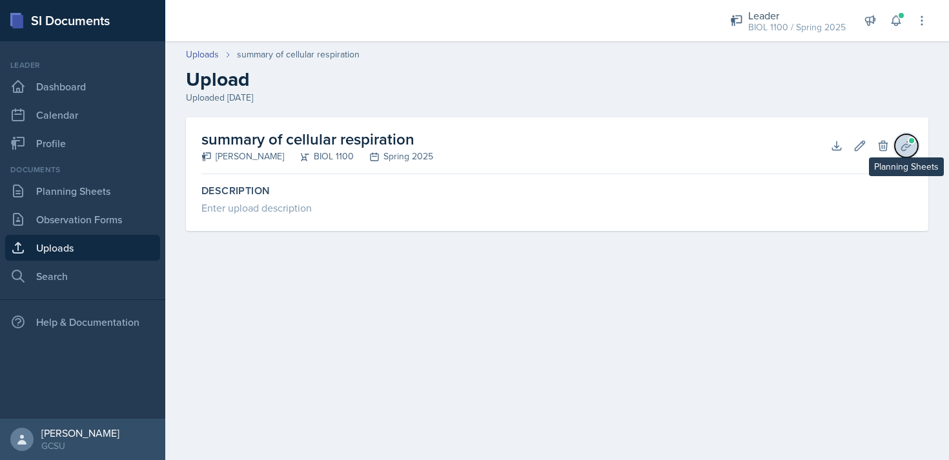
click at [897, 147] on button "Planning Sheets" at bounding box center [906, 145] width 23 height 23
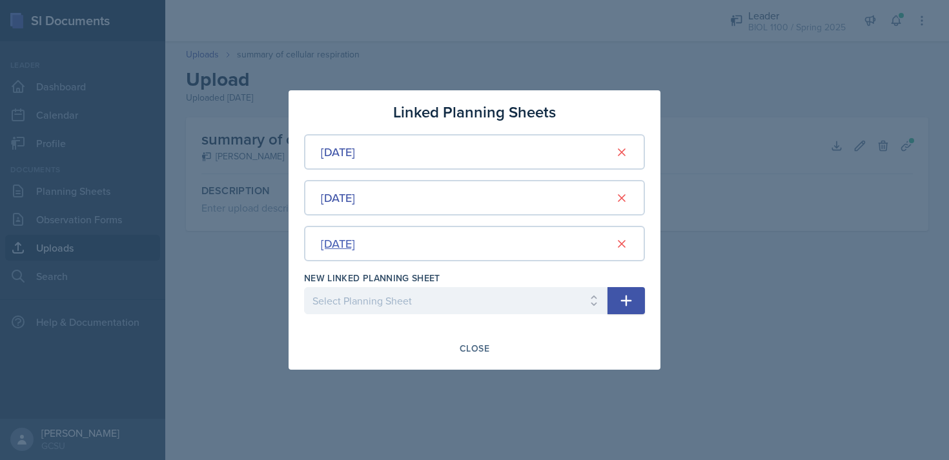
click at [355, 243] on div "Nov 11th, 2024" at bounding box center [338, 243] width 34 height 17
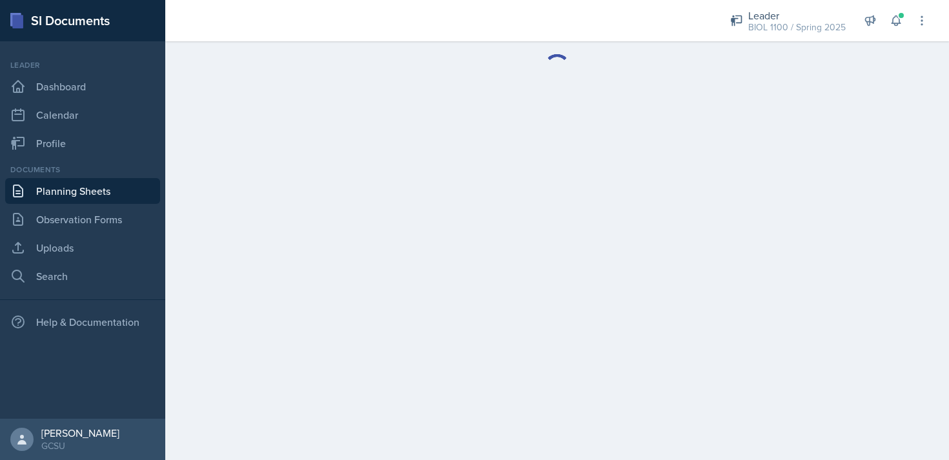
click at [383, 243] on main at bounding box center [557, 250] width 784 height 419
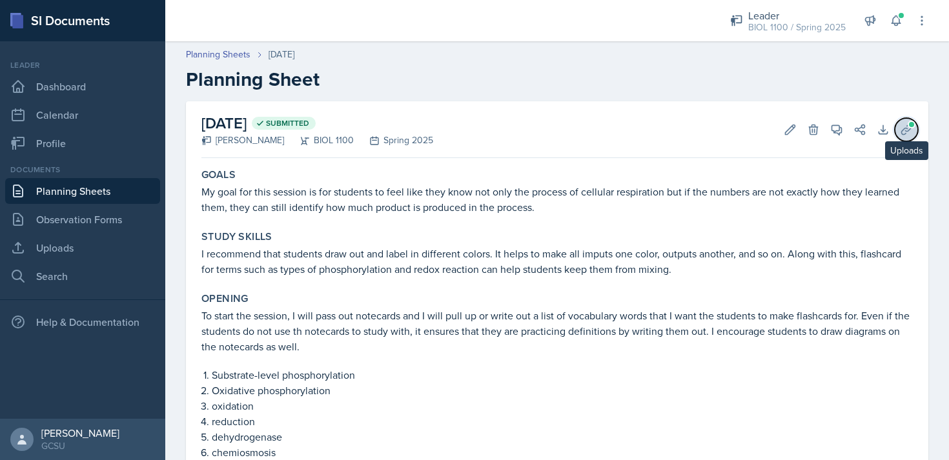
click at [896, 125] on button "Uploads" at bounding box center [906, 129] width 23 height 23
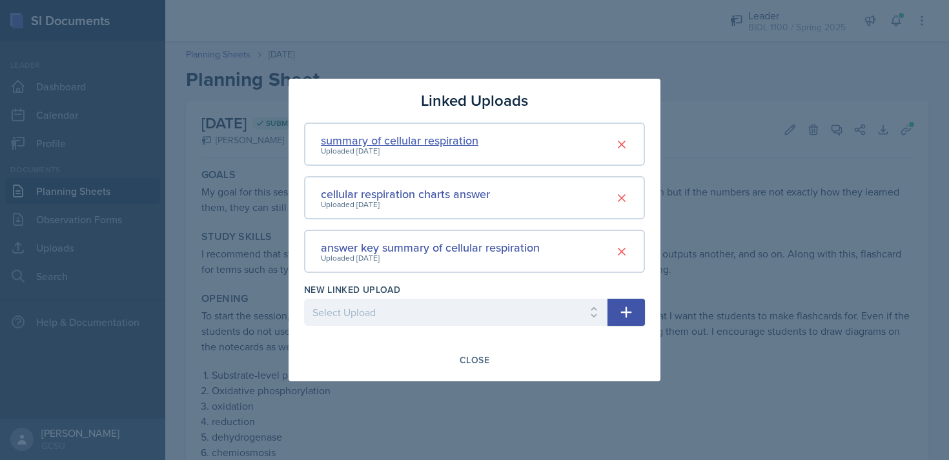
click at [419, 139] on div "summary of cellular respiration" at bounding box center [400, 140] width 158 height 17
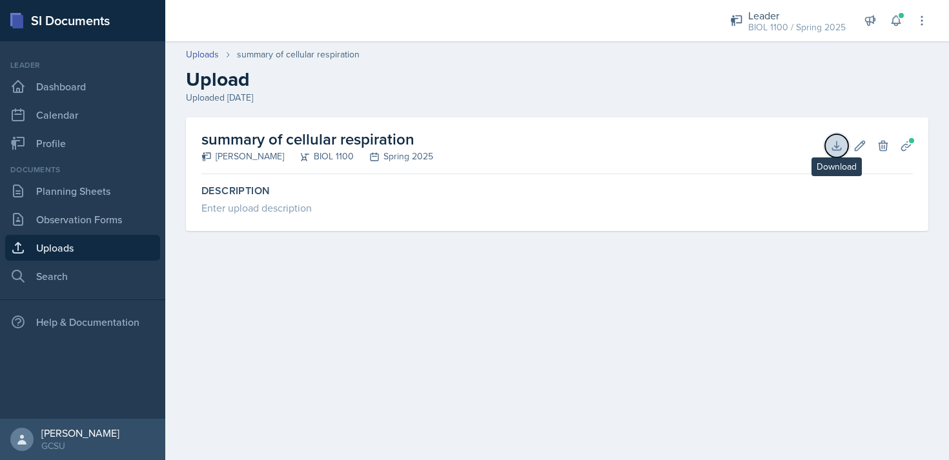
click at [829, 146] on button "Download" at bounding box center [836, 145] width 23 height 23
click at [206, 55] on link "Uploads" at bounding box center [202, 55] width 33 height 14
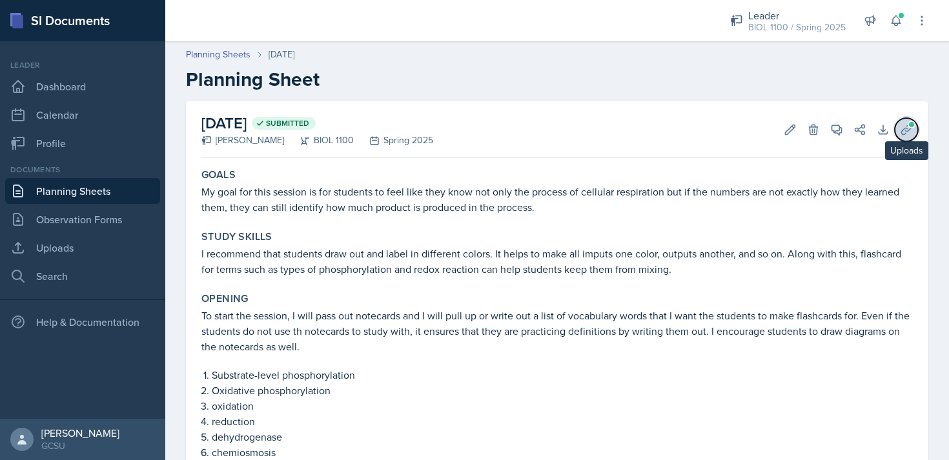
click at [906, 133] on icon at bounding box center [906, 129] width 13 height 13
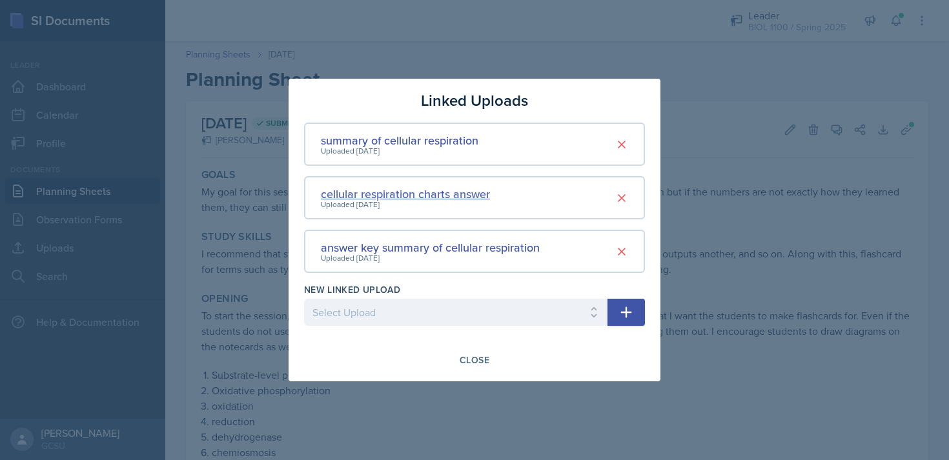
click at [473, 196] on div "cellular respiration charts answer" at bounding box center [405, 193] width 169 height 17
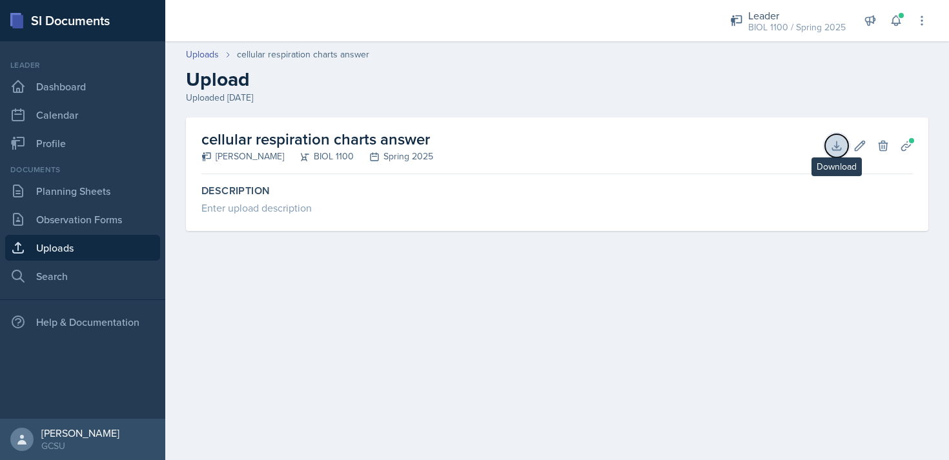
click at [835, 144] on icon at bounding box center [836, 145] width 13 height 13
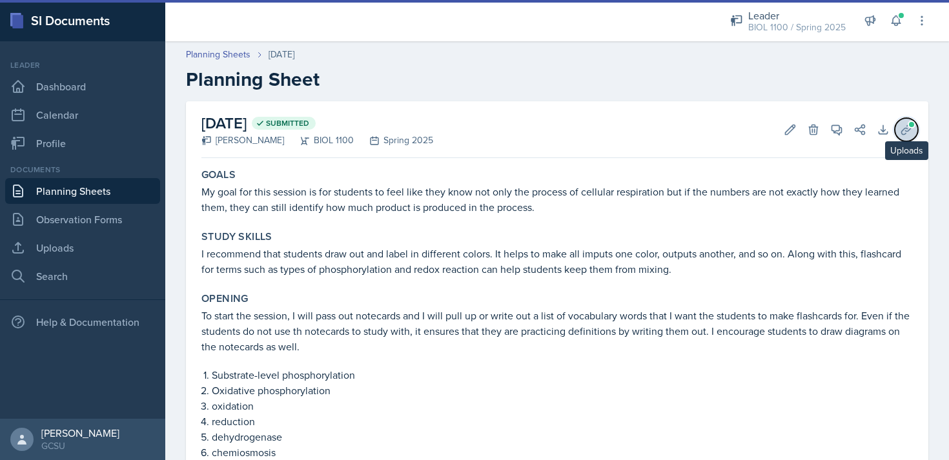
click at [909, 124] on span at bounding box center [912, 125] width 8 height 8
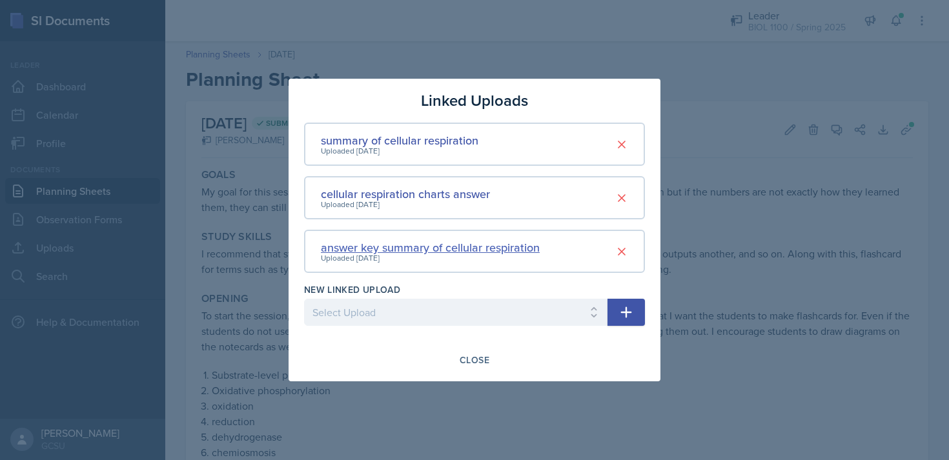
click at [438, 245] on div "answer key summary of cellular respiration" at bounding box center [430, 247] width 219 height 17
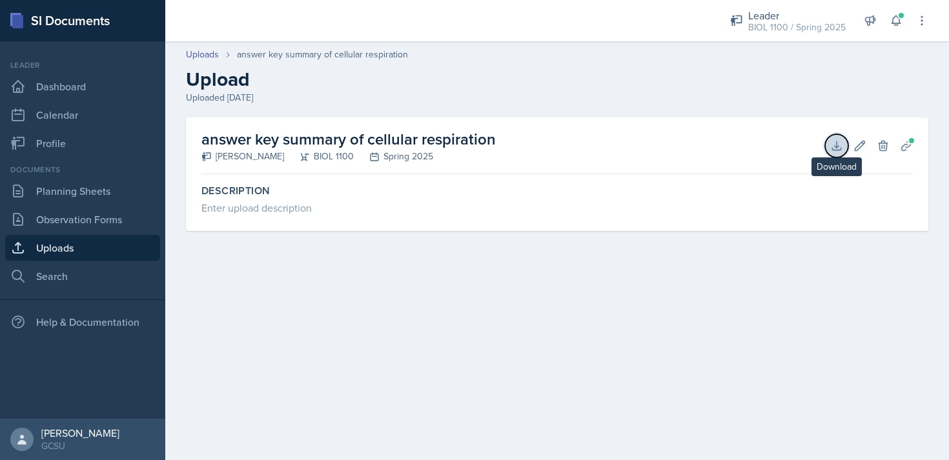
click at [833, 143] on icon at bounding box center [836, 145] width 13 height 13
click at [205, 51] on link "Uploads" at bounding box center [202, 55] width 33 height 14
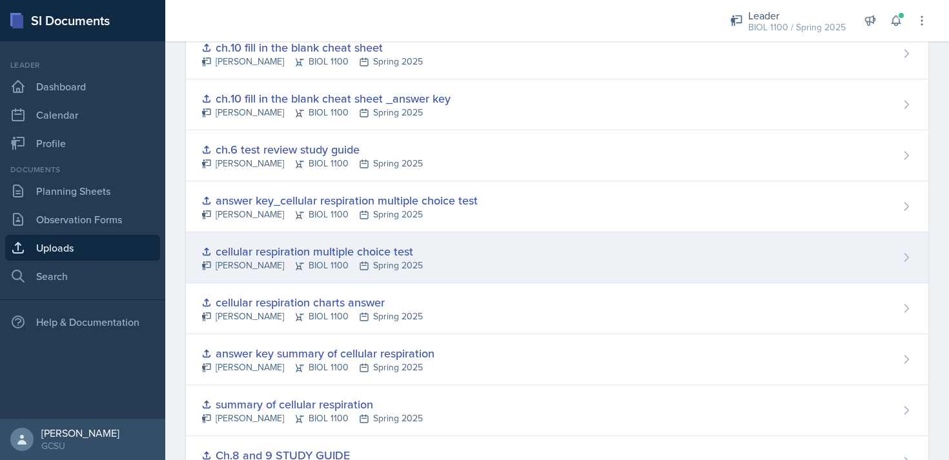
scroll to position [2550, 0]
click at [389, 249] on div "cellular respiration multiple choice test" at bounding box center [311, 251] width 221 height 17
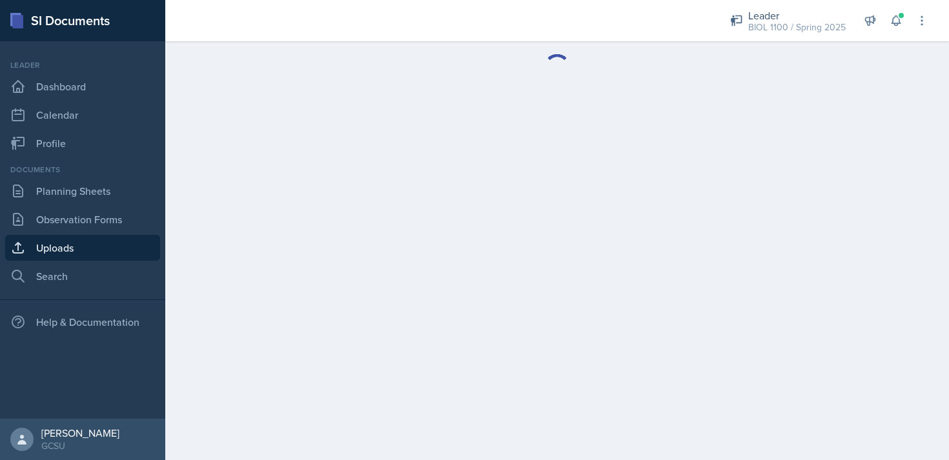
click at [389, 249] on main at bounding box center [557, 250] width 784 height 419
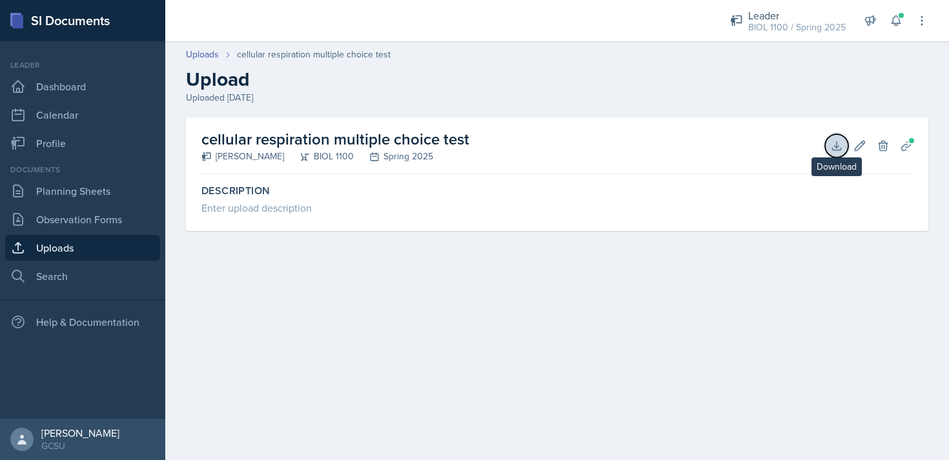
click at [837, 146] on icon at bounding box center [836, 145] width 8 height 8
click at [699, 15] on div "Leader BIOL 1100 / Spring 2025 Coach BECK / Fall 2025 Coach New Coach Spring 25…" at bounding box center [557, 20] width 784 height 41
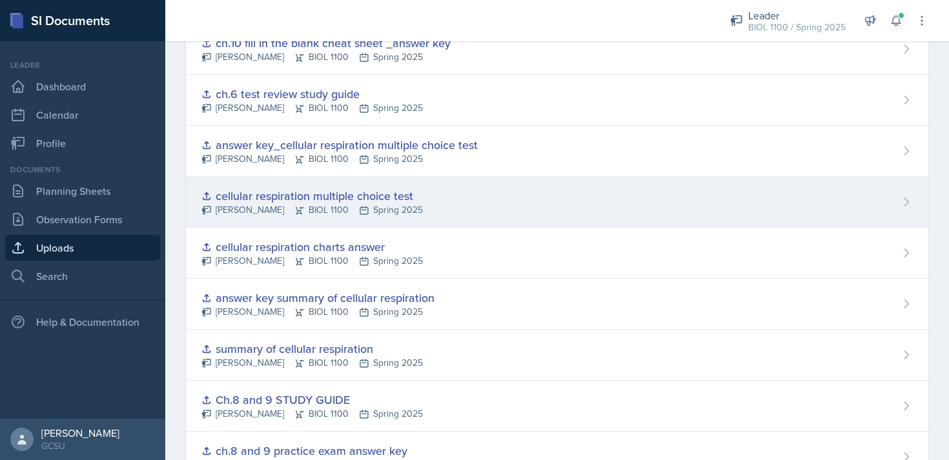
scroll to position [2605, 0]
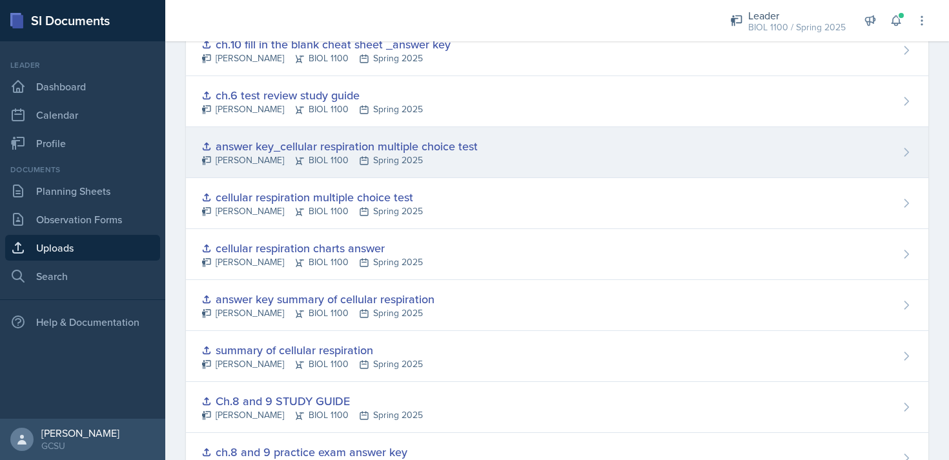
click at [440, 148] on div "answer key_cellular respiration multiple choice test" at bounding box center [339, 146] width 276 height 17
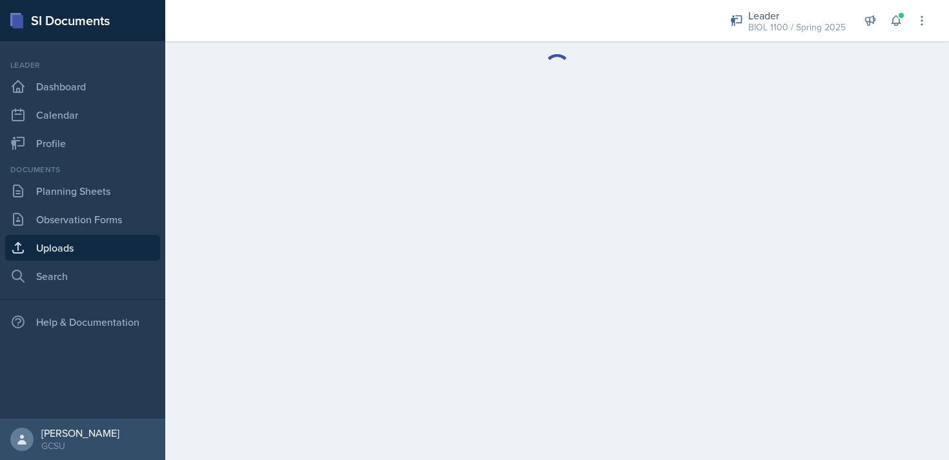
click at [440, 148] on main at bounding box center [557, 250] width 784 height 419
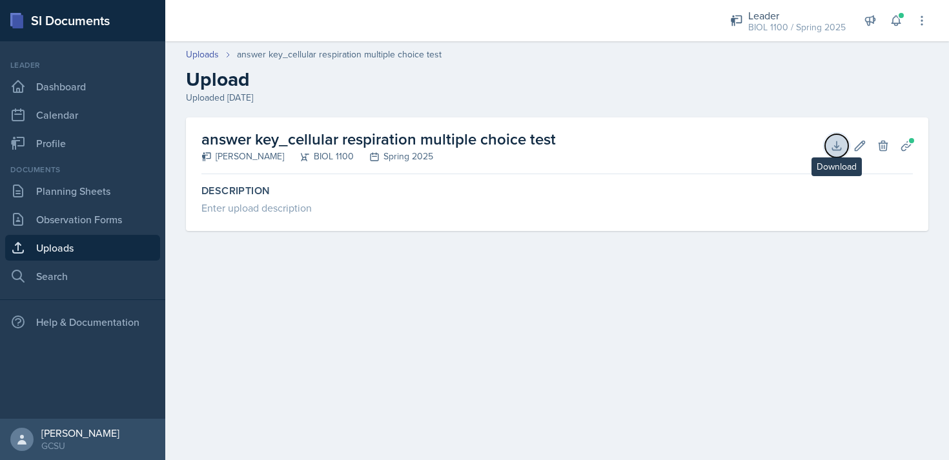
click at [839, 152] on button "Download" at bounding box center [836, 145] width 23 height 23
click at [664, 5] on div at bounding box center [436, 20] width 521 height 41
click at [214, 54] on link "Uploads" at bounding box center [202, 55] width 33 height 14
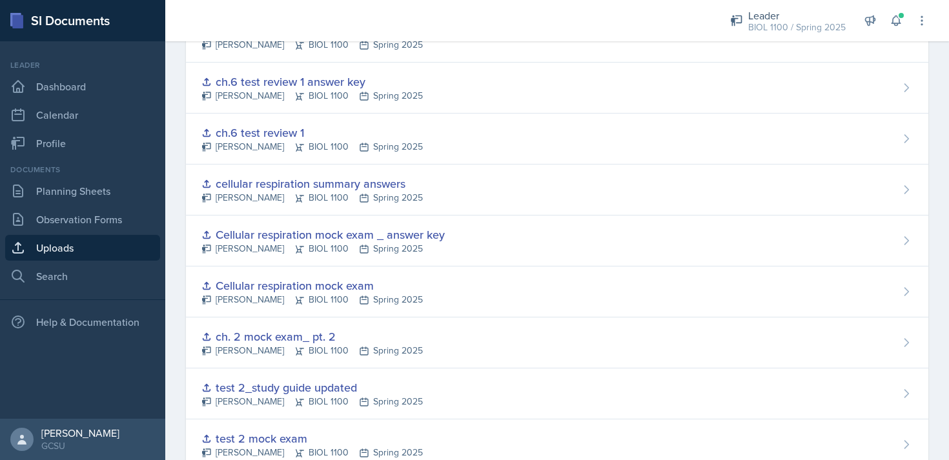
scroll to position [783, 0]
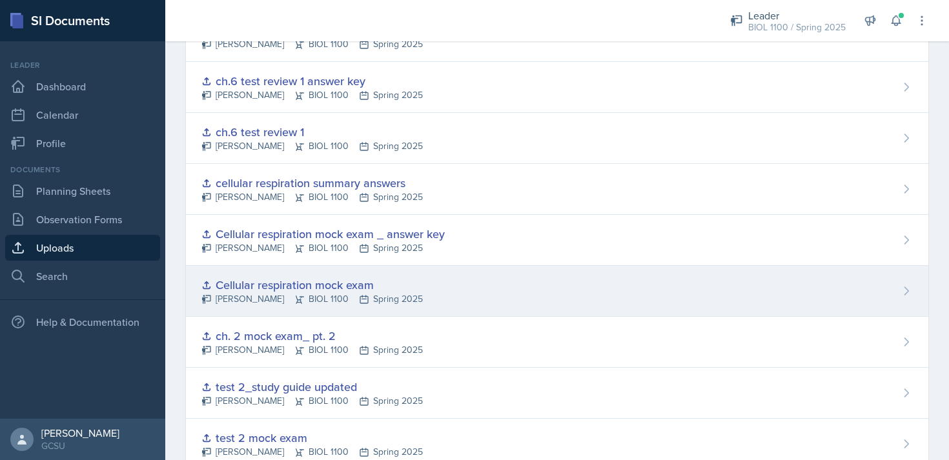
click at [363, 287] on div "Cellular respiration mock exam" at bounding box center [311, 284] width 221 height 17
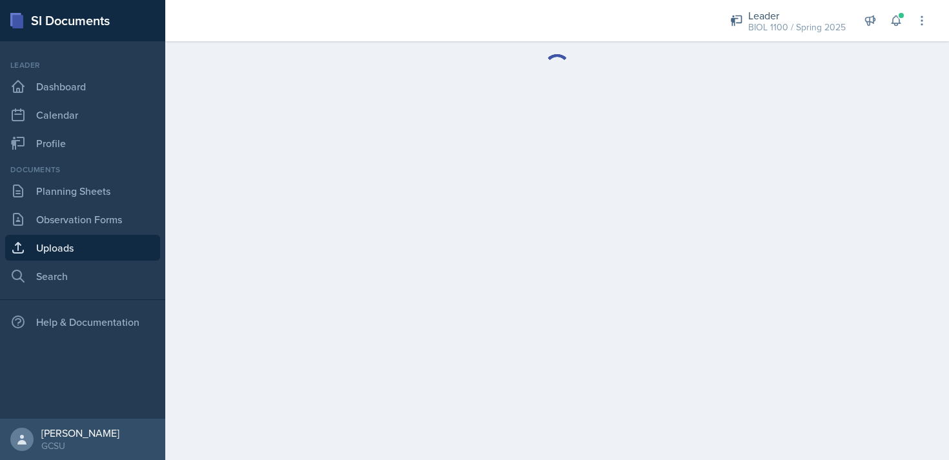
click at [363, 287] on main at bounding box center [557, 250] width 784 height 419
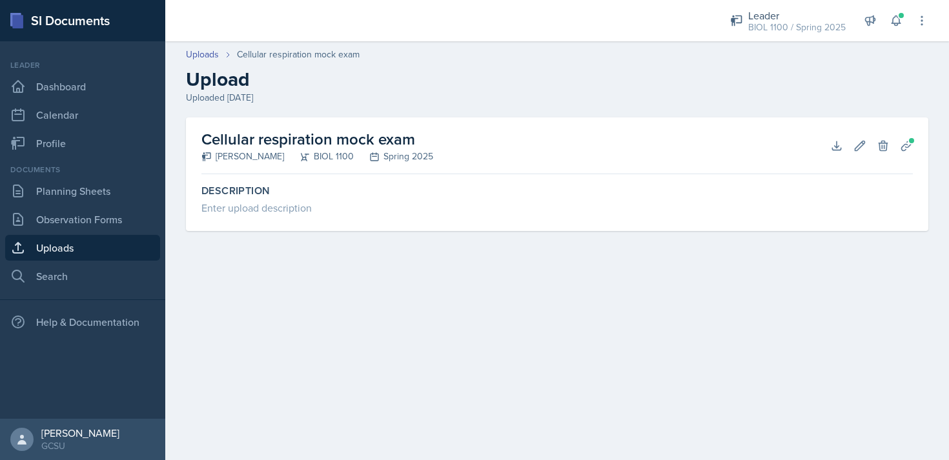
click at [824, 148] on div "Cellular respiration mock exam Ren Peribonio BIOL 1100 Spring 2025 Download Edi…" at bounding box center [556, 146] width 711 height 57
click at [839, 148] on icon at bounding box center [836, 145] width 13 height 13
click at [684, 16] on div at bounding box center [436, 20] width 521 height 41
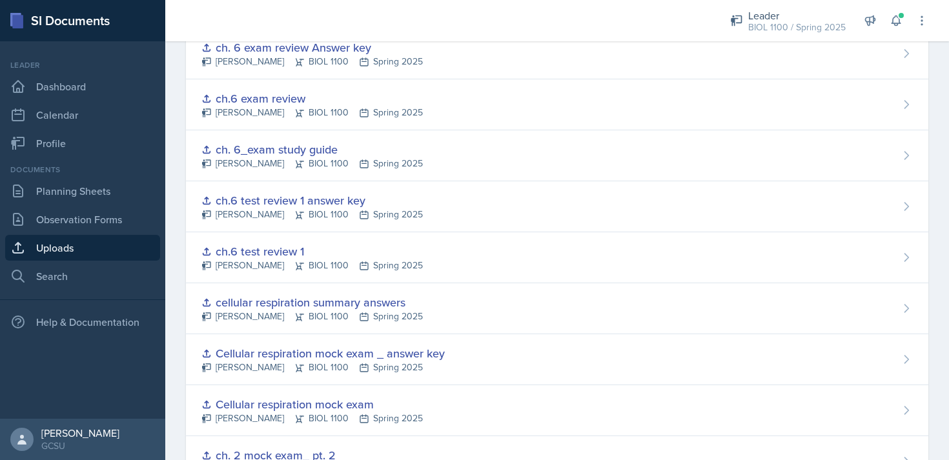
scroll to position [706, 0]
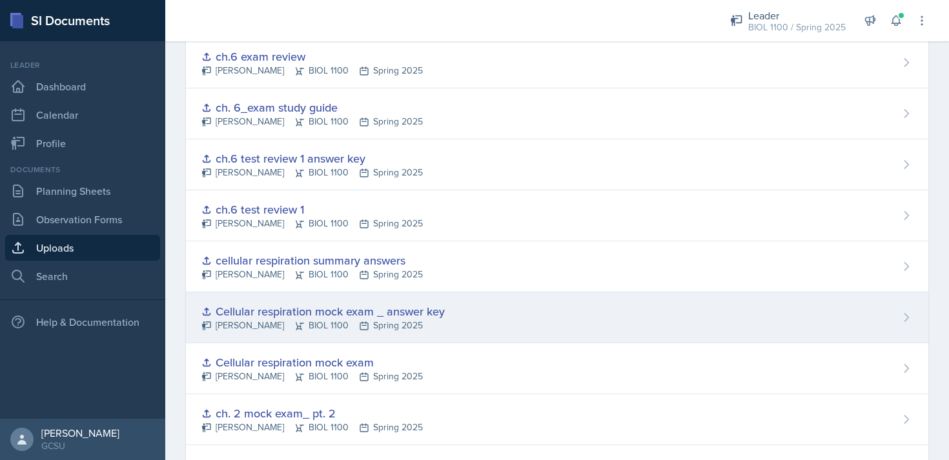
click at [398, 309] on div "Cellular respiration mock exam _ answer key" at bounding box center [322, 311] width 243 height 17
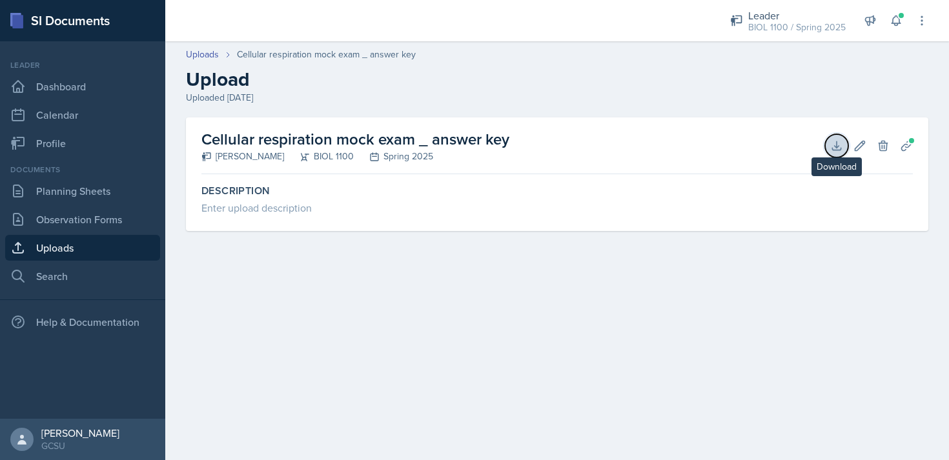
click at [841, 155] on button "Download" at bounding box center [836, 145] width 23 height 23
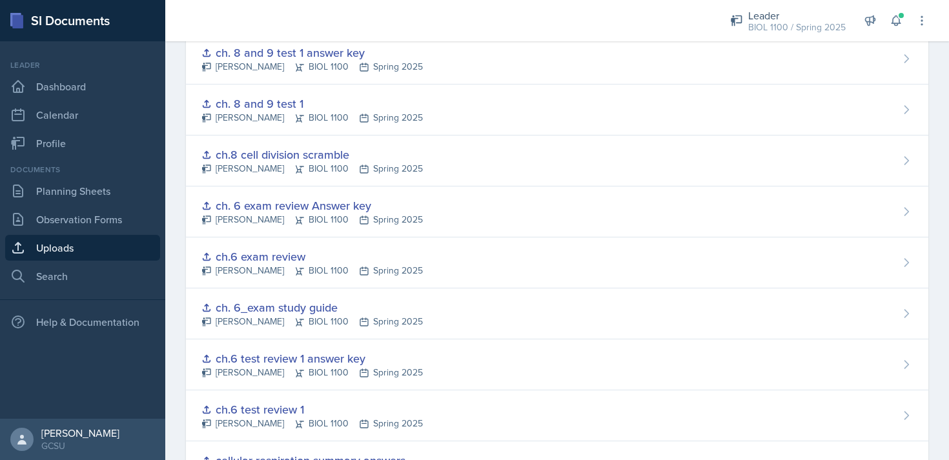
scroll to position [516, 0]
